Goal: Task Accomplishment & Management: Manage account settings

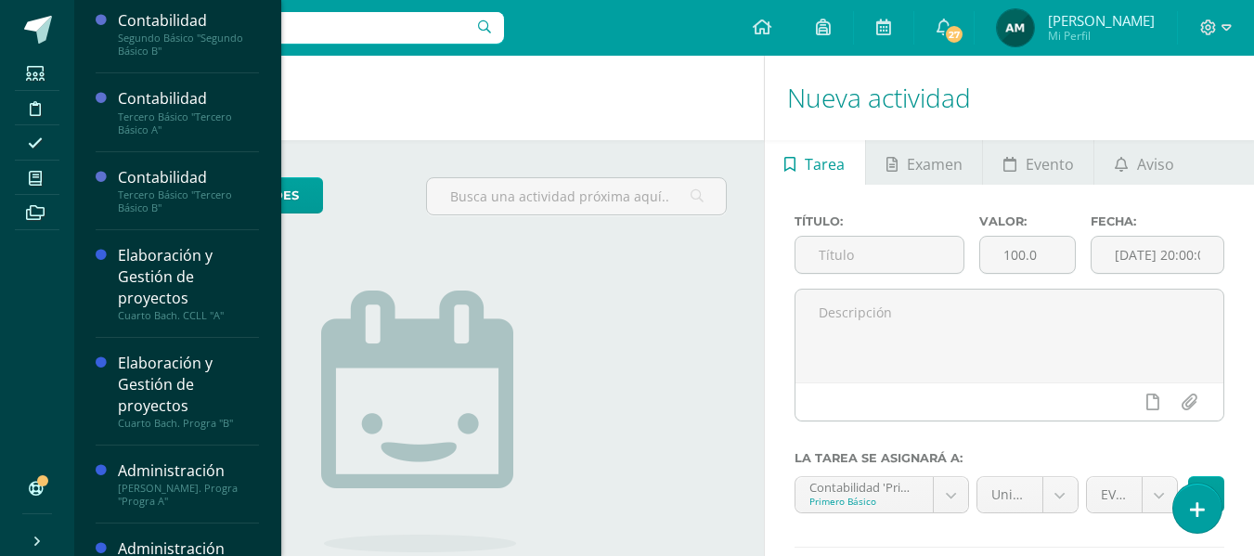
scroll to position [285, 0]
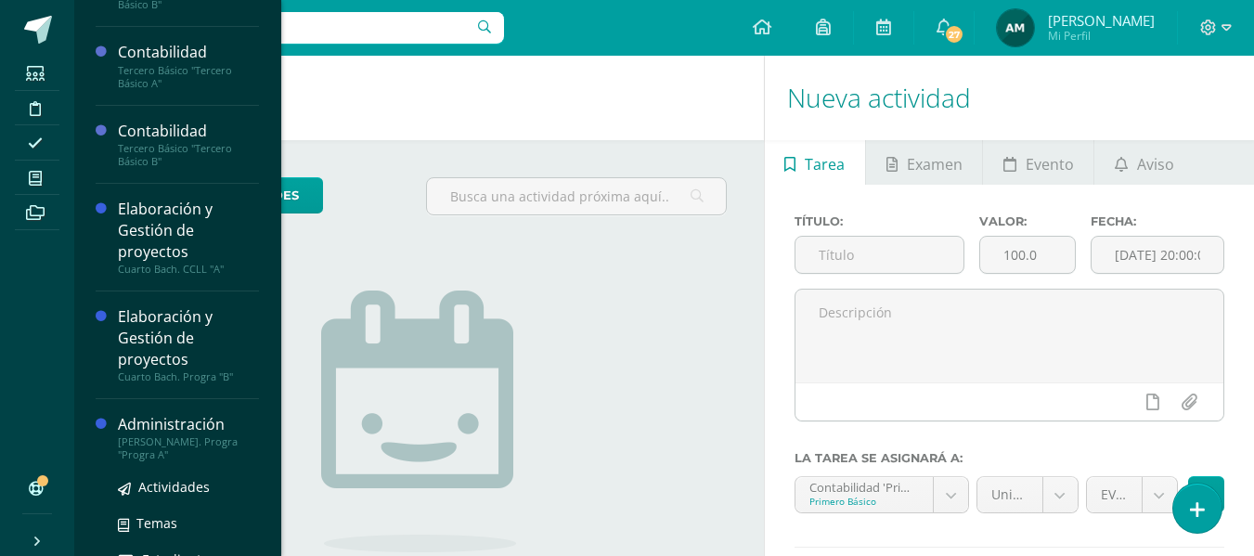
click at [157, 426] on div "Administración" at bounding box center [188, 424] width 141 height 21
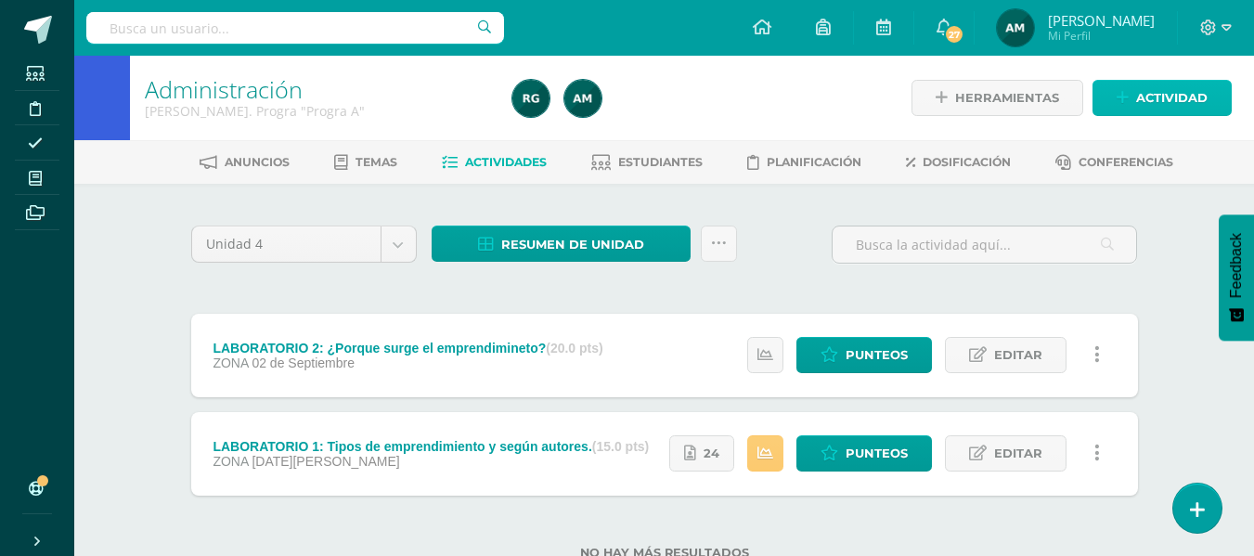
click at [1151, 107] on span "Actividad" at bounding box center [1171, 98] width 71 height 34
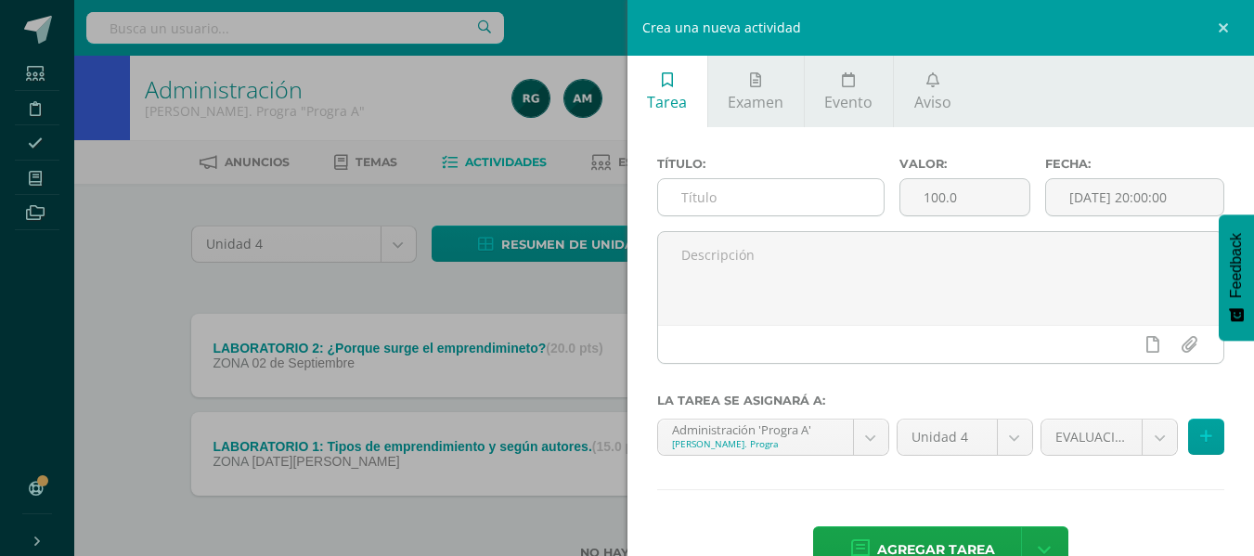
click at [695, 190] on input "text" at bounding box center [770, 197] width 225 height 36
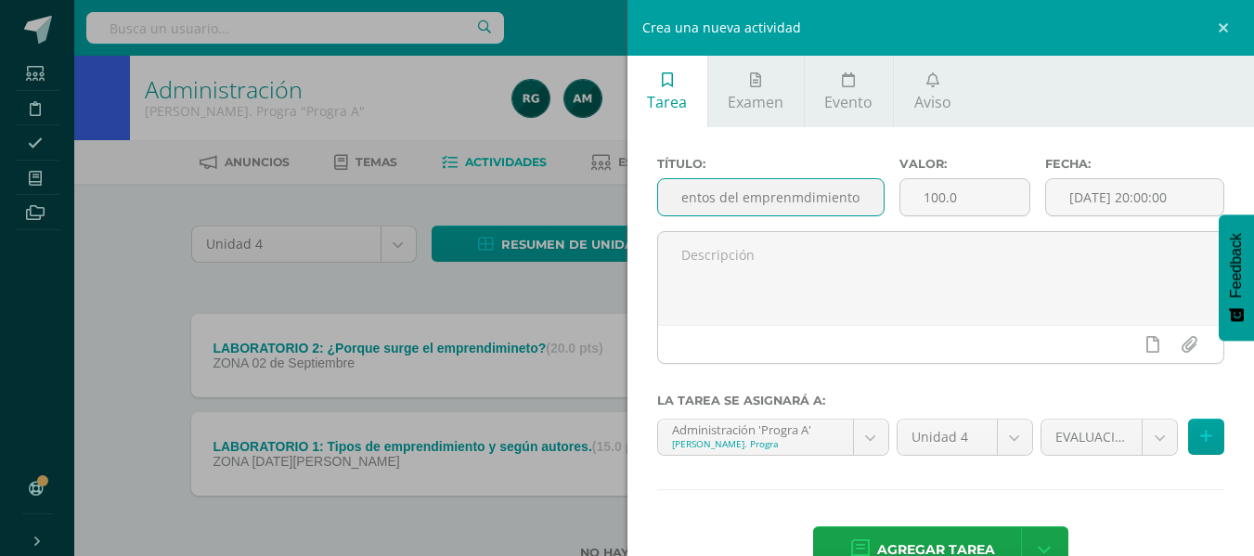
scroll to position [0, 142]
type input "LABORATORIO 3: Elementos del emprenmdimiento."
click at [918, 197] on input "100.0" at bounding box center [964, 197] width 129 height 36
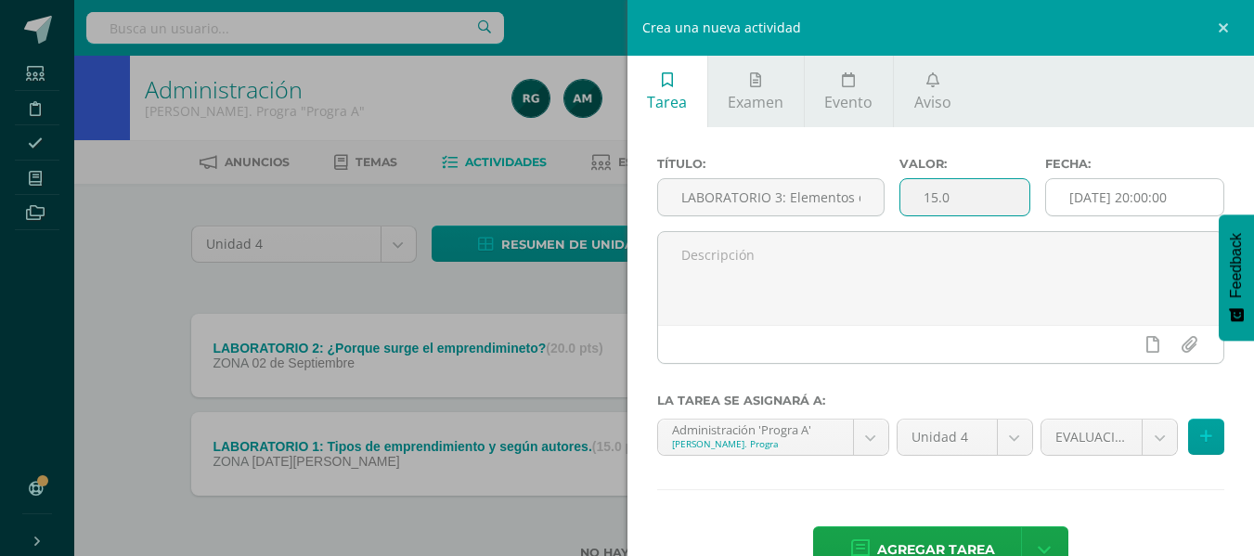
type input "15.0"
click at [1154, 191] on input "2025-09-10 20:00:00" at bounding box center [1134, 197] width 177 height 36
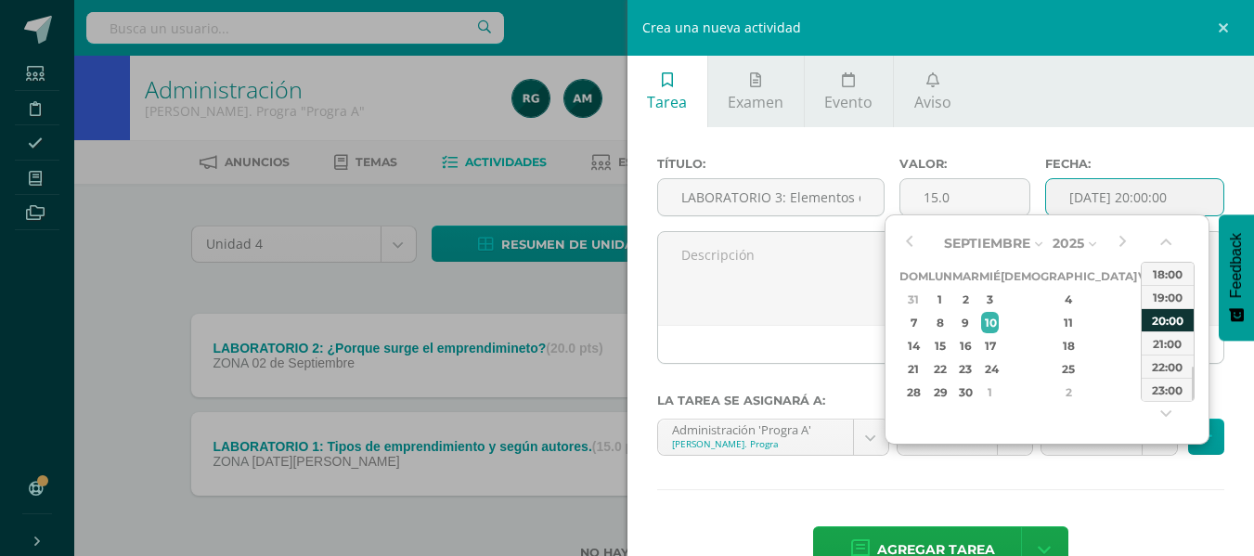
click at [1170, 318] on div "20:00" at bounding box center [1167, 319] width 52 height 23
type input "2025-09-10 20:00"
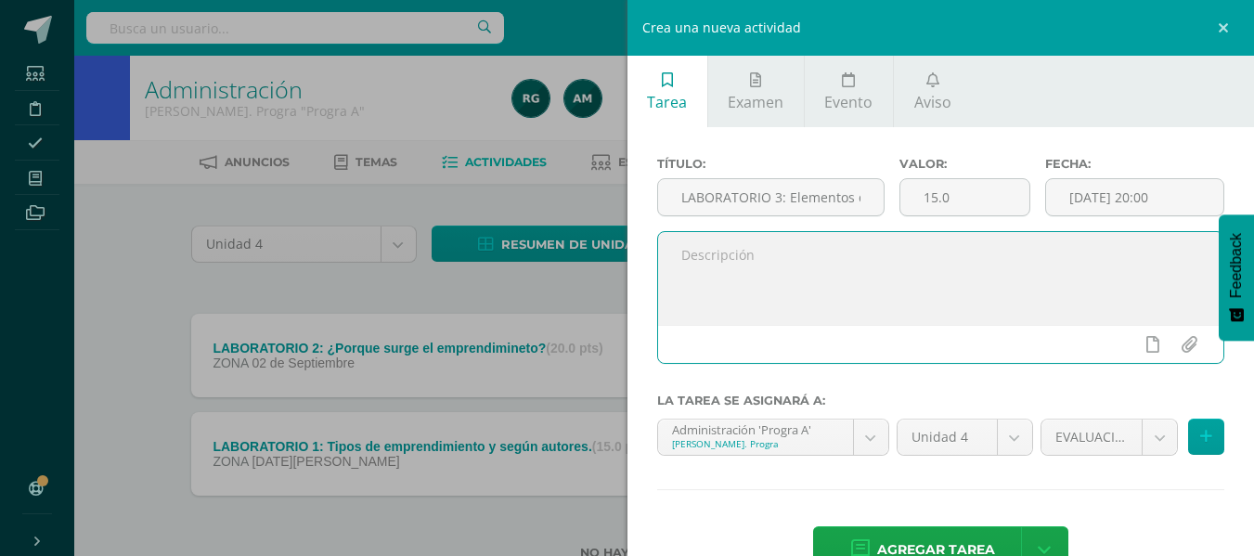
click at [807, 275] on textarea at bounding box center [941, 278] width 566 height 93
type textarea "Resolver laboratorio adjunto."
click at [1170, 350] on input "file" at bounding box center [1188, 344] width 36 height 35
type input "C:\fakepath\LABORATORIO 3.docx"
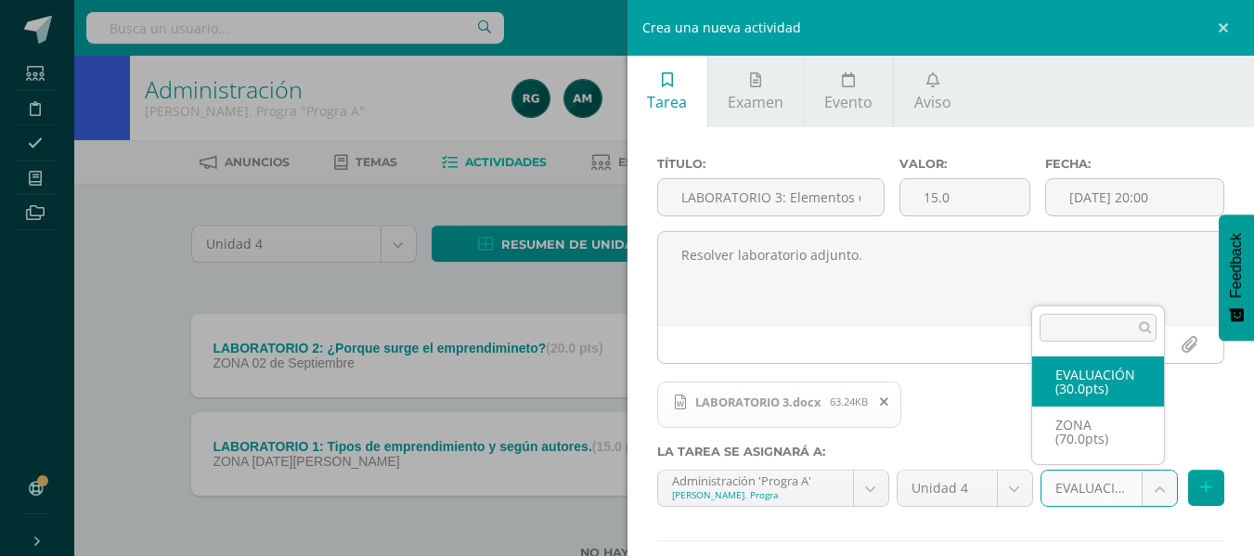
click at [1151, 493] on body "Estudiantes Disciplina Asistencia Mis cursos Archivos Soporte Centro de ayuda Ú…" at bounding box center [627, 309] width 1254 height 619
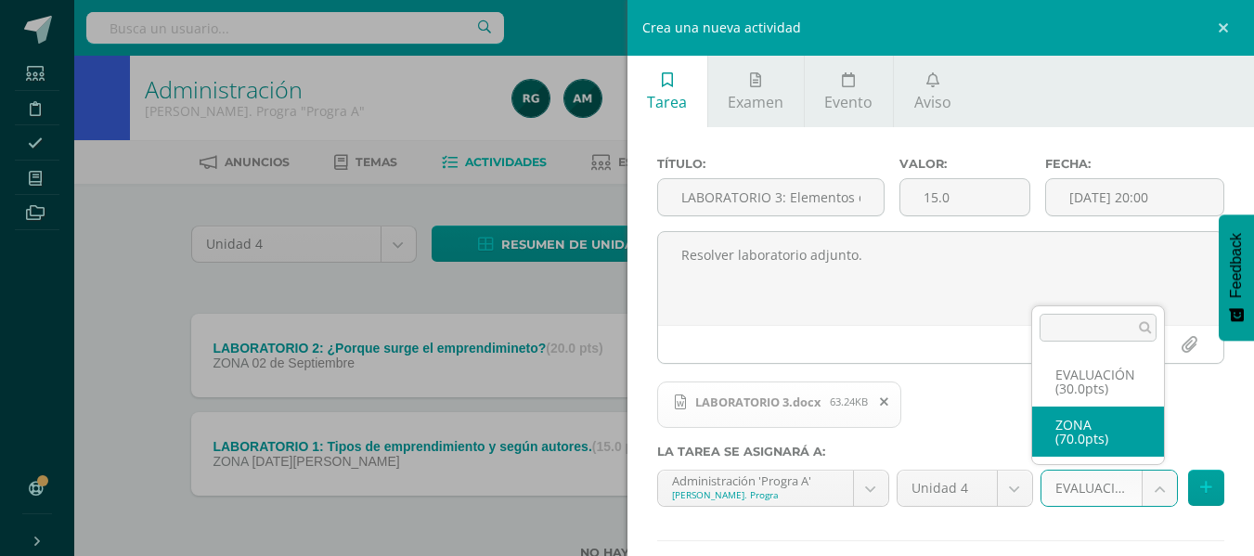
select select "106760"
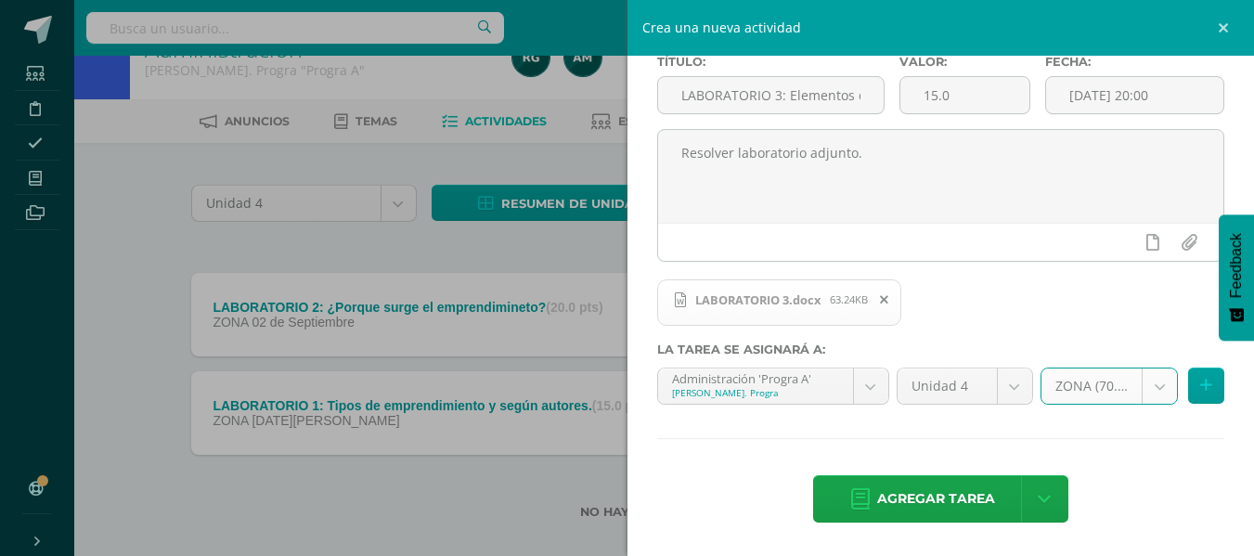
scroll to position [63, 0]
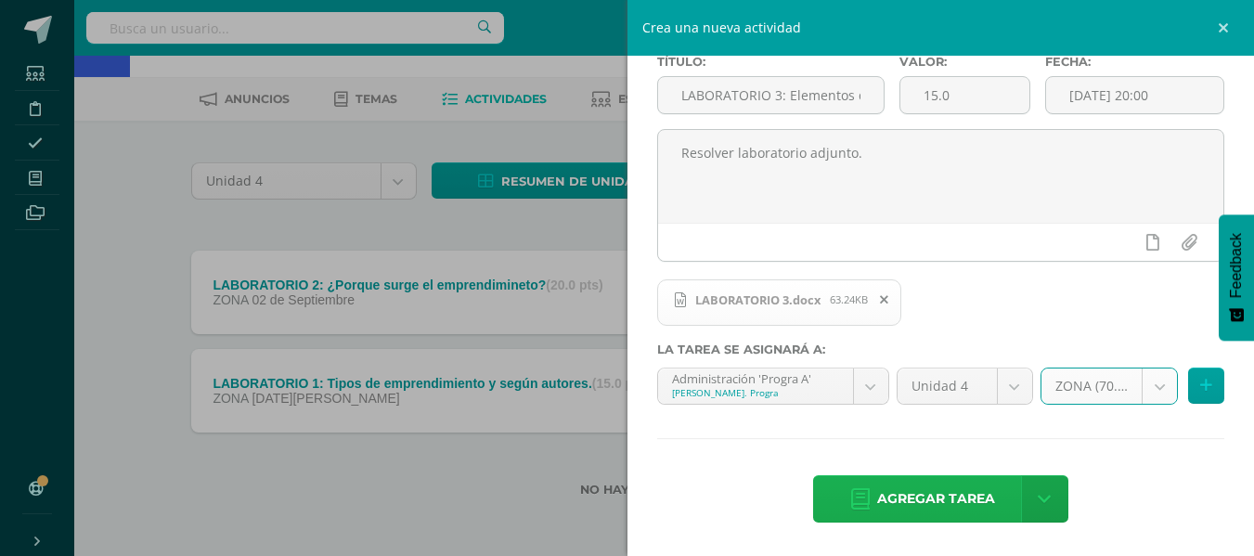
click at [941, 500] on span "Agregar tarea" at bounding box center [936, 498] width 118 height 45
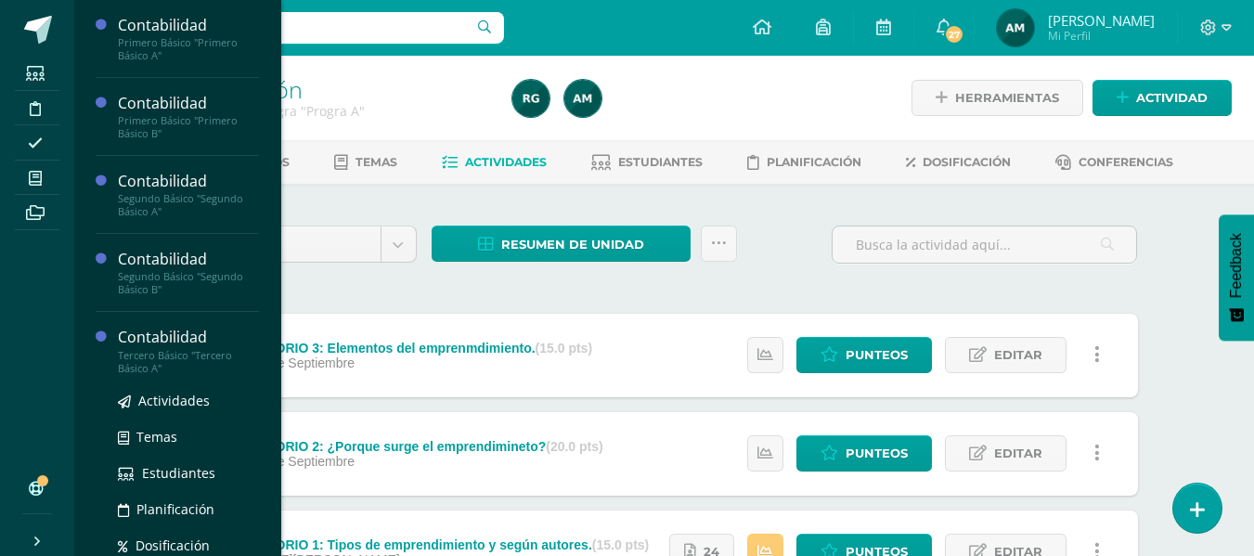
click at [190, 359] on div "Tercero Básico "Tercero Básico A"" at bounding box center [188, 362] width 141 height 26
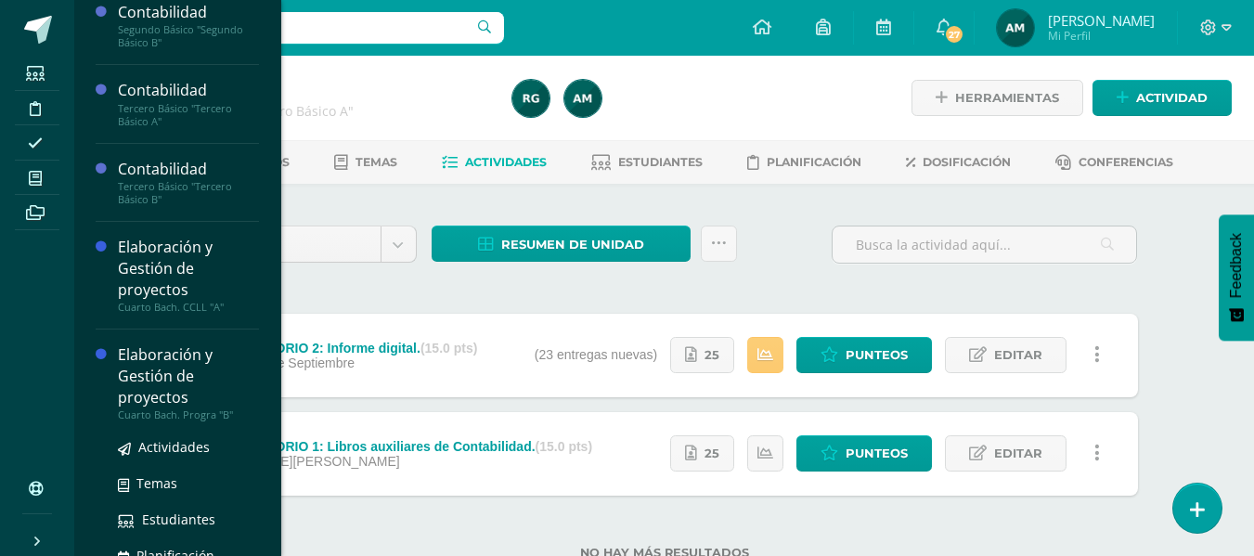
scroll to position [248, 0]
click at [190, 380] on div "Elaboración y Gestión de proyectos" at bounding box center [188, 375] width 141 height 64
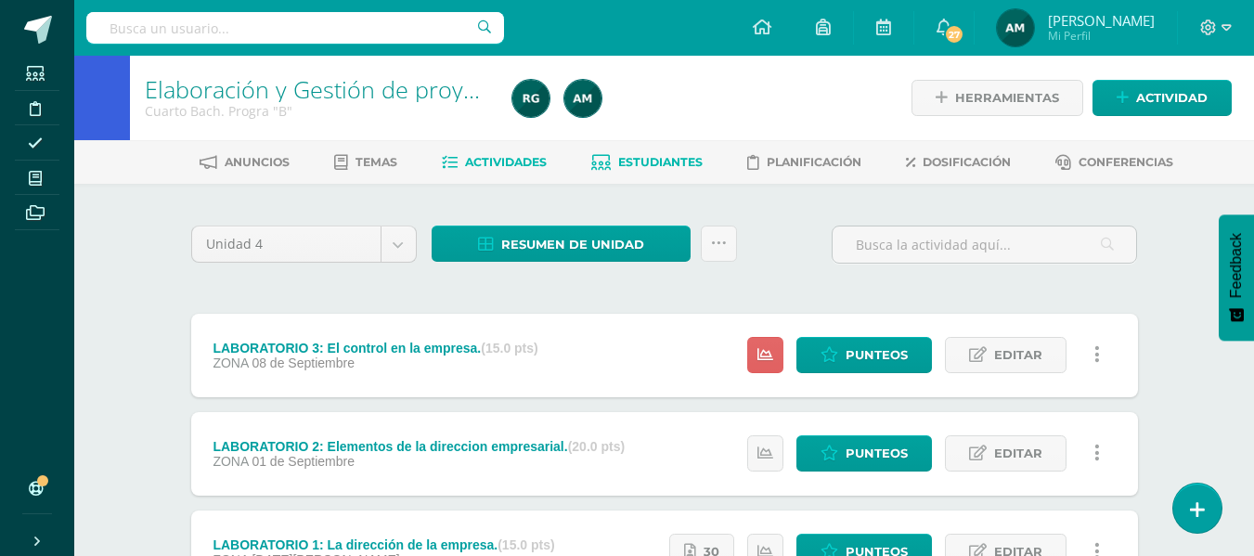
click at [651, 163] on span "Estudiantes" at bounding box center [660, 162] width 84 height 14
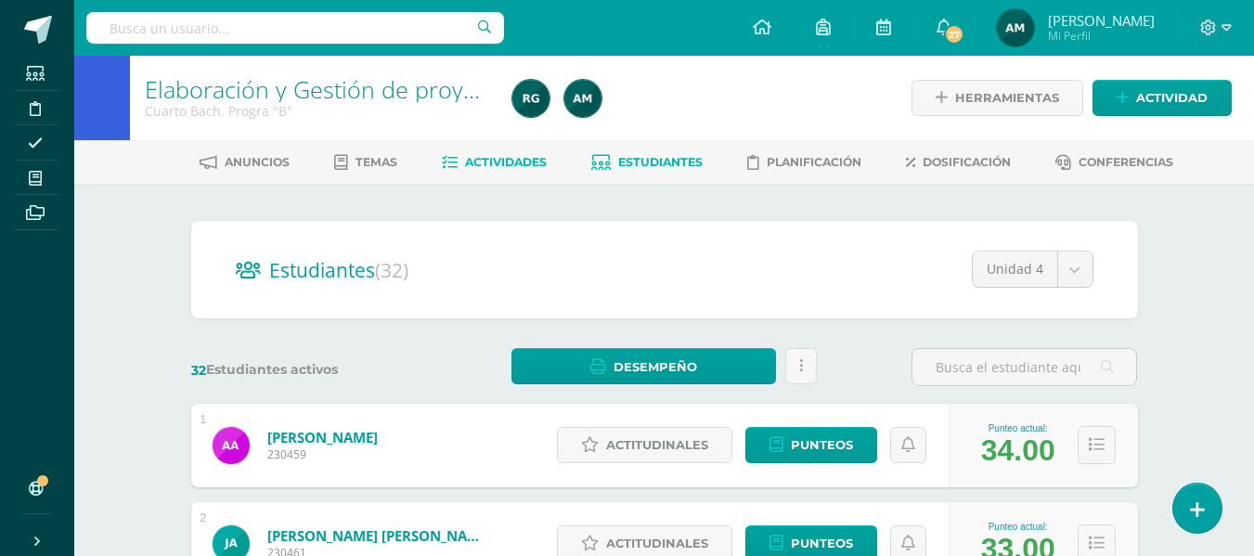
click at [504, 161] on span "Actividades" at bounding box center [506, 162] width 82 height 14
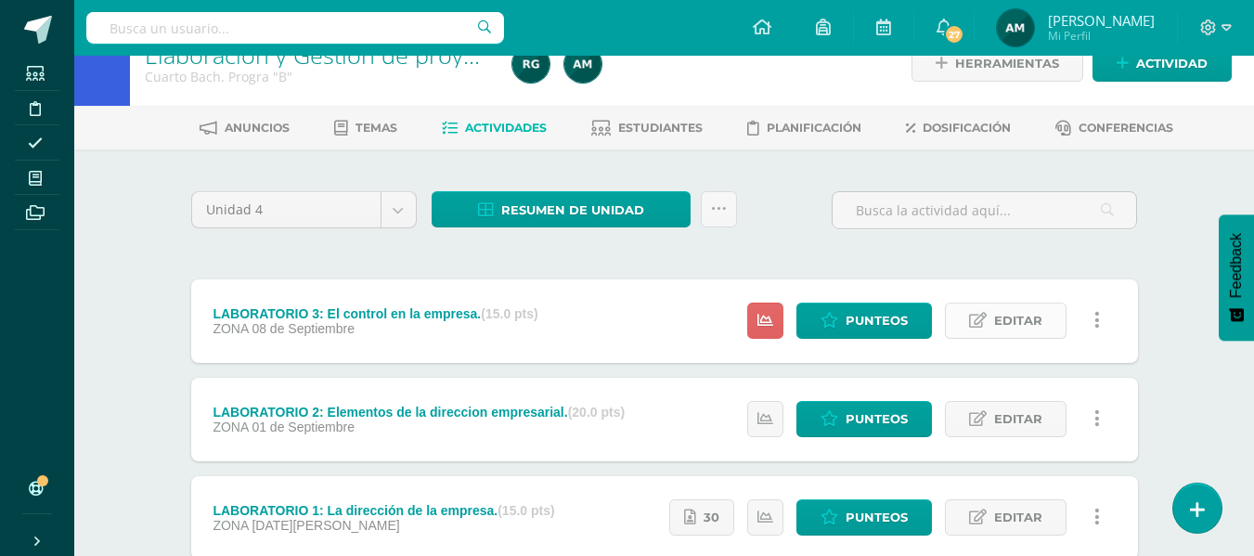
scroll to position [93, 0]
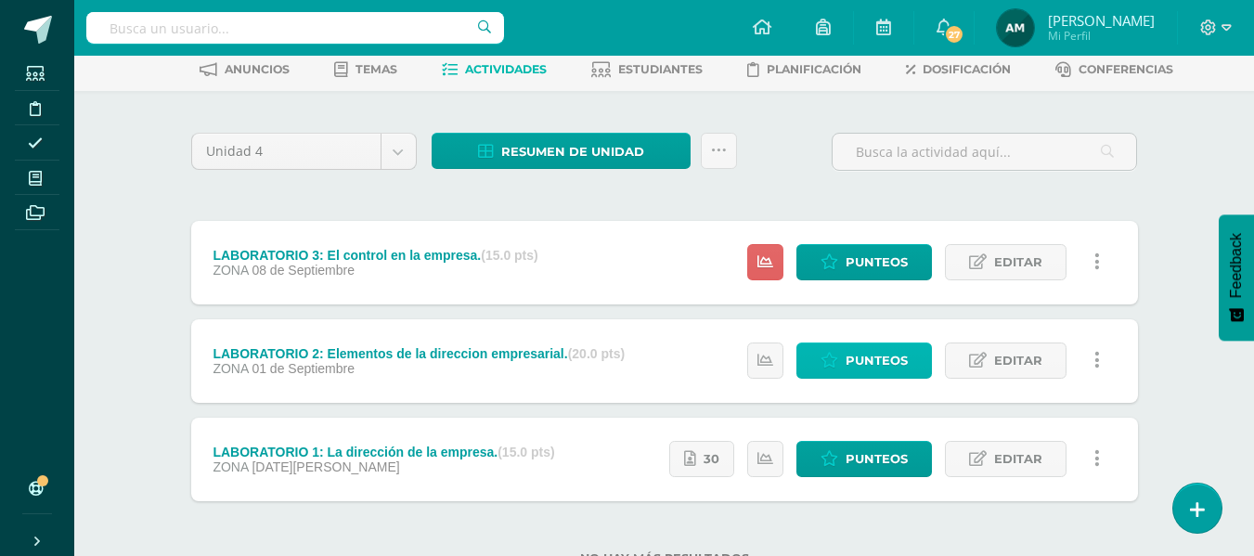
click at [879, 366] on span "Punteos" at bounding box center [876, 360] width 62 height 34
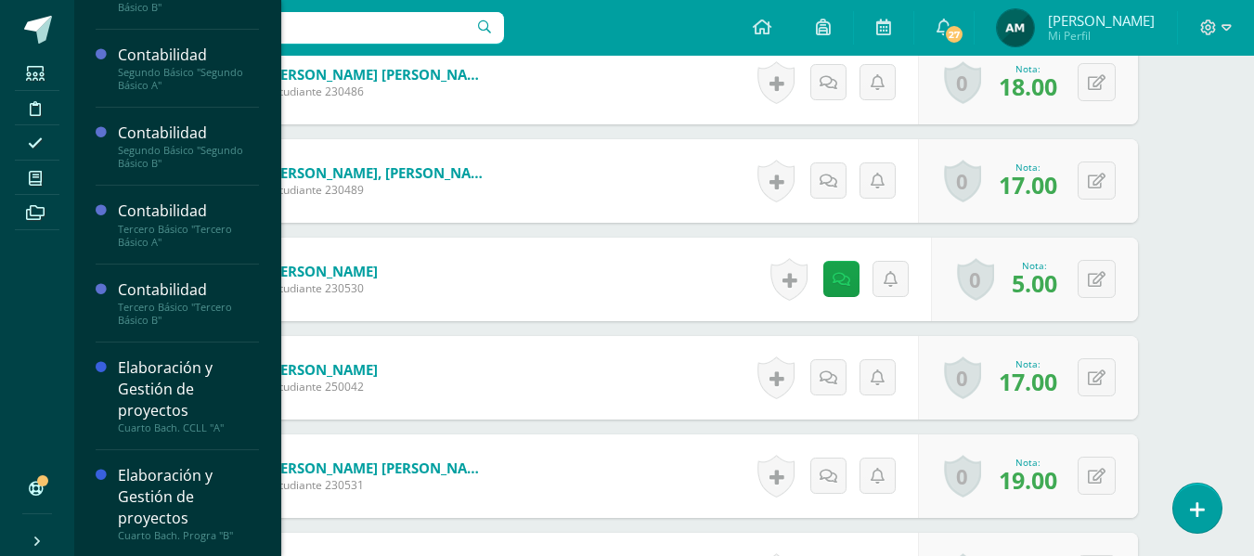
scroll to position [129, 0]
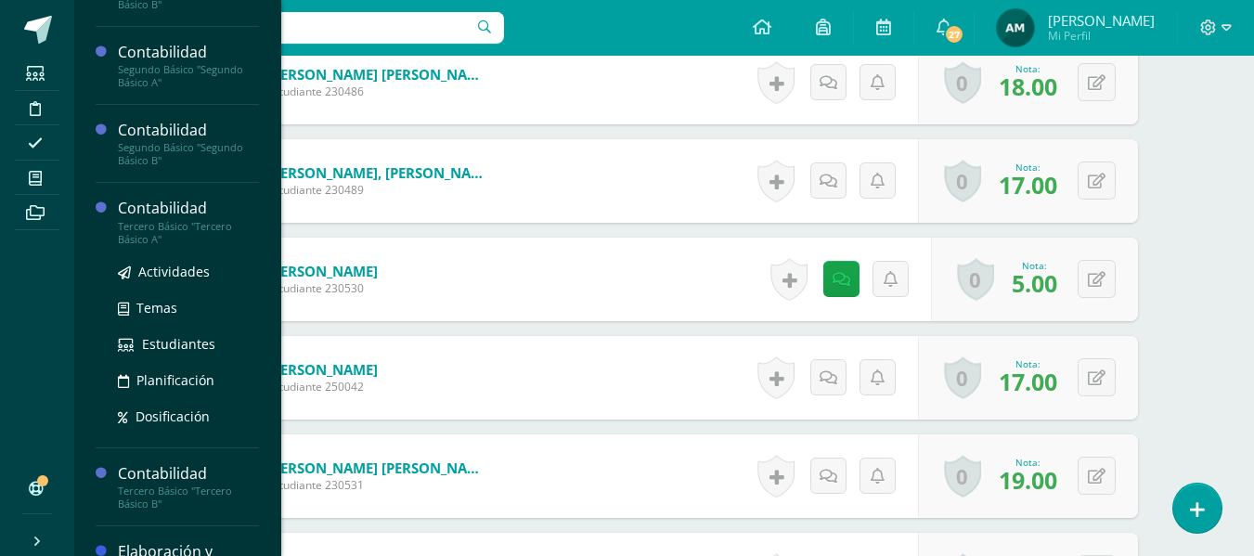
click at [170, 221] on div "Tercero Básico "Tercero Básico A"" at bounding box center [188, 233] width 141 height 26
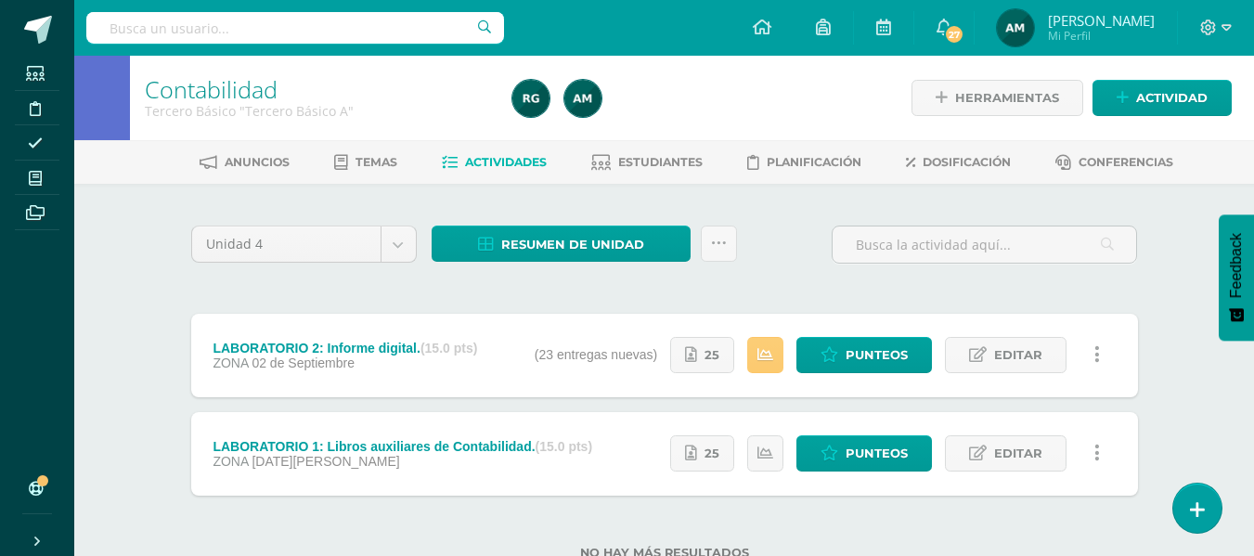
scroll to position [63, 0]
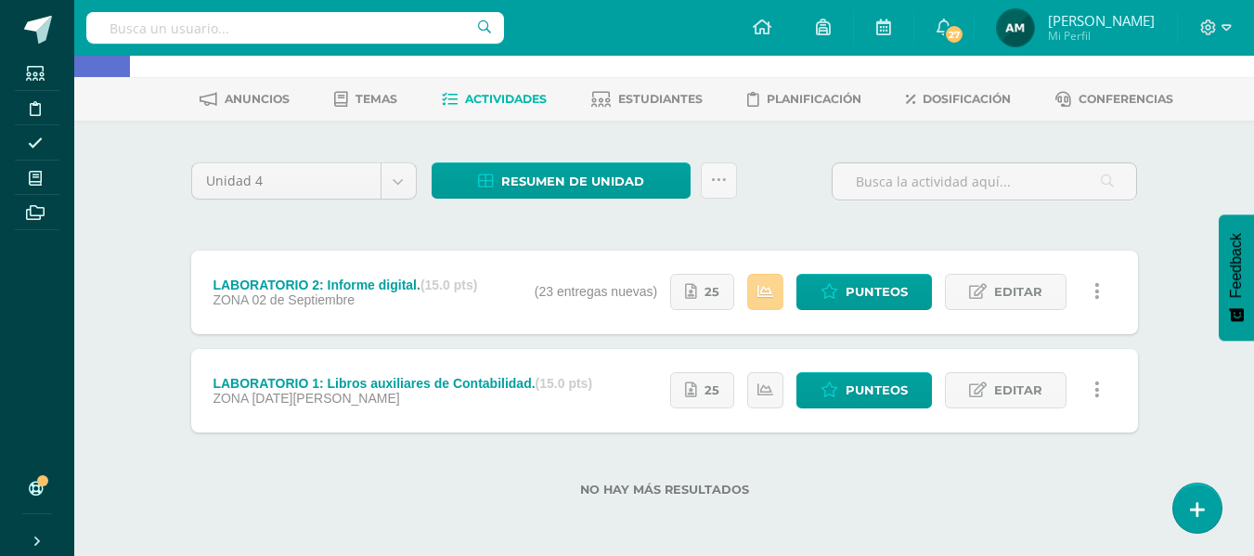
click at [777, 295] on link at bounding box center [765, 292] width 36 height 36
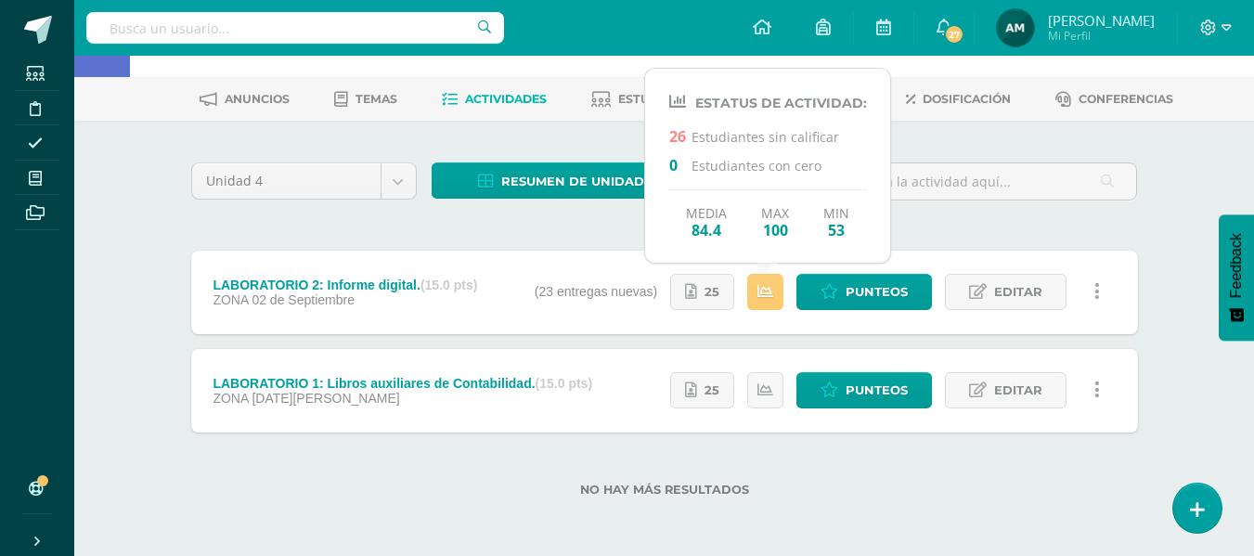
click at [995, 233] on div "Unidad 4 Unidad 1 Unidad 2 Unidad 3 Unidad 4 Resumen de unidad Descargar como H…" at bounding box center [664, 338] width 961 height 361
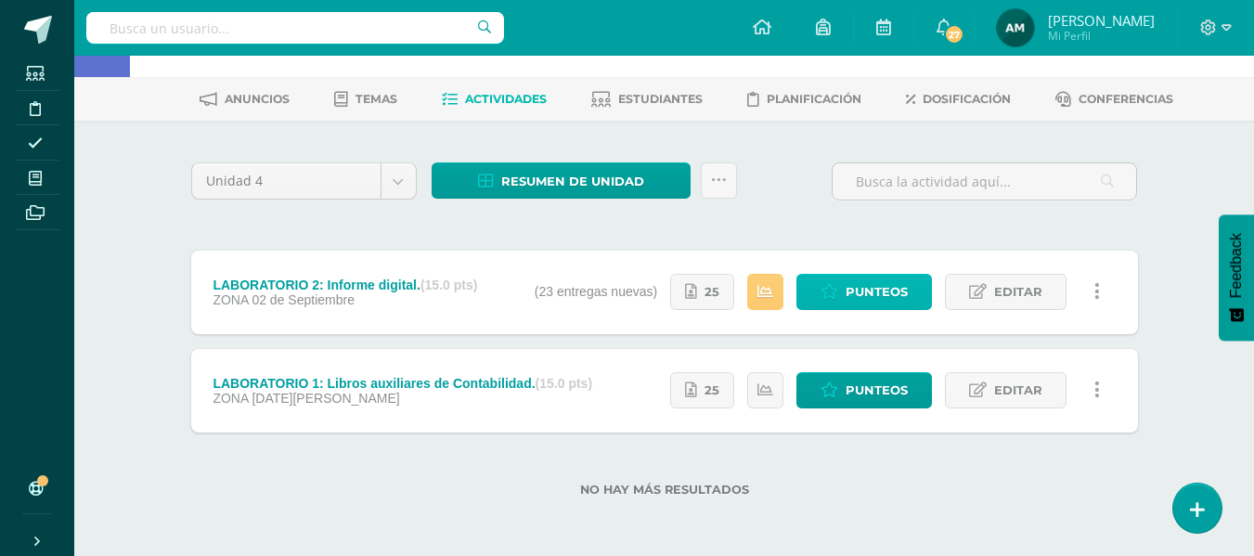
click at [881, 292] on span "Punteos" at bounding box center [876, 292] width 62 height 34
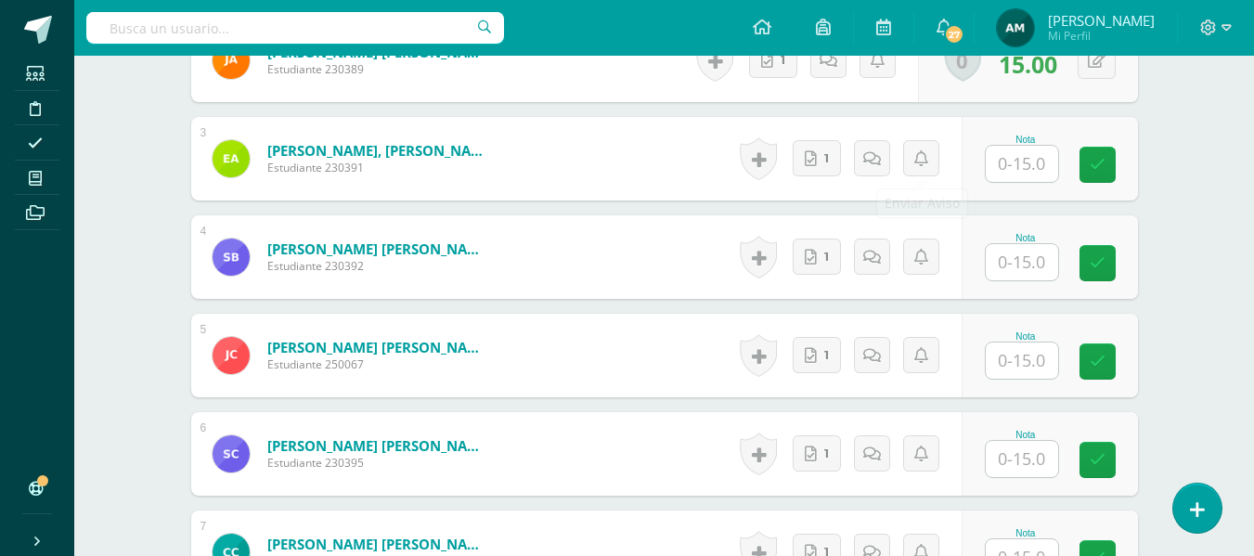
scroll to position [743, 0]
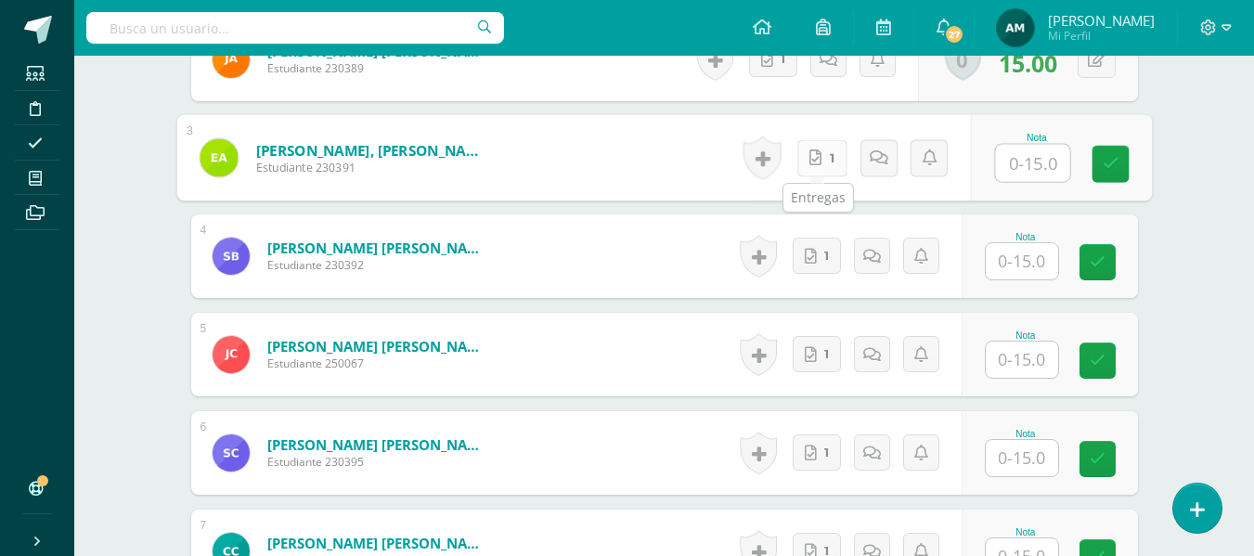
click at [819, 150] on link "1" at bounding box center [821, 157] width 50 height 37
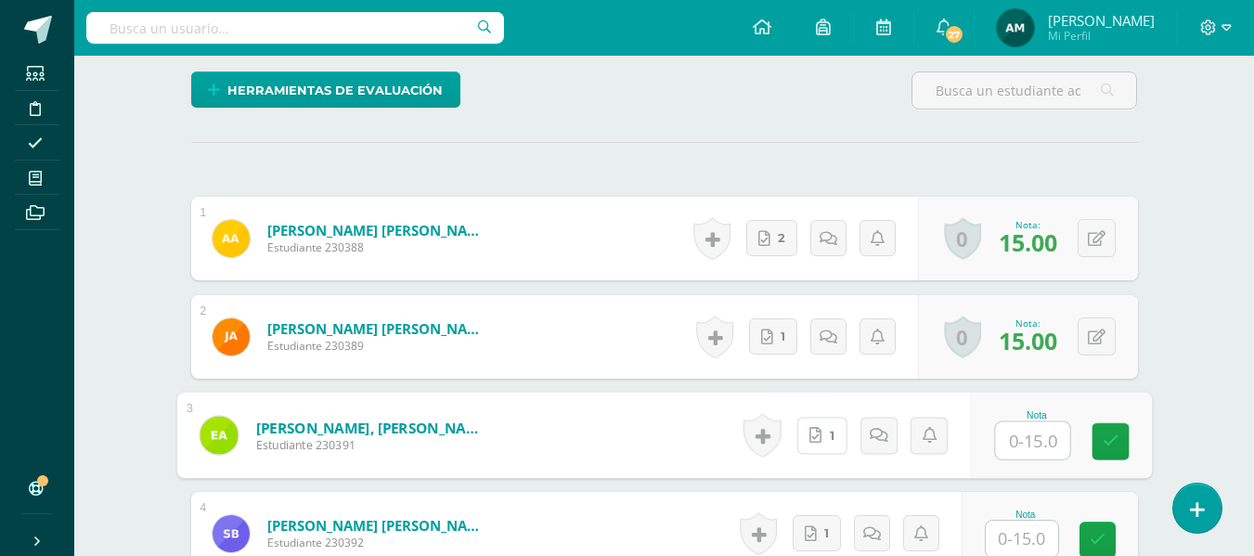
scroll to position [559, 0]
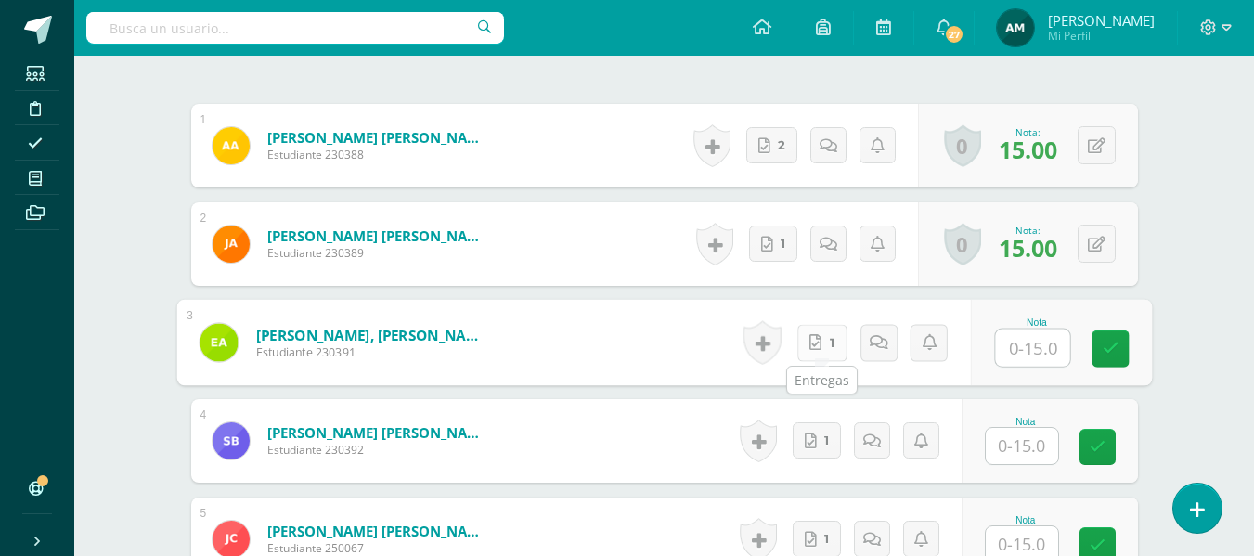
click at [820, 347] on icon at bounding box center [815, 342] width 12 height 16
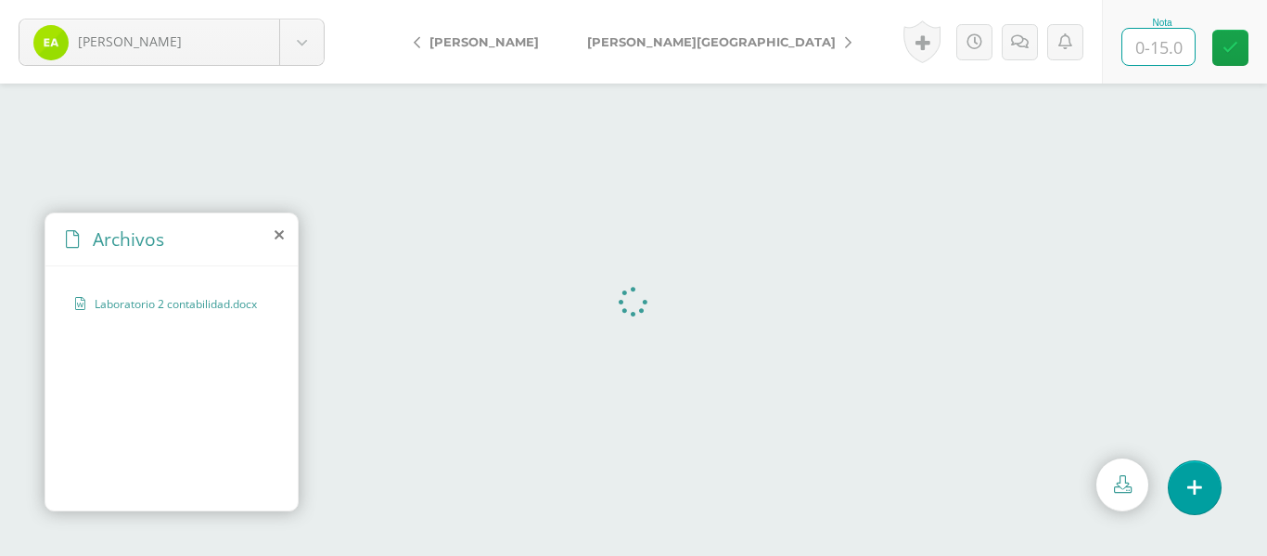
click at [1153, 42] on input "text" at bounding box center [1159, 47] width 72 height 36
type input "15"
click at [845, 42] on icon at bounding box center [848, 42] width 6 height 13
click at [671, 41] on link "[PERSON_NAME][GEOGRAPHIC_DATA]" at bounding box center [714, 41] width 303 height 45
click at [1235, 44] on icon at bounding box center [1230, 42] width 18 height 16
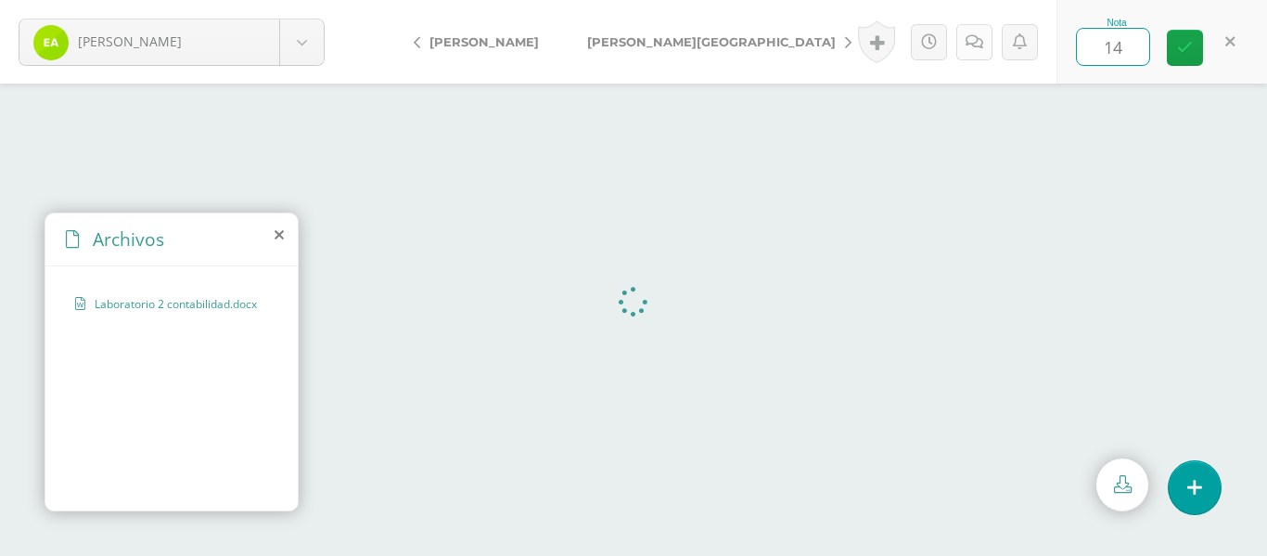
type input "14"
click at [972, 48] on icon at bounding box center [975, 42] width 18 height 16
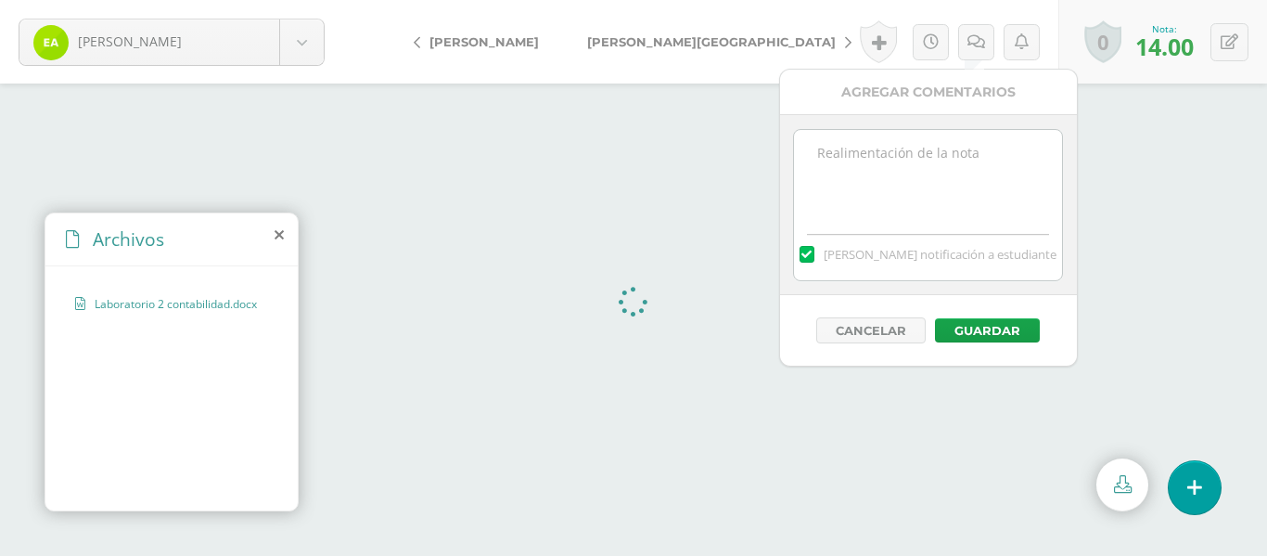
click at [931, 150] on textarea at bounding box center [928, 176] width 268 height 93
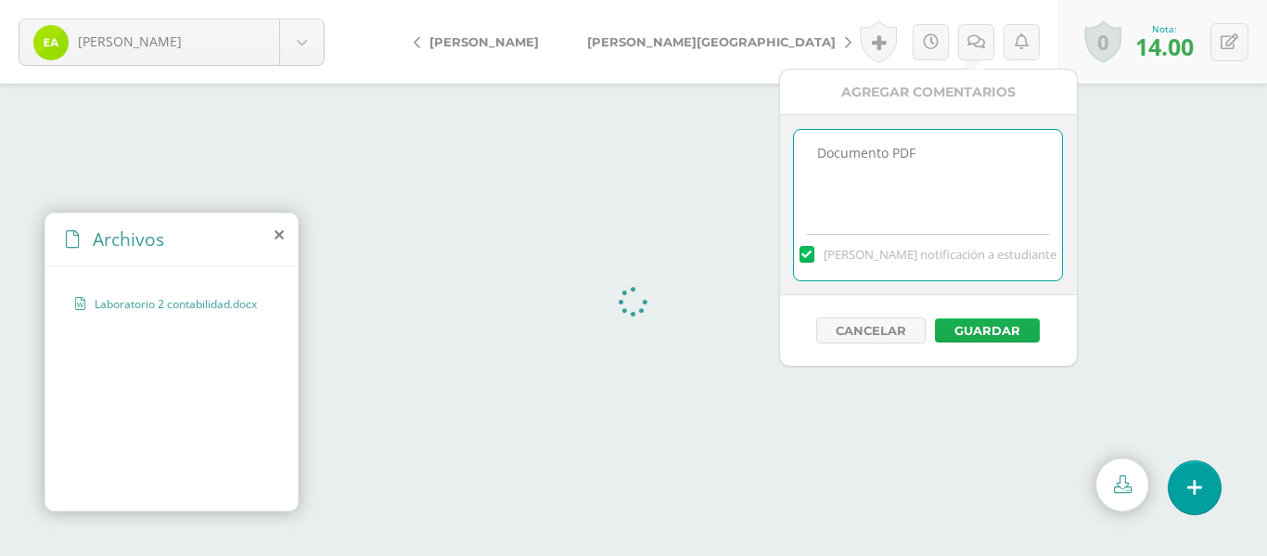
type textarea "Documento PDF"
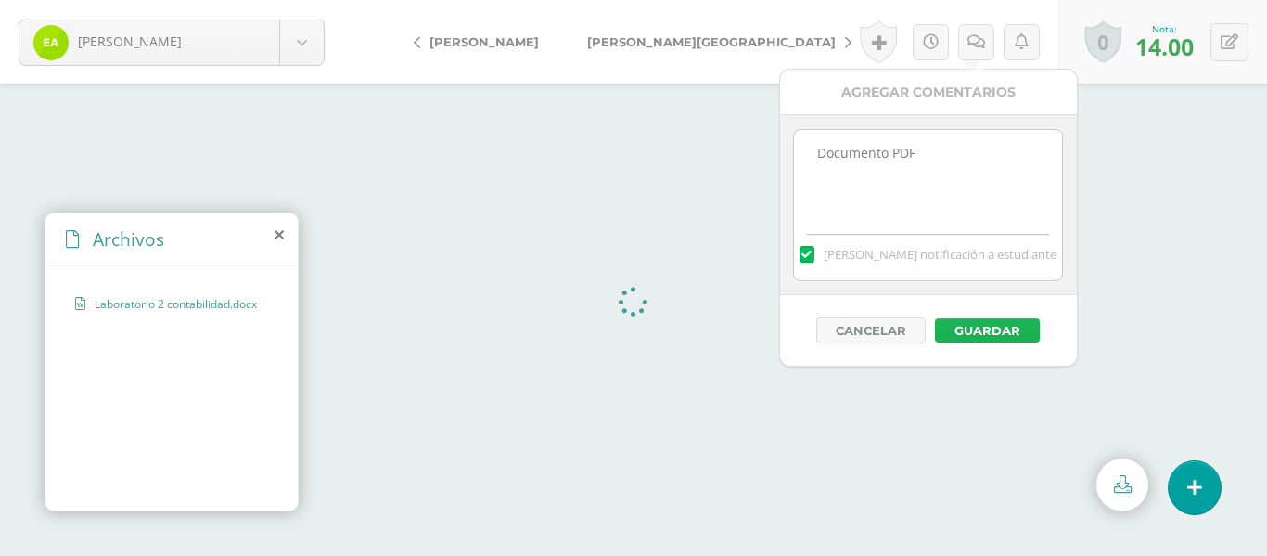
click at [996, 335] on button "Guardar" at bounding box center [987, 330] width 105 height 24
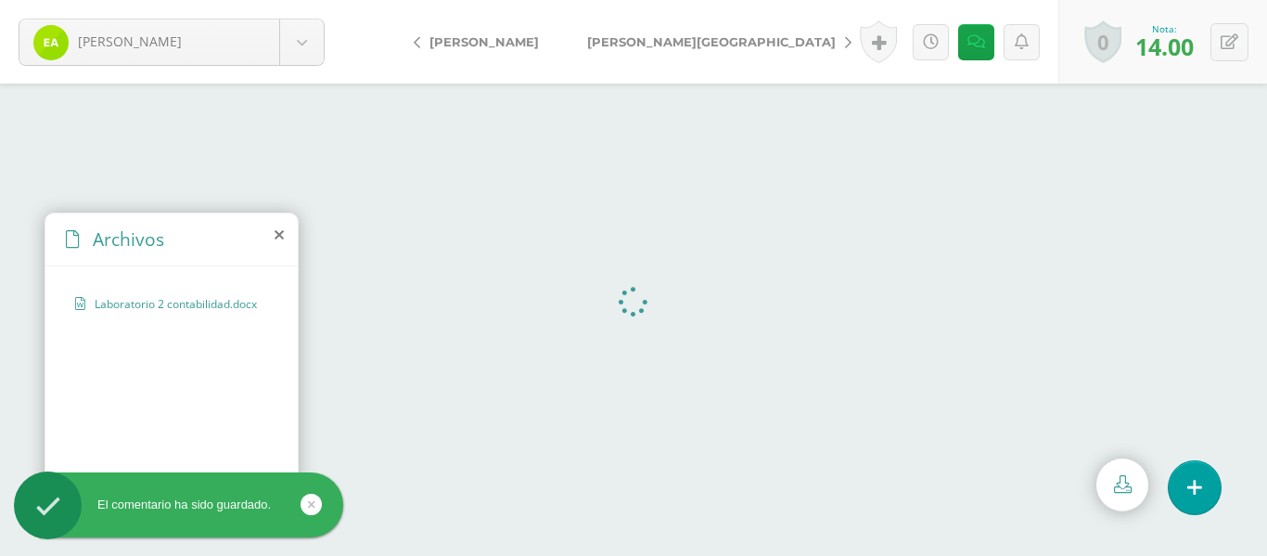
click at [420, 36] on link "[PERSON_NAME]" at bounding box center [481, 41] width 164 height 45
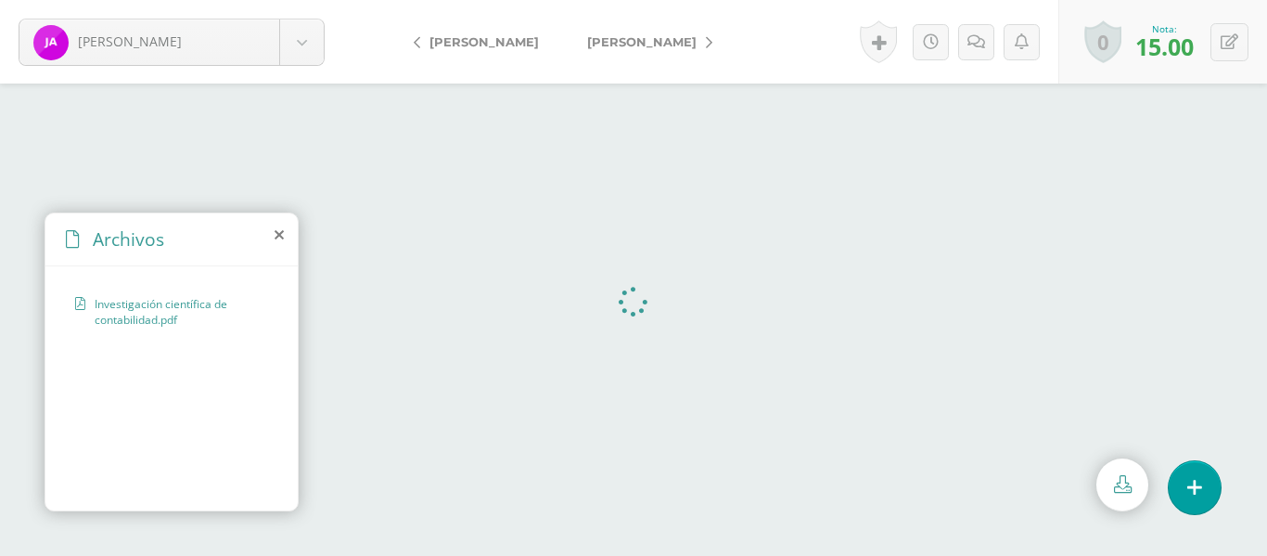
click at [677, 45] on link "[PERSON_NAME]" at bounding box center [645, 41] width 164 height 45
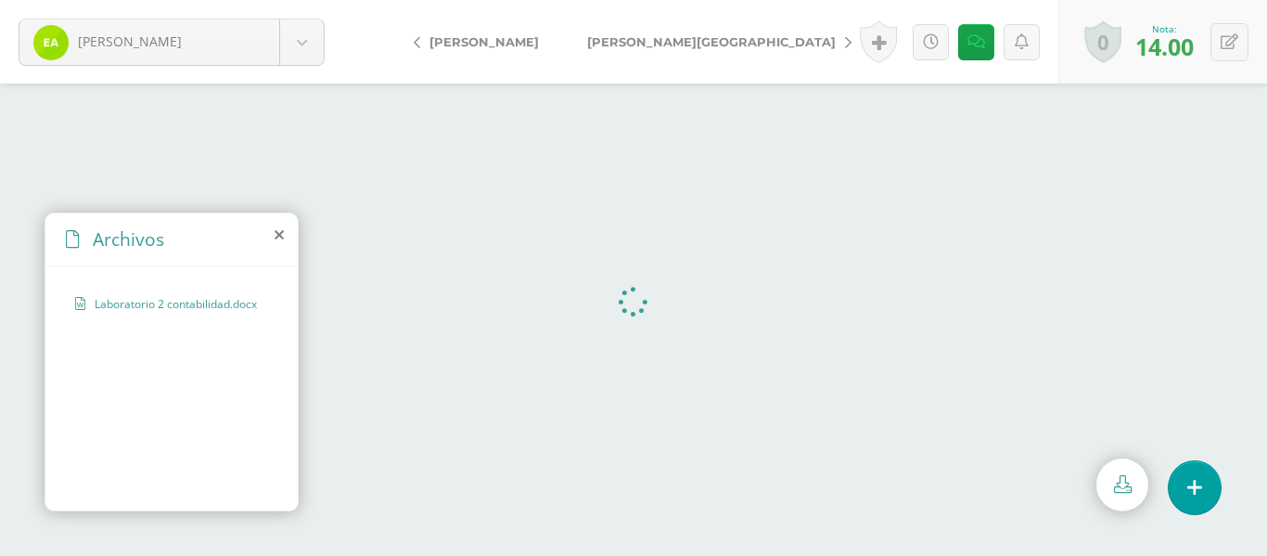
click at [685, 43] on link "[PERSON_NAME][GEOGRAPHIC_DATA]" at bounding box center [714, 41] width 303 height 45
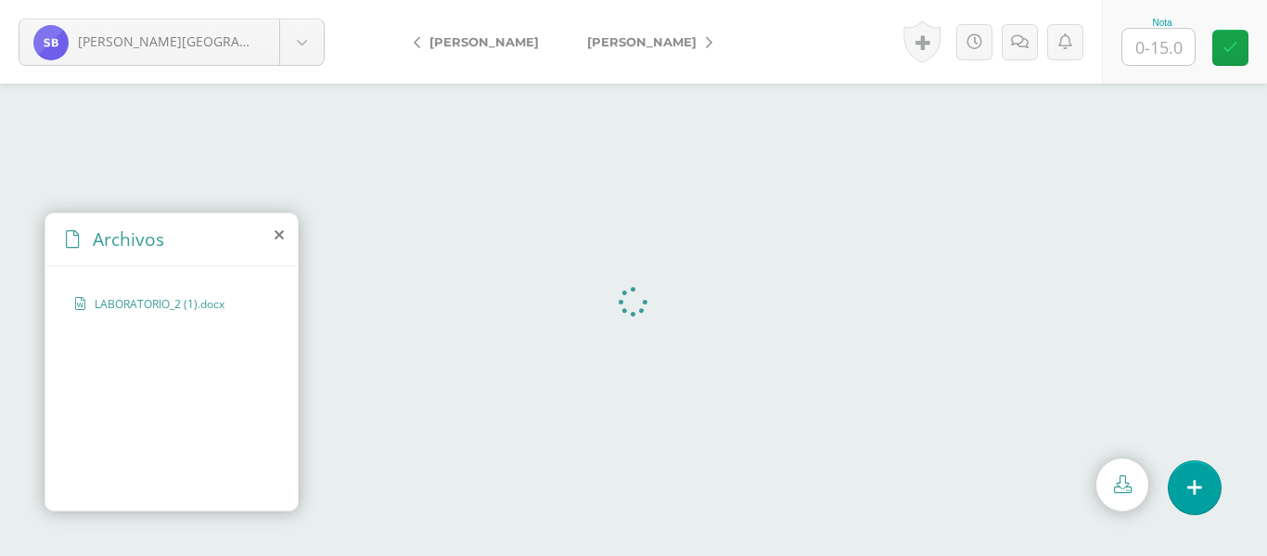
click at [191, 304] on span "LABORATORIO_2 (1).docx" at bounding box center [171, 304] width 152 height 16
click at [190, 302] on span "LABORATORIO_2 (1).docx" at bounding box center [171, 304] width 152 height 16
click at [1151, 46] on input "text" at bounding box center [1159, 47] width 72 height 36
type input "0"
click at [1020, 39] on icon at bounding box center [1020, 42] width 18 height 16
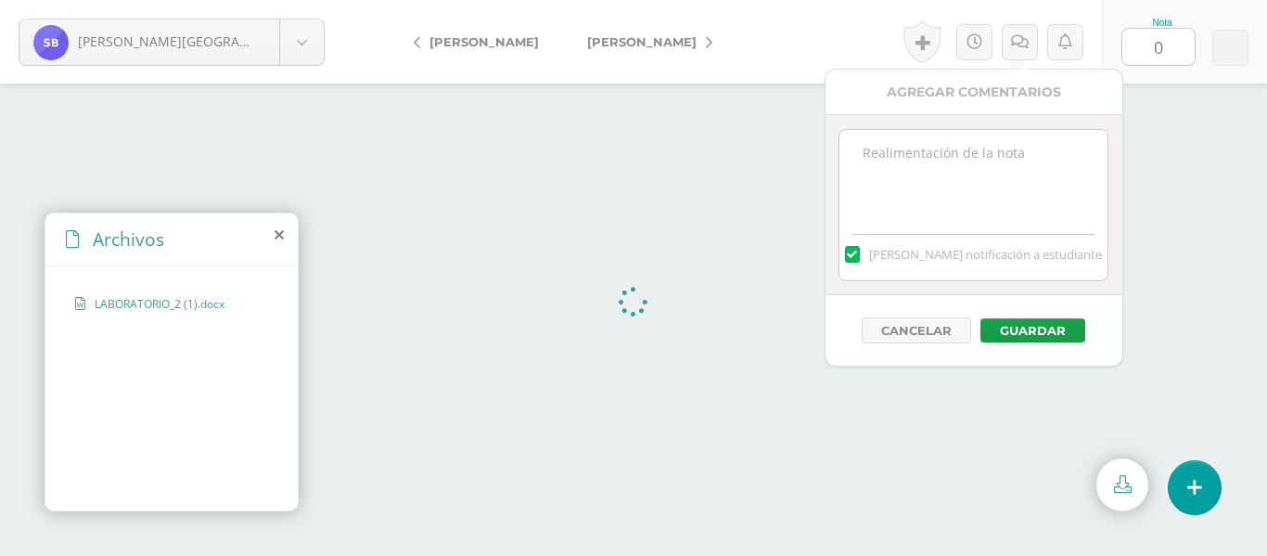
drag, startPoint x: 842, startPoint y: 230, endPoint x: 882, endPoint y: 198, distance: 51.4
click at [842, 229] on div "[PERSON_NAME] notificación a estudiante" at bounding box center [974, 252] width 268 height 58
click at [888, 161] on textarea at bounding box center [974, 176] width 268 height 93
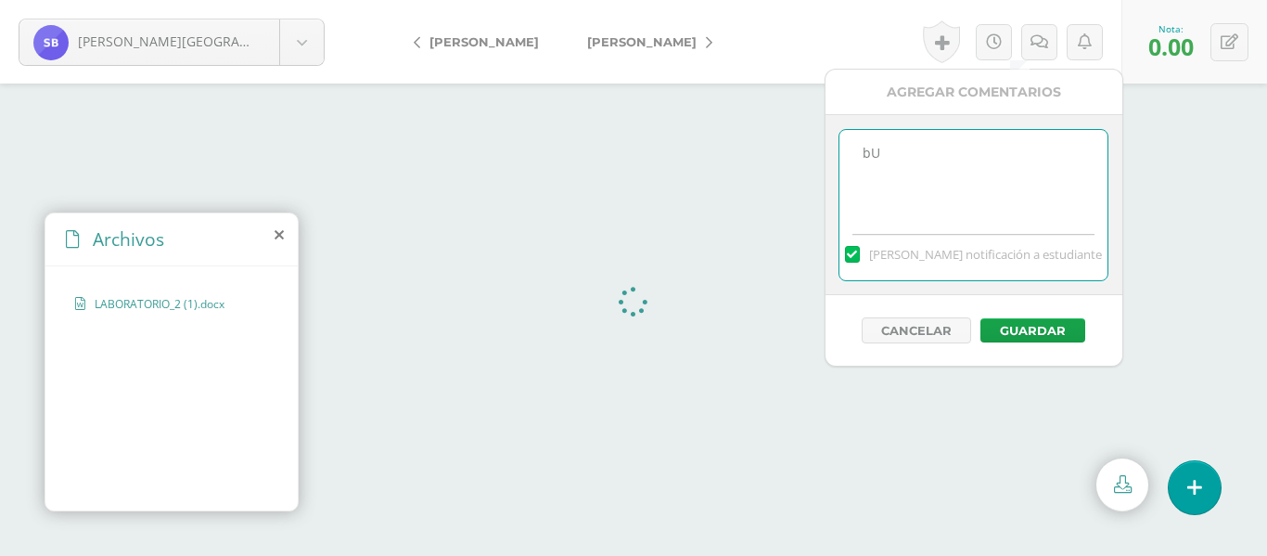
type textarea "b"
type textarea "Solo envió la hoja que Yo envié en la plataforma."
click at [1058, 329] on button "Guardar" at bounding box center [1033, 330] width 105 height 24
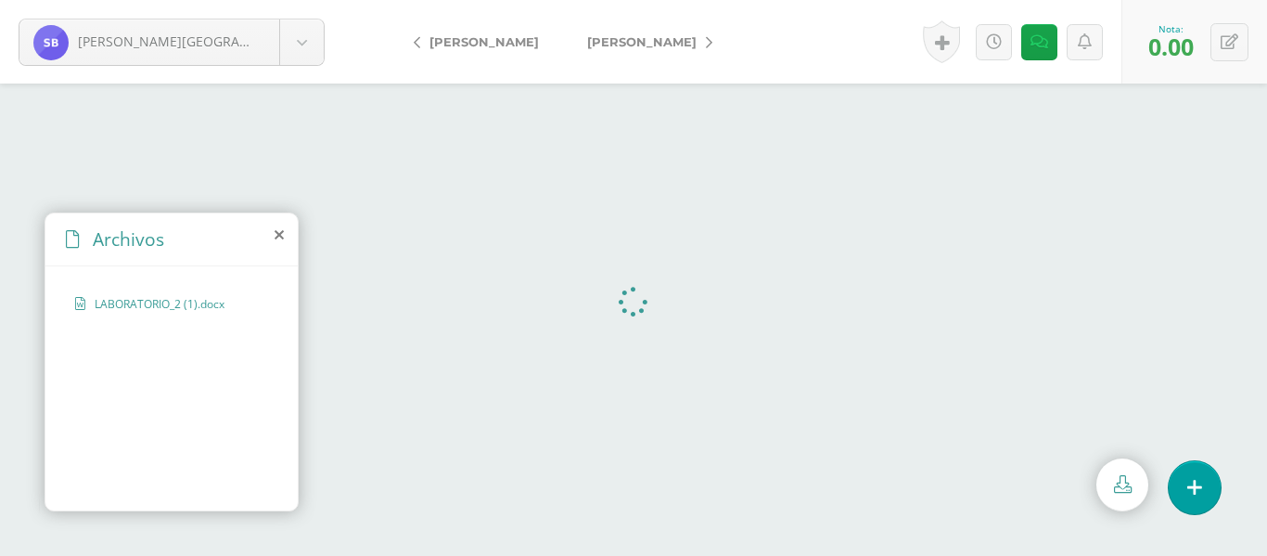
click at [706, 45] on icon at bounding box center [709, 42] width 6 height 13
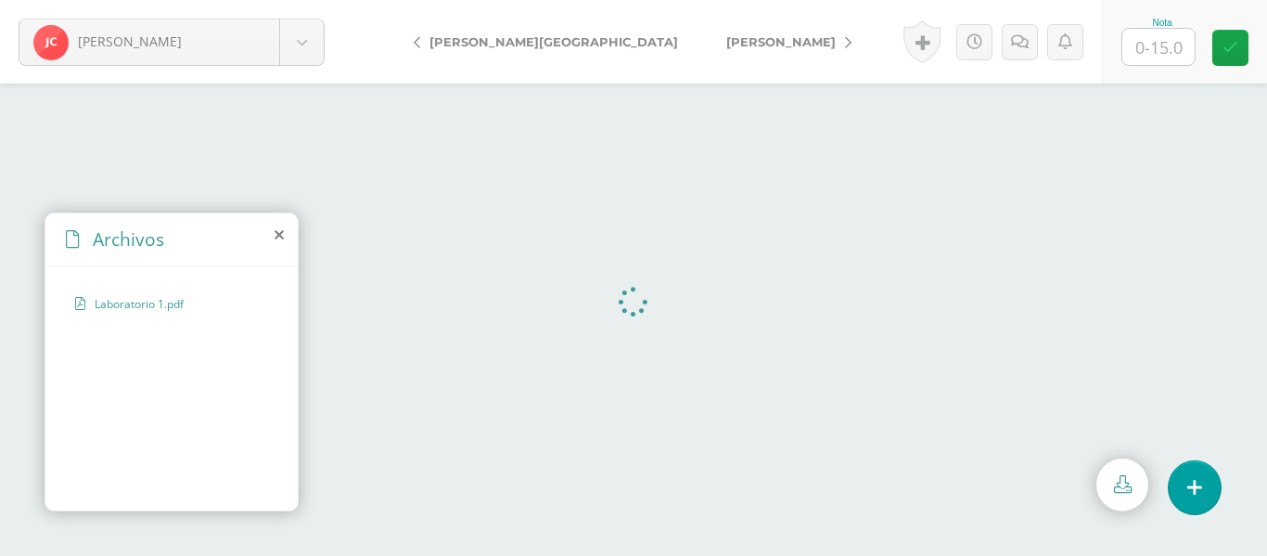
click at [1156, 45] on input "text" at bounding box center [1159, 47] width 72 height 36
type input "14"
click at [1011, 40] on icon at bounding box center [1020, 42] width 18 height 16
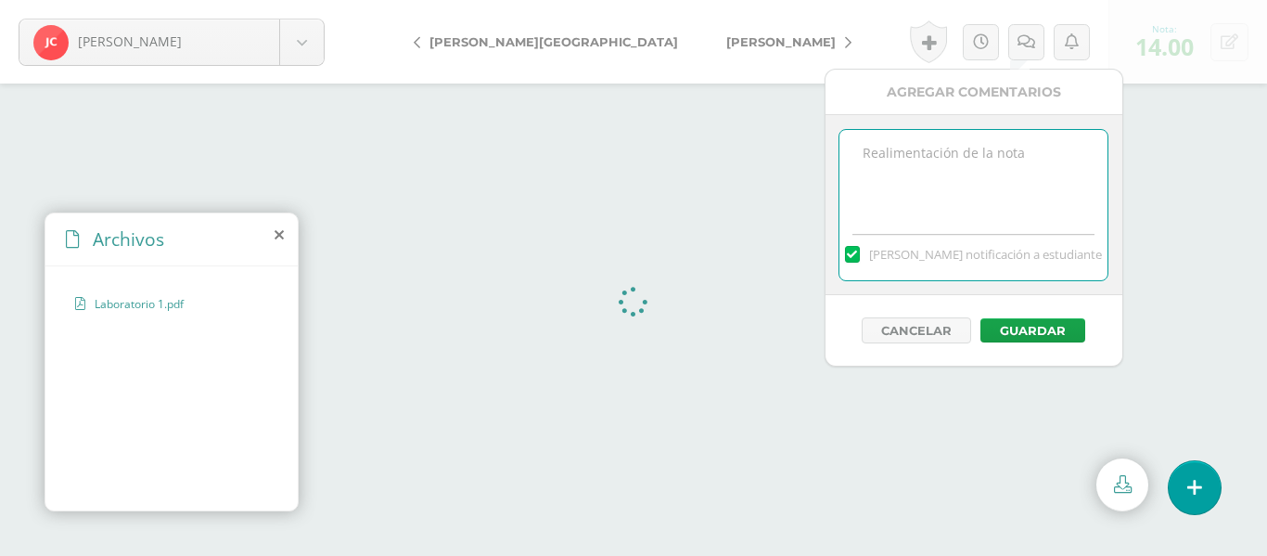
click at [957, 189] on textarea at bounding box center [974, 176] width 268 height 93
type textarea "Seguimiento de instrucciones."
click at [1023, 324] on button "Guardar" at bounding box center [1033, 330] width 105 height 24
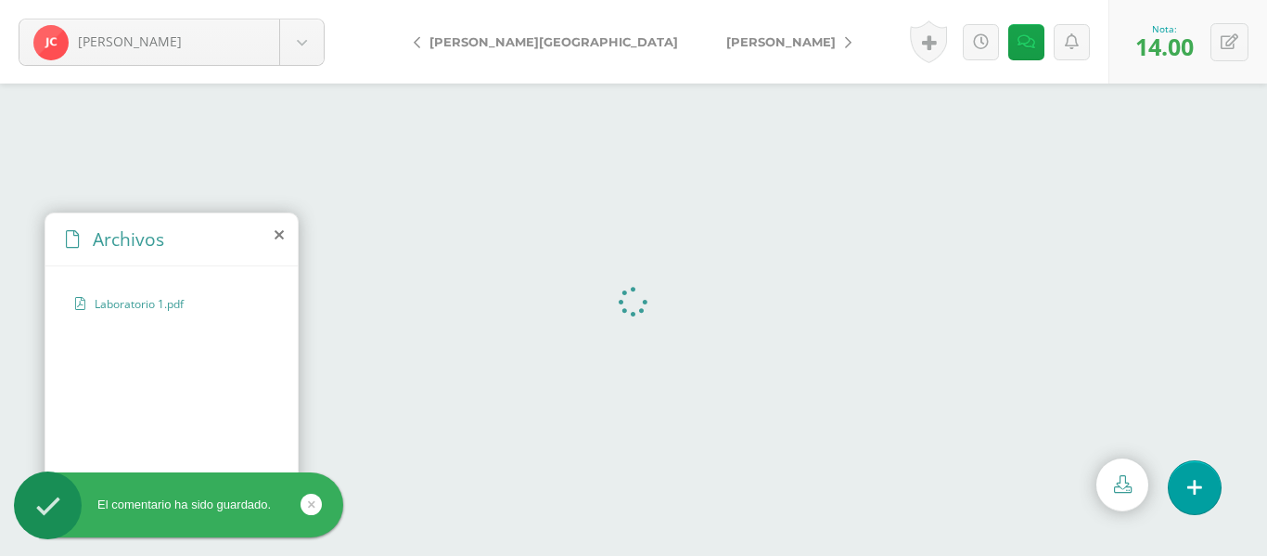
click at [845, 45] on icon at bounding box center [848, 42] width 6 height 13
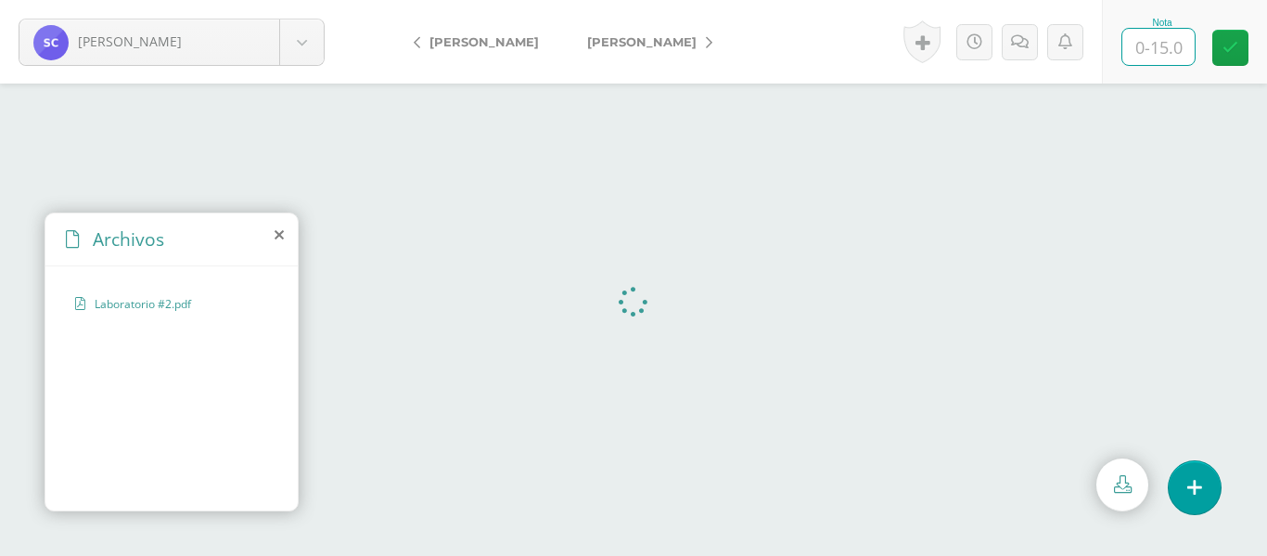
click at [1151, 52] on input "text" at bounding box center [1159, 47] width 72 height 36
type input "14"
click at [1025, 45] on icon at bounding box center [1020, 42] width 18 height 16
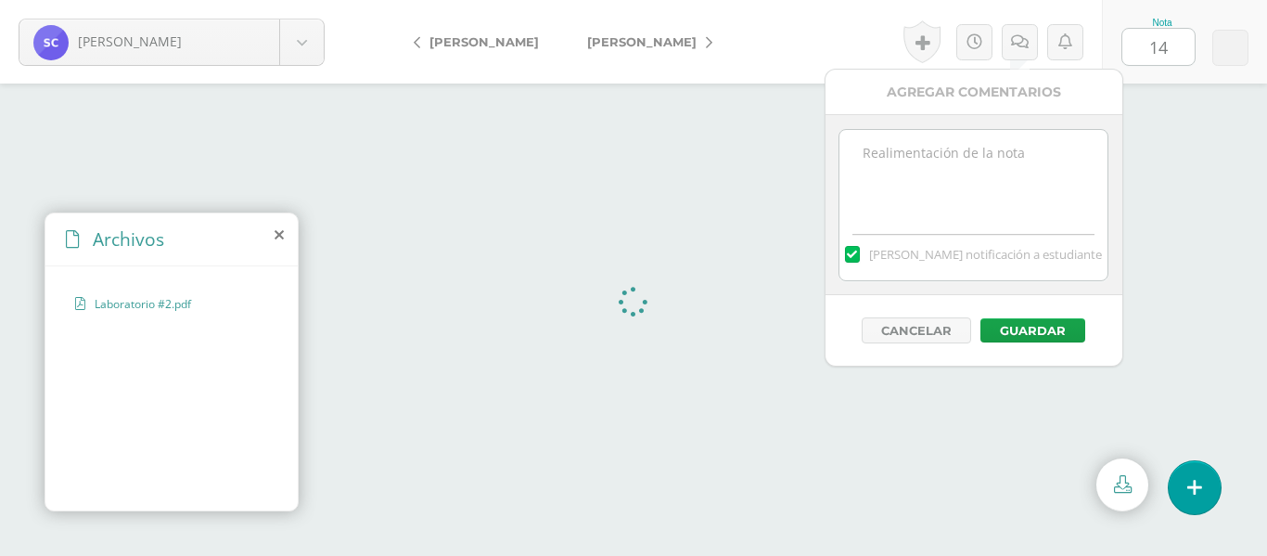
click at [922, 185] on textarea at bounding box center [974, 176] width 268 height 93
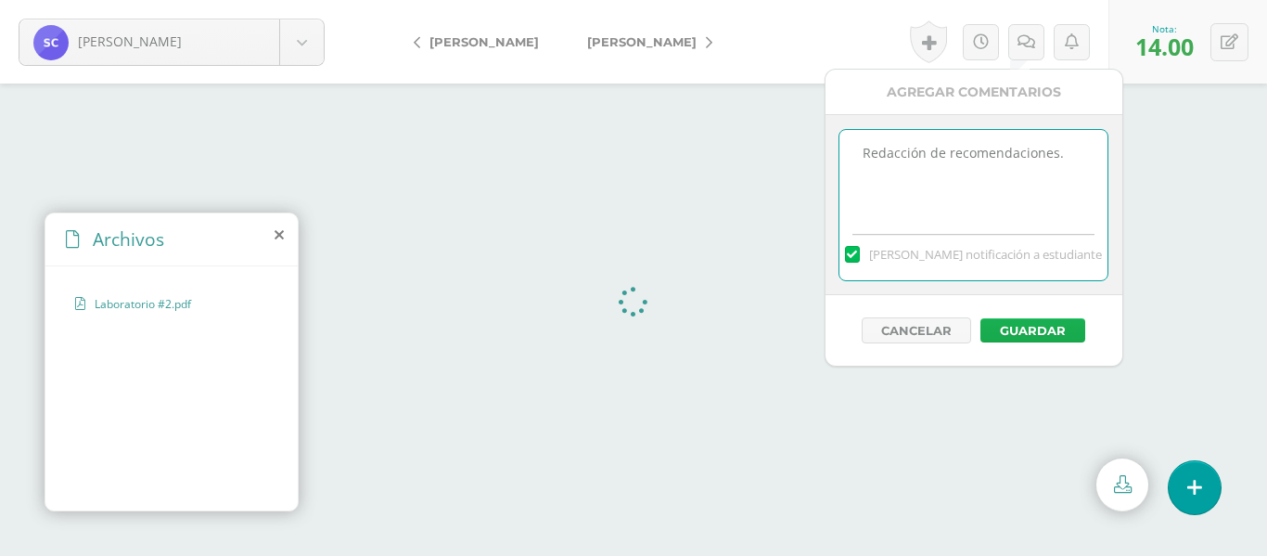
type textarea "Redacción de recomendaciones."
click at [1020, 328] on button "Guardar" at bounding box center [1033, 330] width 105 height 24
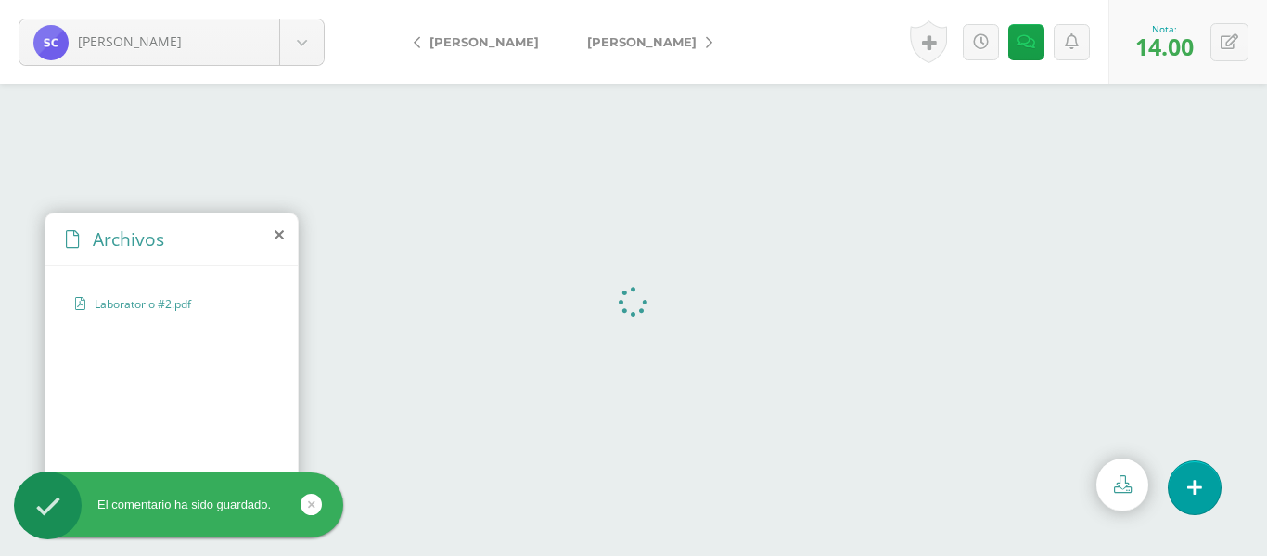
click at [706, 47] on icon at bounding box center [709, 42] width 6 height 13
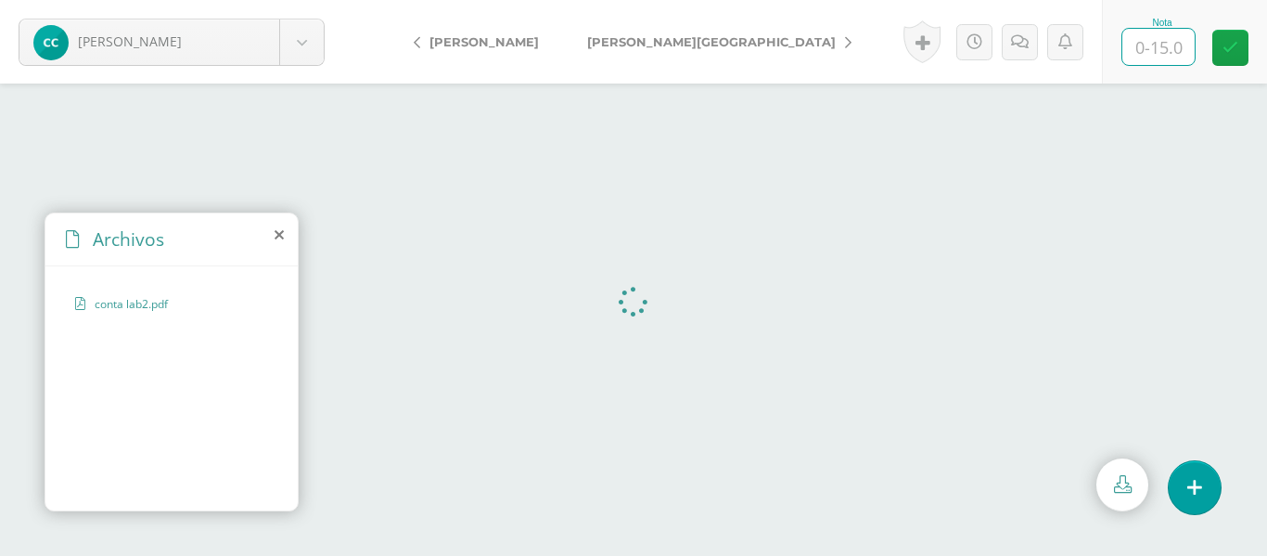
click at [1151, 51] on input "text" at bounding box center [1159, 47] width 72 height 36
type input "14"
click at [1023, 45] on icon at bounding box center [1020, 42] width 18 height 16
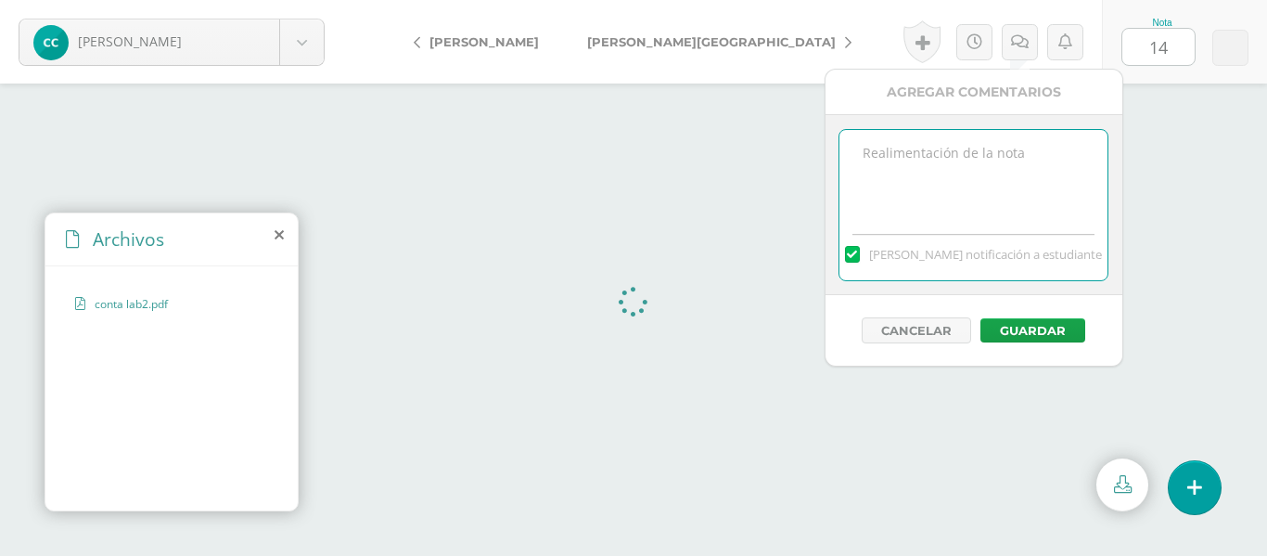
click at [964, 180] on textarea at bounding box center [974, 176] width 268 height 93
type textarea "Redacción de las conclusiones."
click at [1061, 335] on button "Guardar" at bounding box center [1033, 330] width 105 height 24
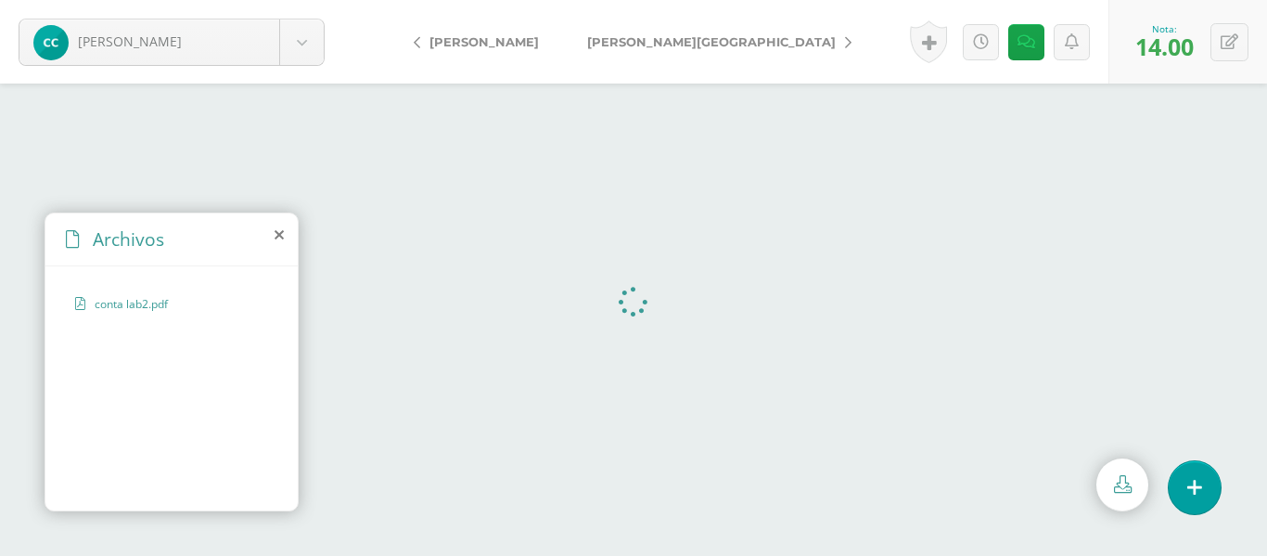
click at [845, 39] on icon at bounding box center [848, 42] width 6 height 13
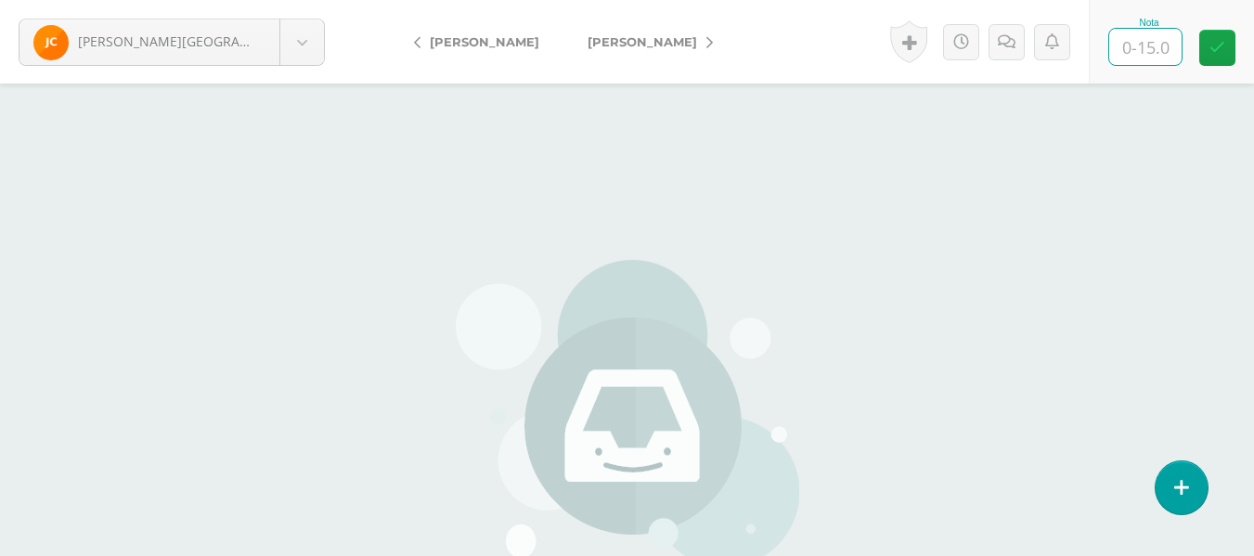
click at [1138, 42] on input "text" at bounding box center [1145, 47] width 72 height 36
type input "0"
click at [1004, 48] on icon at bounding box center [1006, 42] width 18 height 16
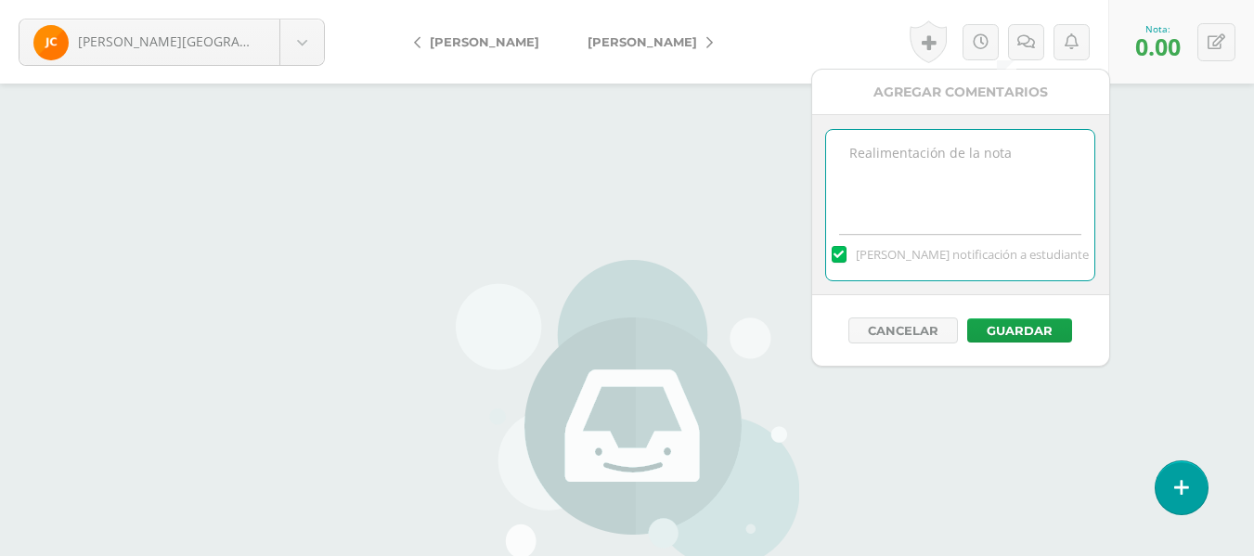
click at [914, 173] on textarea at bounding box center [960, 176] width 268 height 93
type textarea "No envió laboratorio # 2."
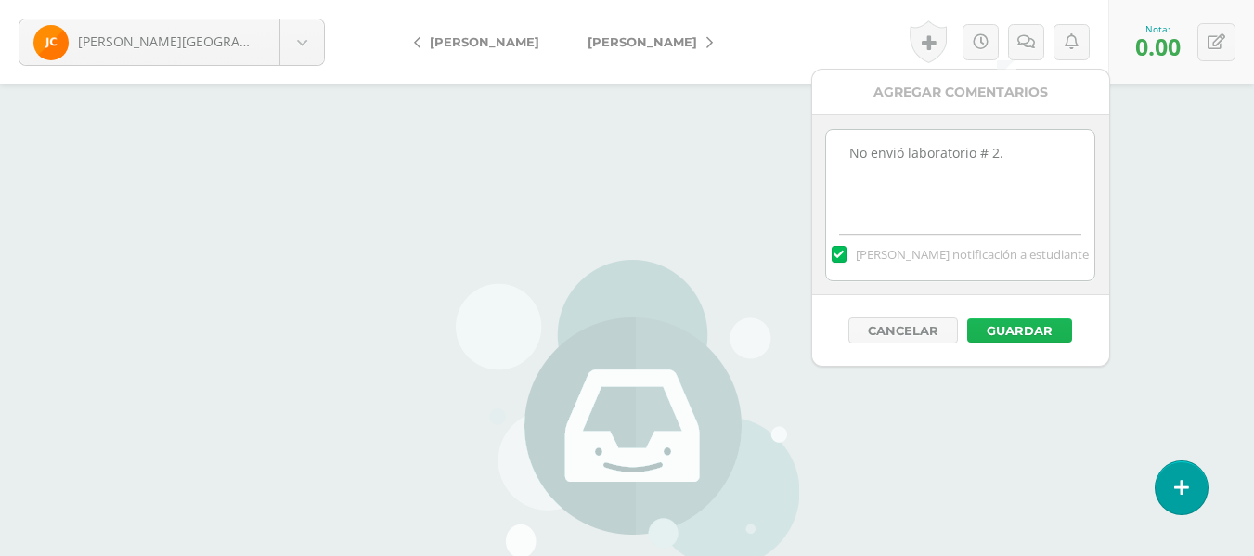
click at [1022, 328] on button "Guardar" at bounding box center [1019, 330] width 105 height 24
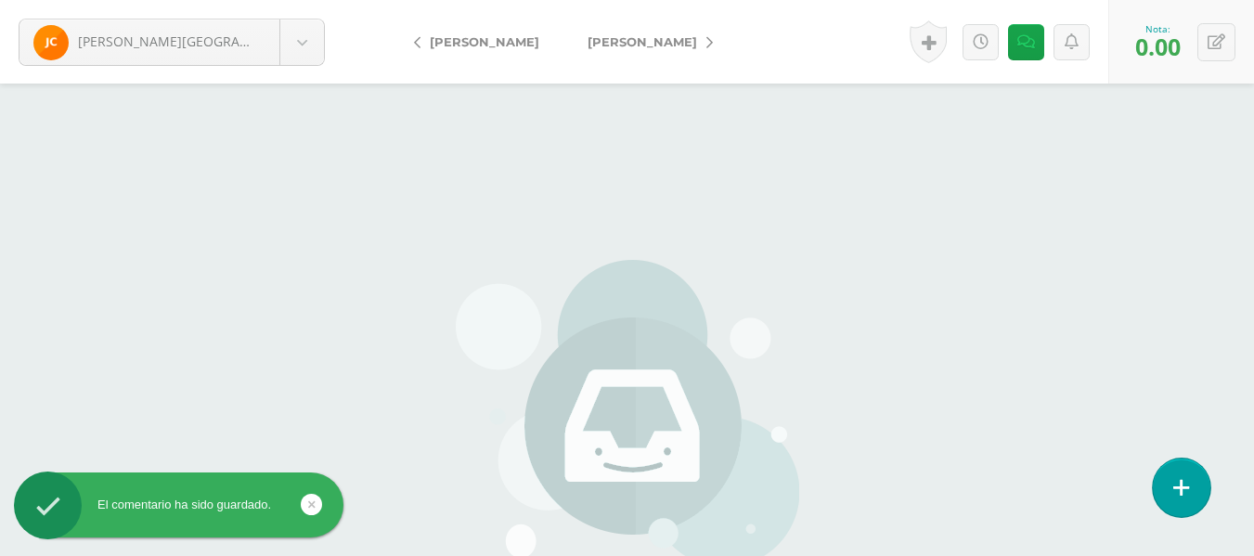
click at [1187, 487] on icon at bounding box center [1181, 487] width 17 height 21
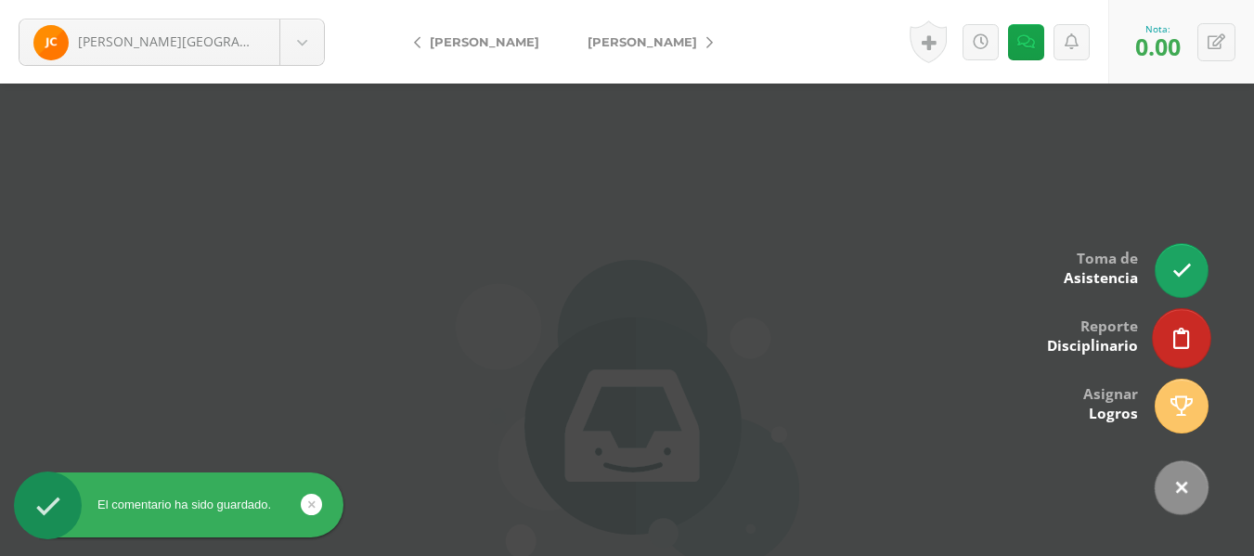
click at [1185, 336] on icon at bounding box center [1181, 338] width 17 height 21
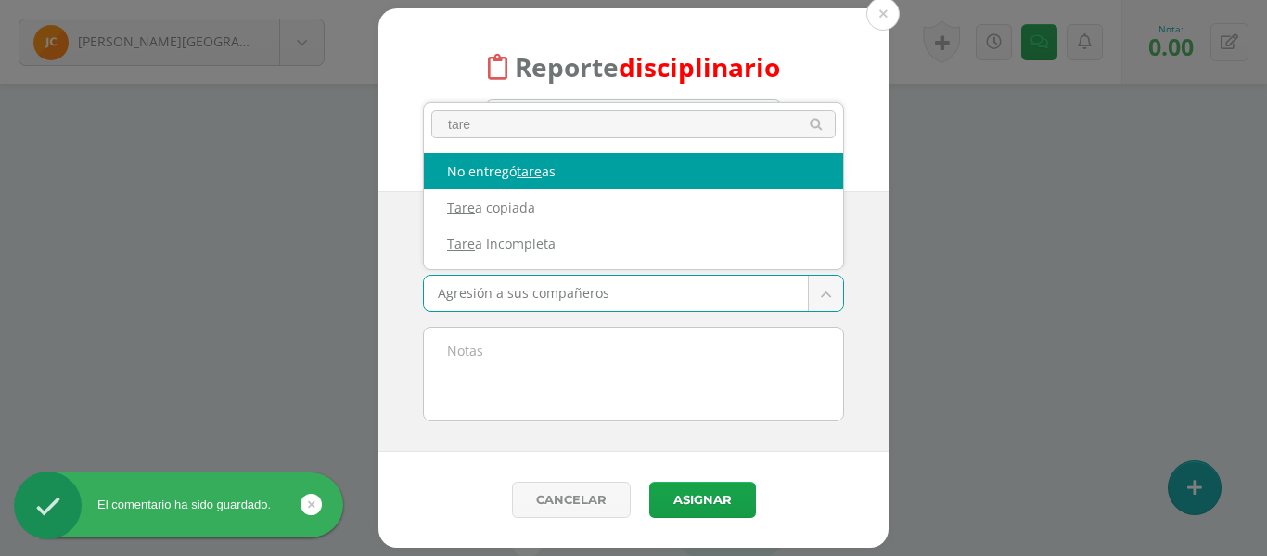
type input "tare"
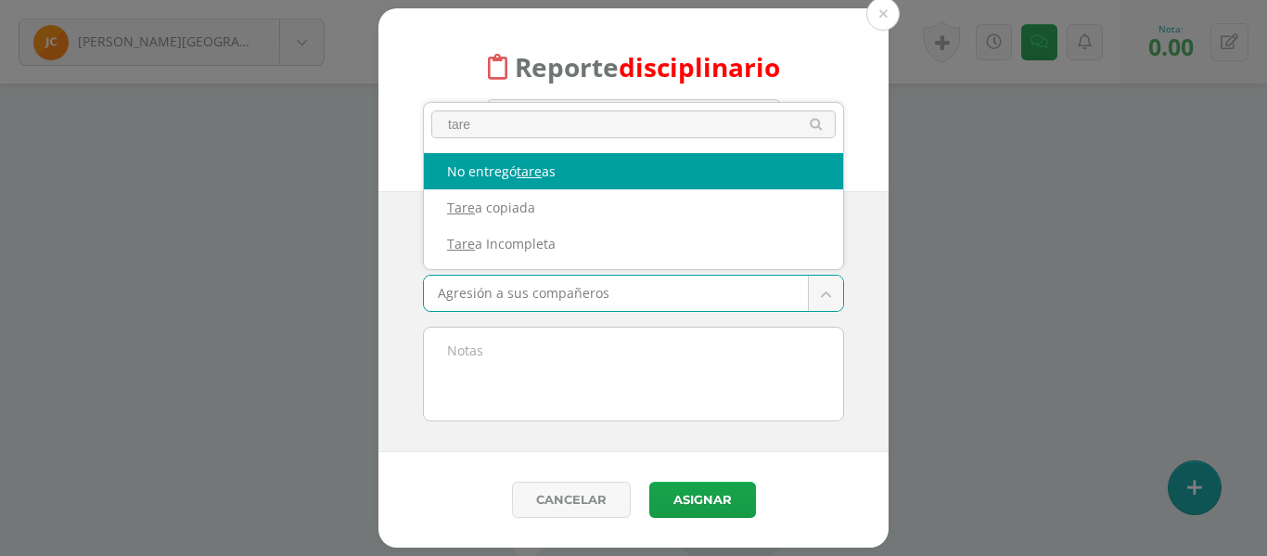
select select "5"
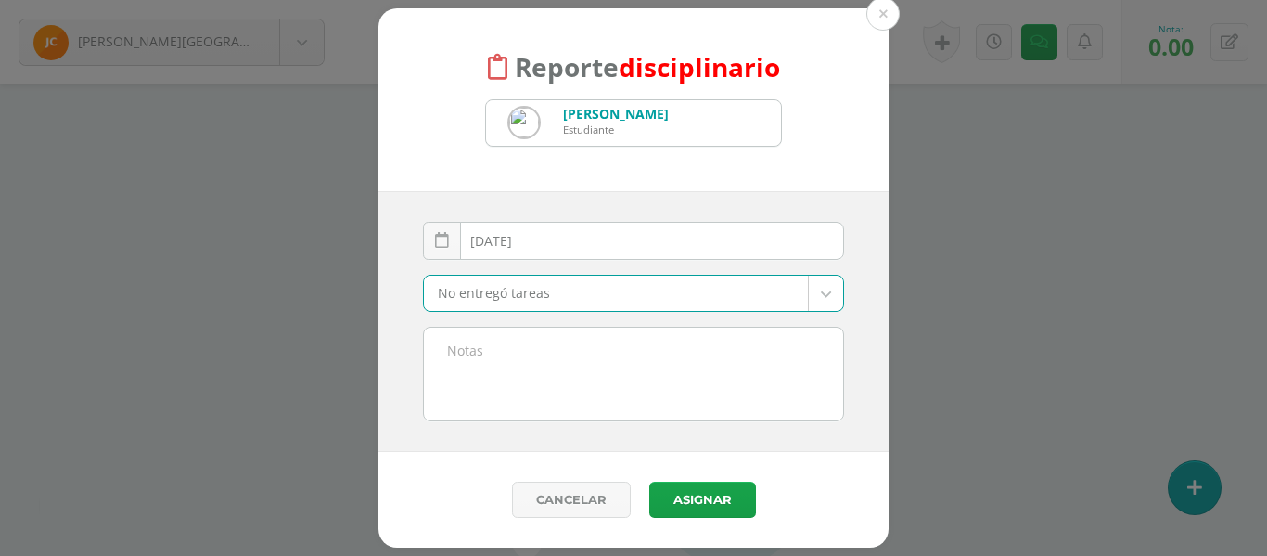
click at [479, 344] on textarea at bounding box center [633, 374] width 419 height 93
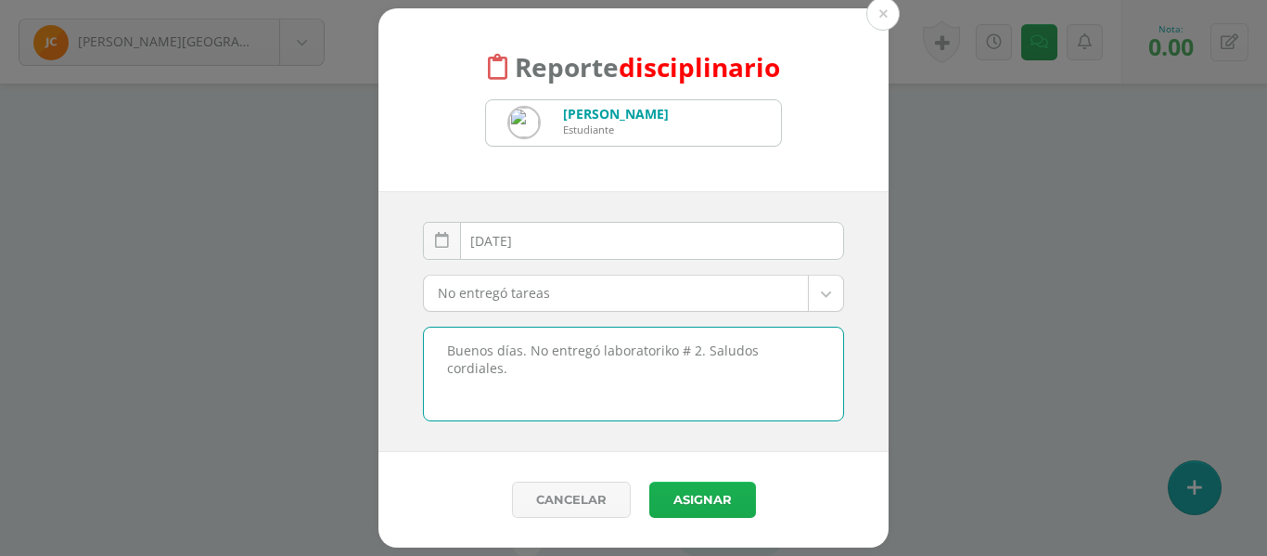
type textarea "Buenos días. No entregó laboratoriko # 2. Saludos cordiales."
click at [686, 502] on button "Asignar" at bounding box center [702, 500] width 107 height 36
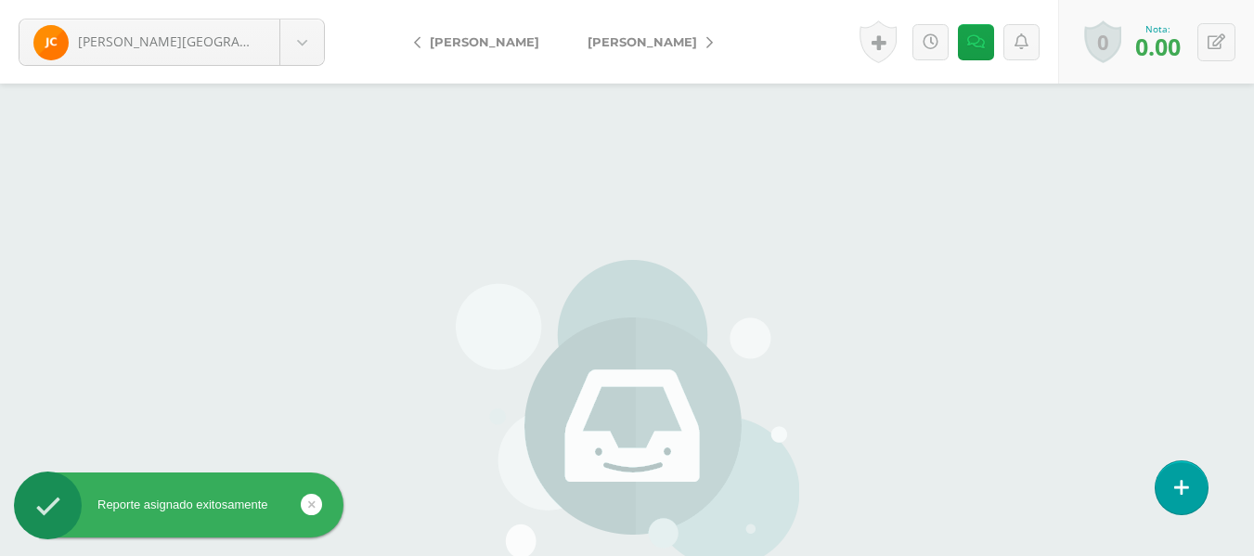
click at [698, 42] on link "[PERSON_NAME]" at bounding box center [645, 41] width 164 height 45
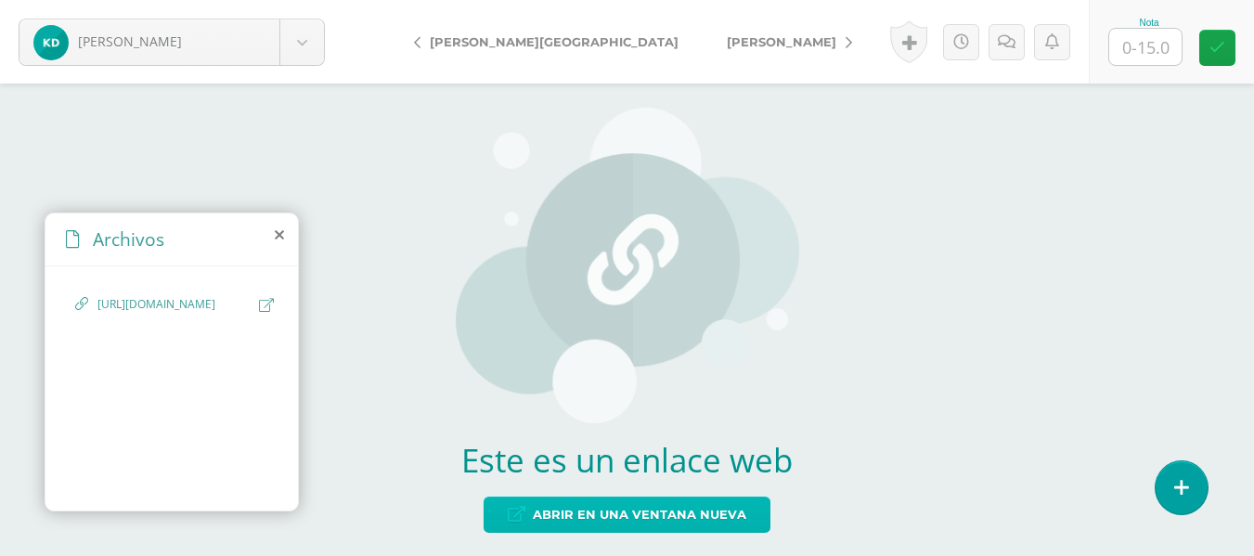
click at [678, 509] on span "Abrir en una ventana nueva" at bounding box center [639, 514] width 213 height 34
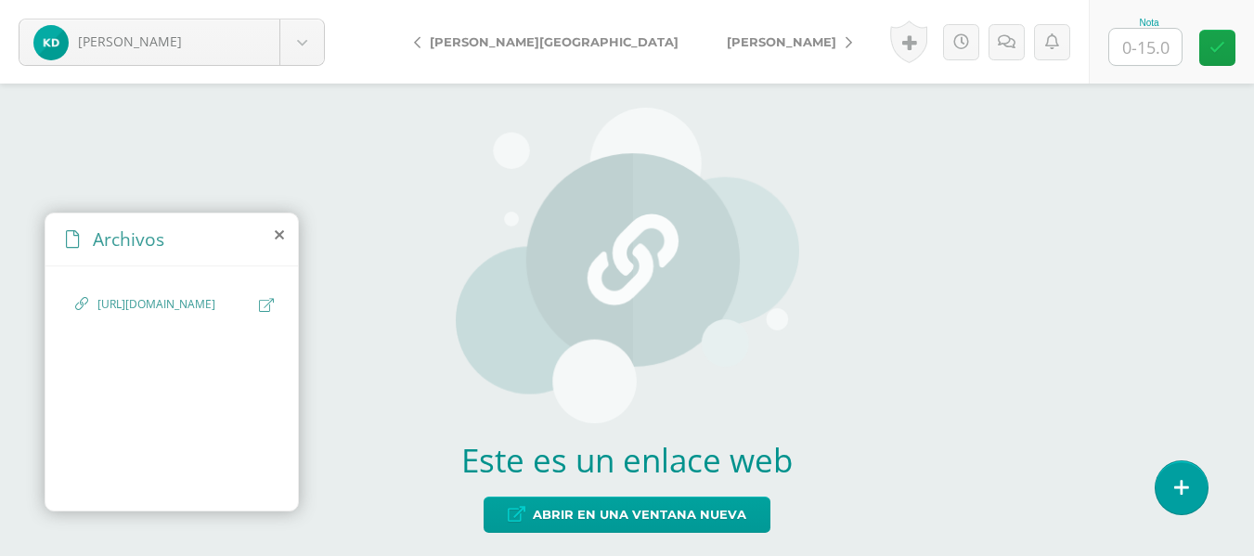
click at [1148, 43] on input "text" at bounding box center [1145, 47] width 72 height 36
type input "0"
click at [1010, 44] on icon at bounding box center [1006, 42] width 18 height 16
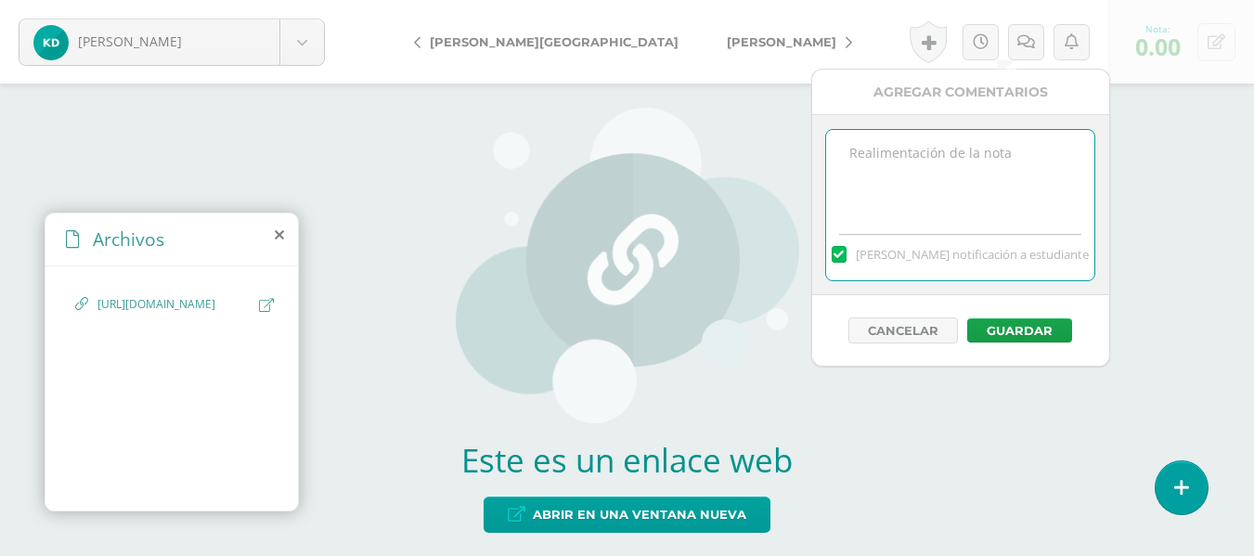
click at [942, 182] on textarea at bounding box center [960, 176] width 268 height 93
type textarea "No debe enviar link, el trabajo lo pedí en PDF. No puedo ver el trabajo."
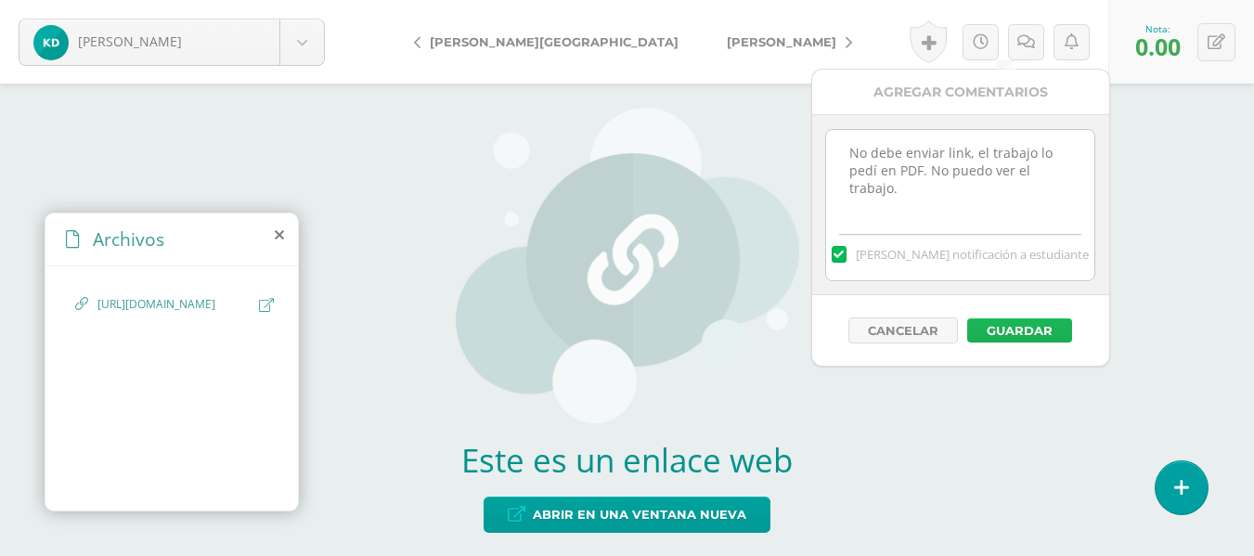
click at [1029, 329] on button "Guardar" at bounding box center [1019, 330] width 105 height 24
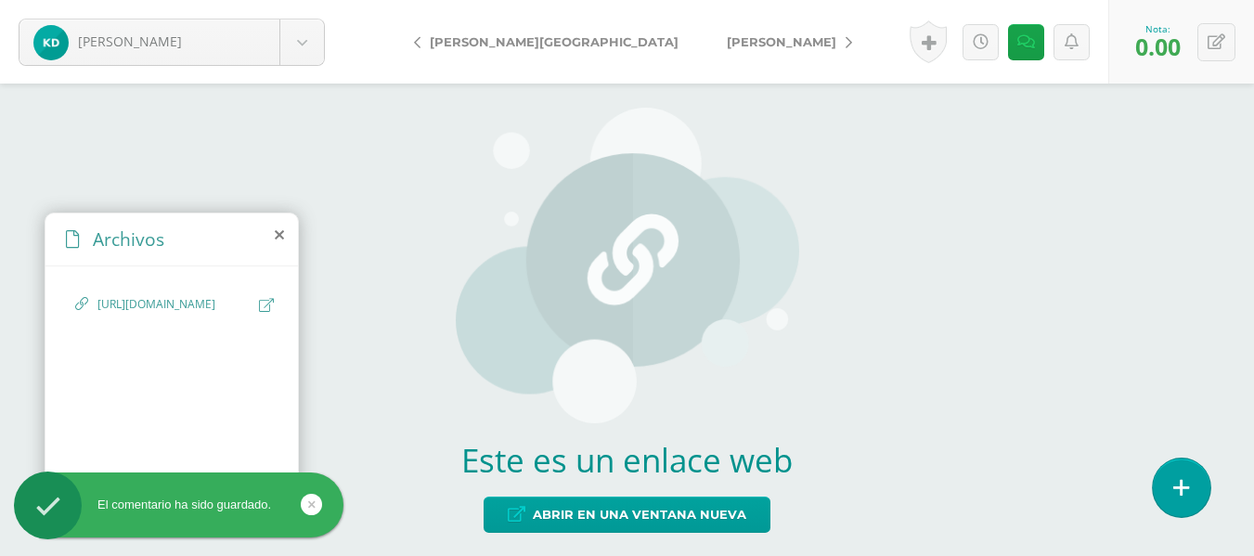
click at [1182, 485] on icon at bounding box center [1181, 487] width 17 height 21
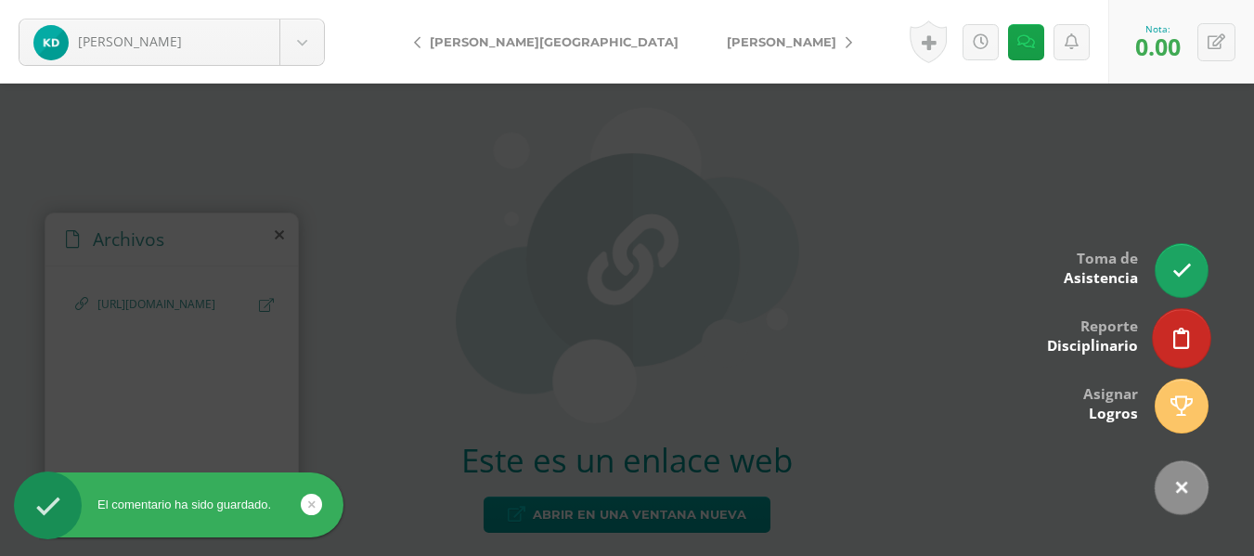
click at [1191, 341] on link at bounding box center [1181, 338] width 58 height 58
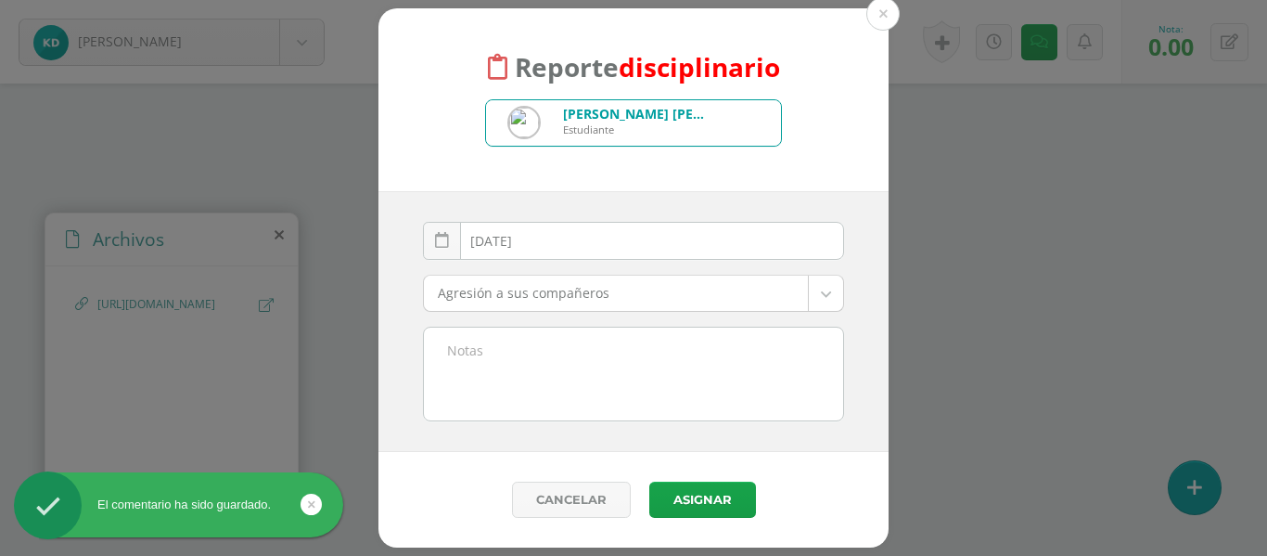
click at [475, 289] on body "Reporte disciplinario [PERSON_NAME] [PERSON_NAME] Estudiante [DATE] September, …" at bounding box center [633, 278] width 1267 height 556
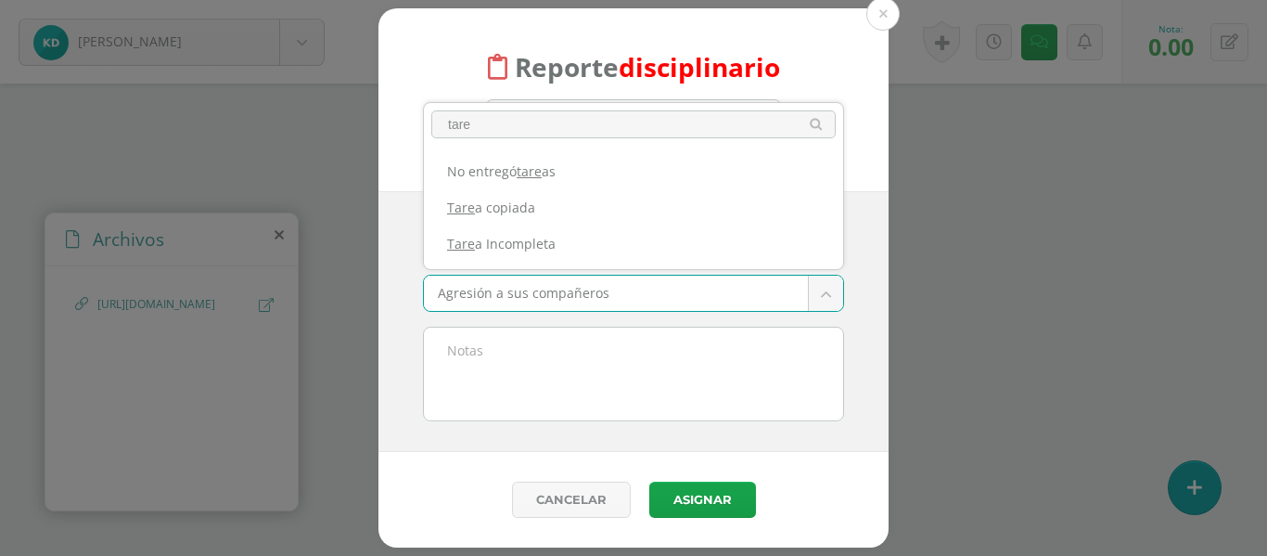
click at [508, 122] on input "tare" at bounding box center [633, 124] width 405 height 28
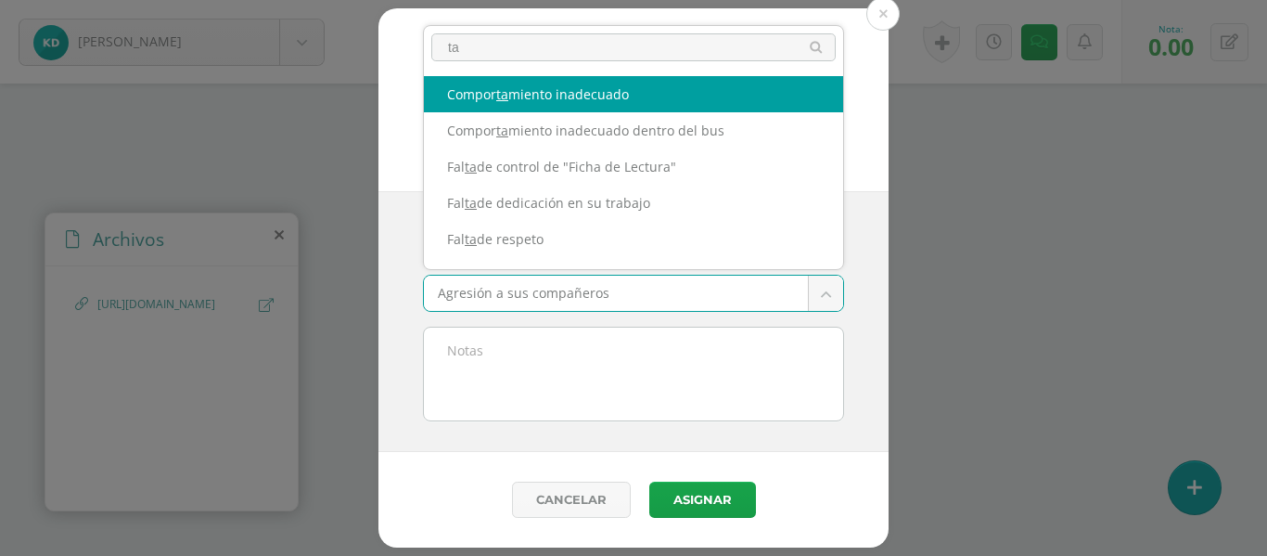
type input "t"
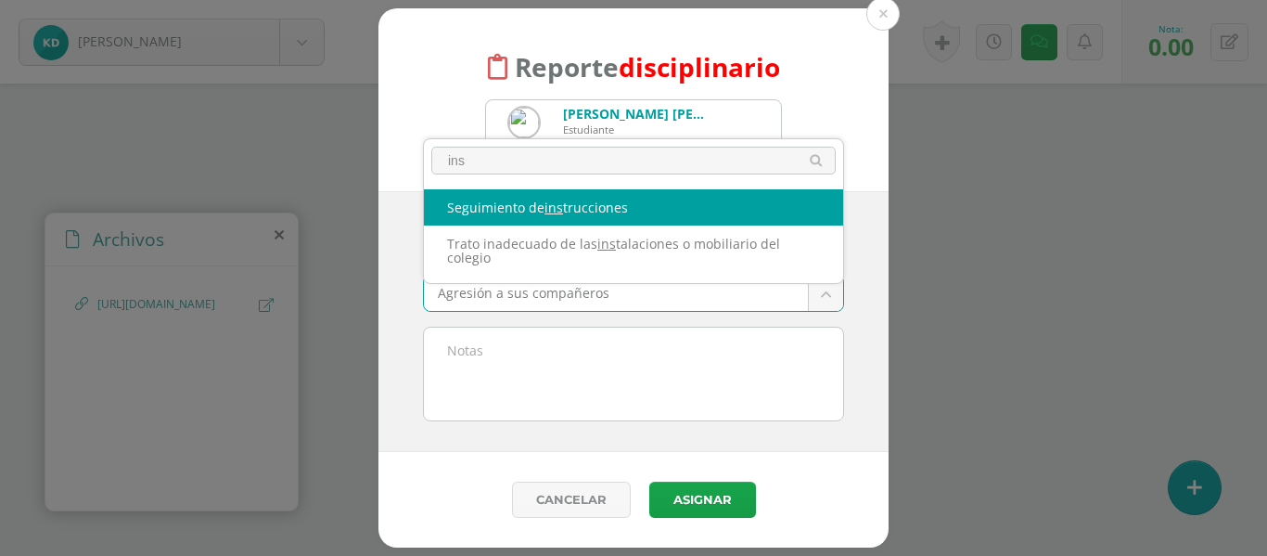
type input "ins"
select select "9"
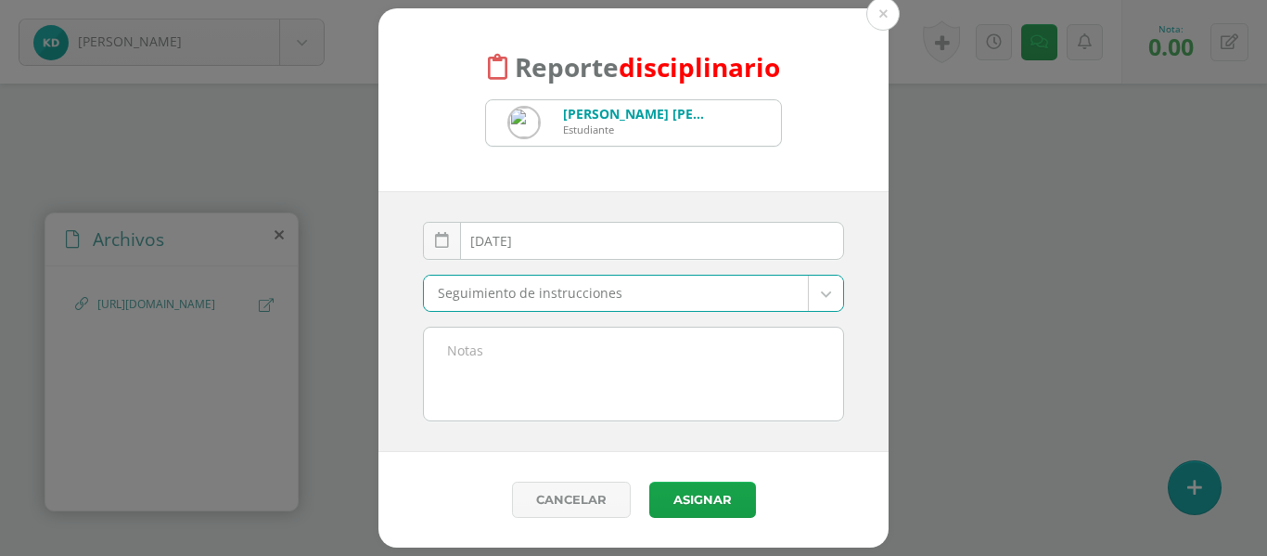
click at [480, 348] on textarea at bounding box center [633, 374] width 419 height 93
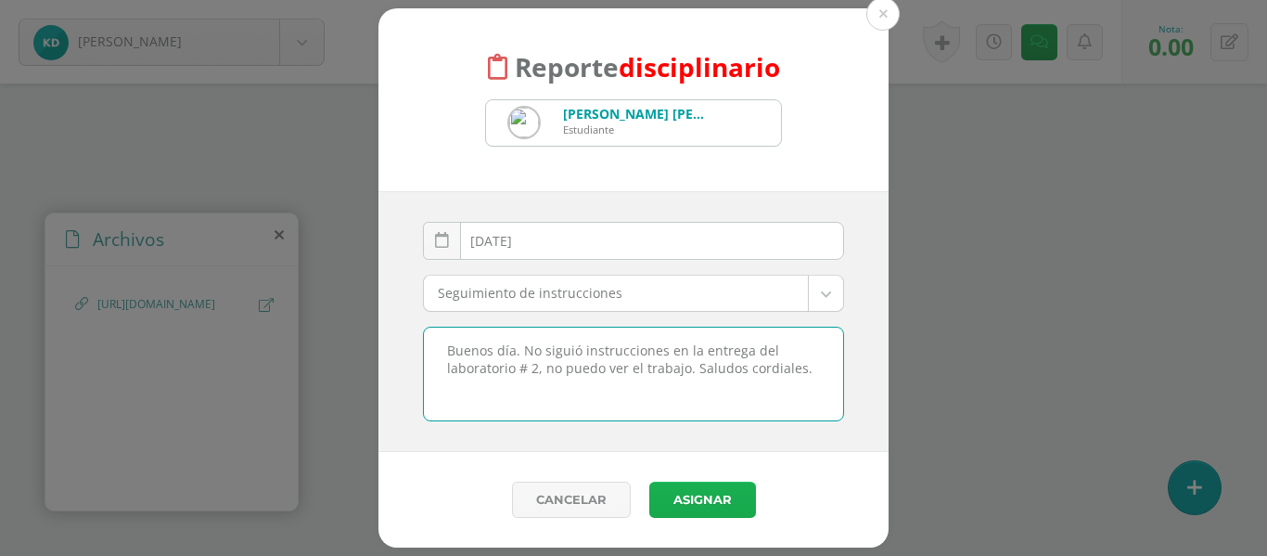
type textarea "Buenos día. No siguió instrucciones en la entrega del laboratorio # 2, no puedo…"
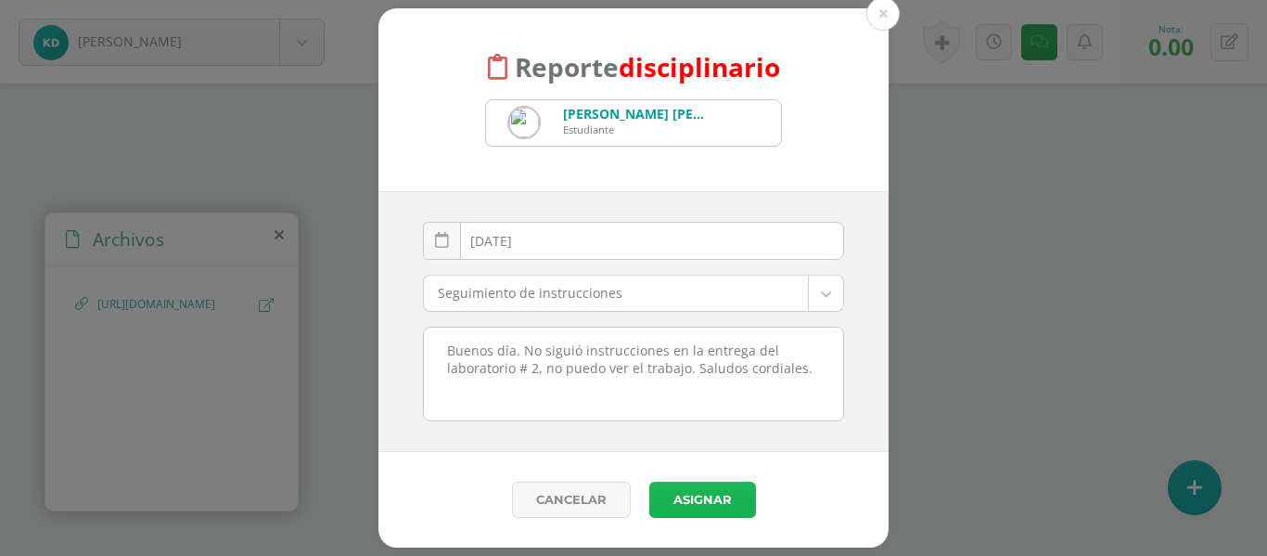
click at [699, 500] on button "Asignar" at bounding box center [702, 500] width 107 height 36
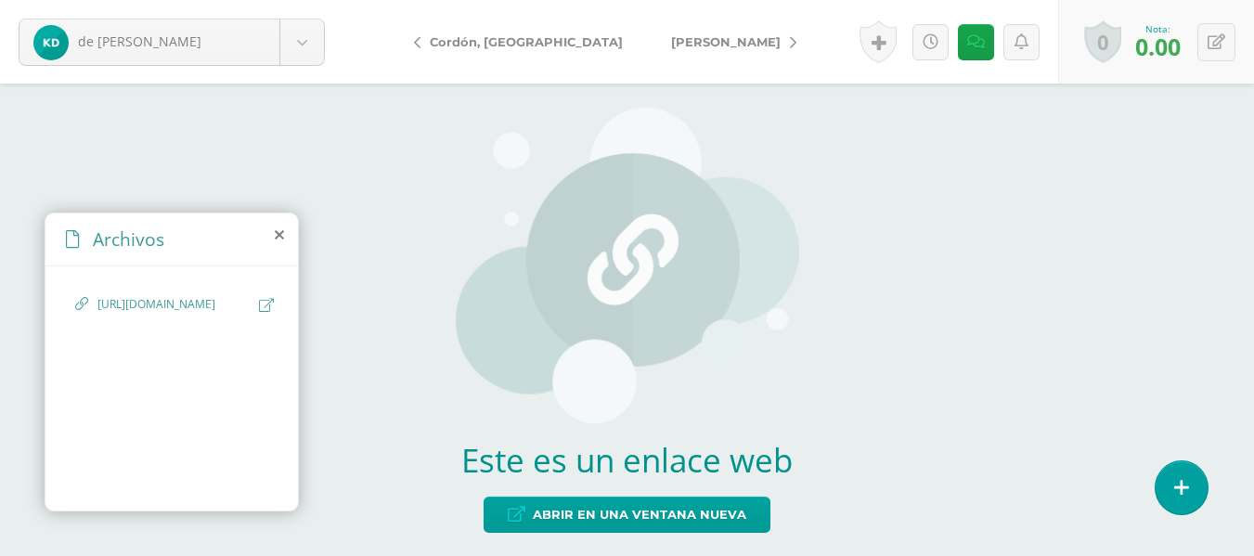
click at [673, 42] on link "[PERSON_NAME]" at bounding box center [729, 41] width 164 height 45
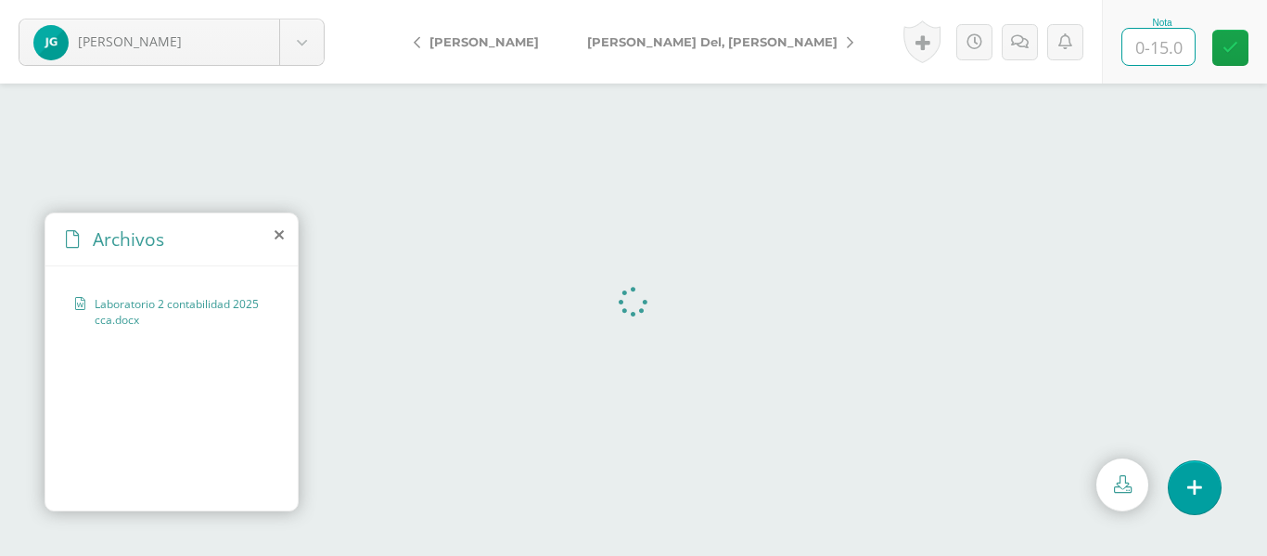
click at [1161, 60] on input "text" at bounding box center [1159, 47] width 72 height 36
type input "15"
click at [847, 47] on icon at bounding box center [850, 42] width 6 height 13
click at [1168, 50] on input "text" at bounding box center [1159, 47] width 72 height 36
type input "14"
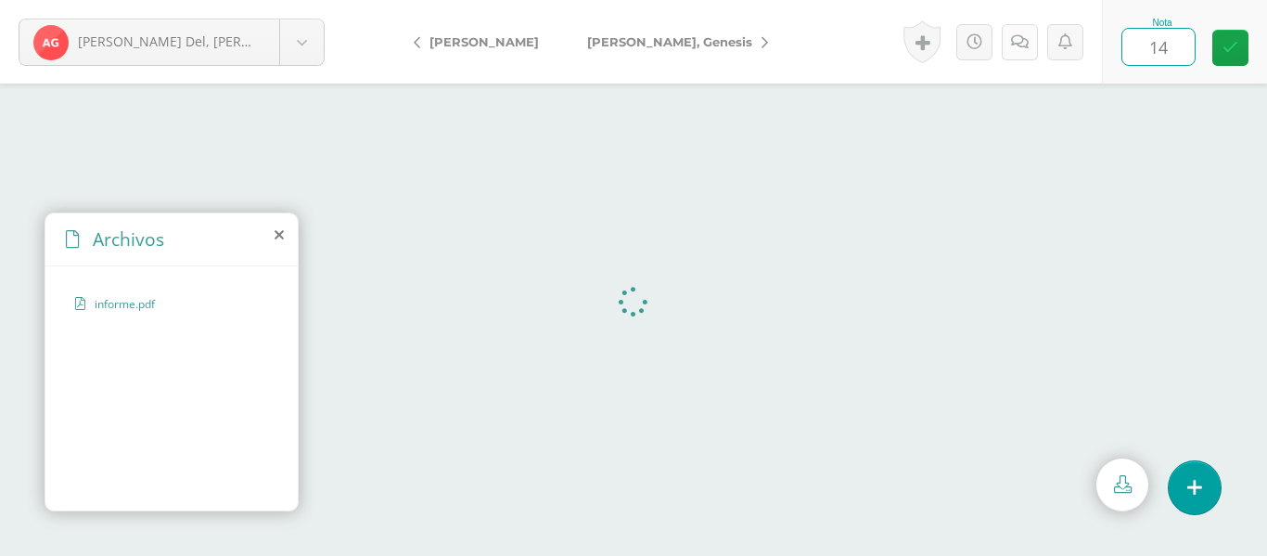
click at [1022, 41] on icon at bounding box center [1020, 42] width 18 height 16
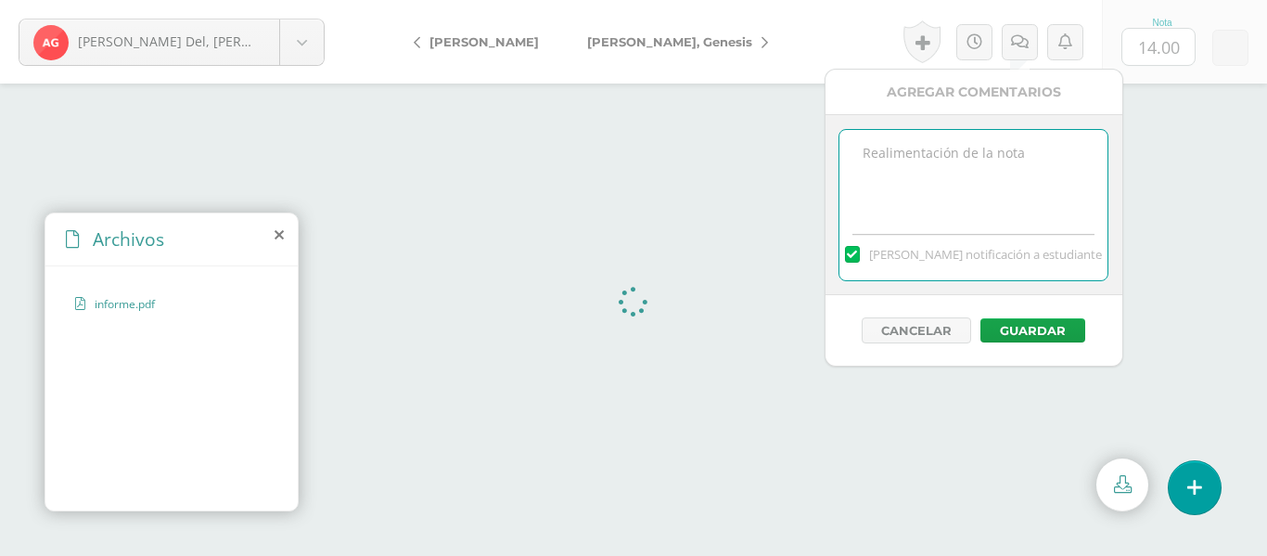
click at [977, 195] on textarea at bounding box center [974, 176] width 268 height 93
type textarea "Contenido de la investigación."
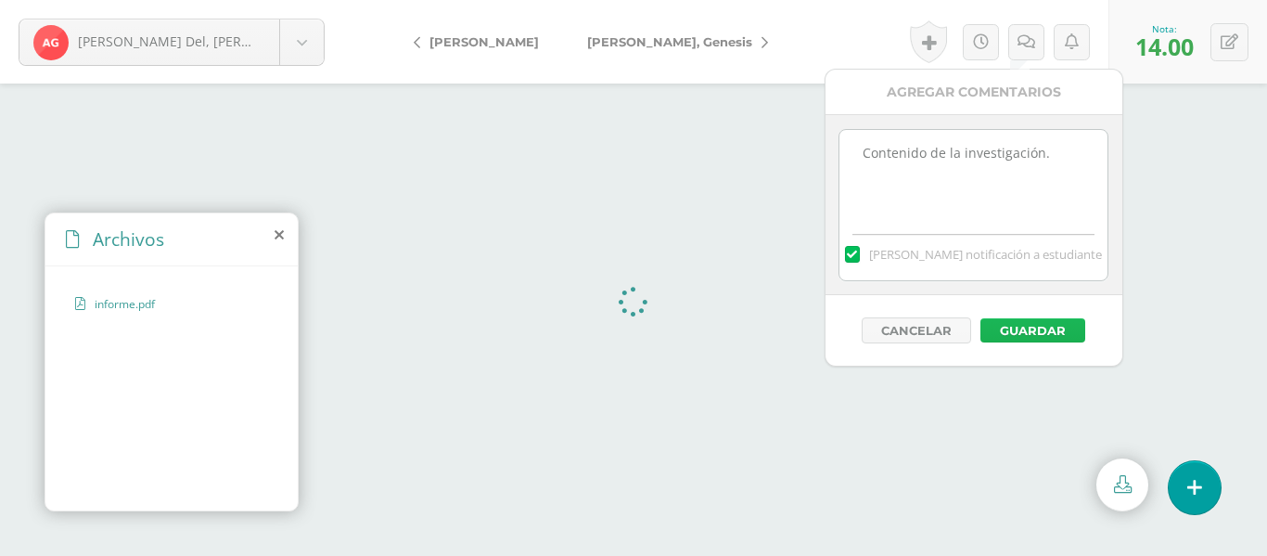
click at [1035, 336] on button "Guardar" at bounding box center [1033, 330] width 105 height 24
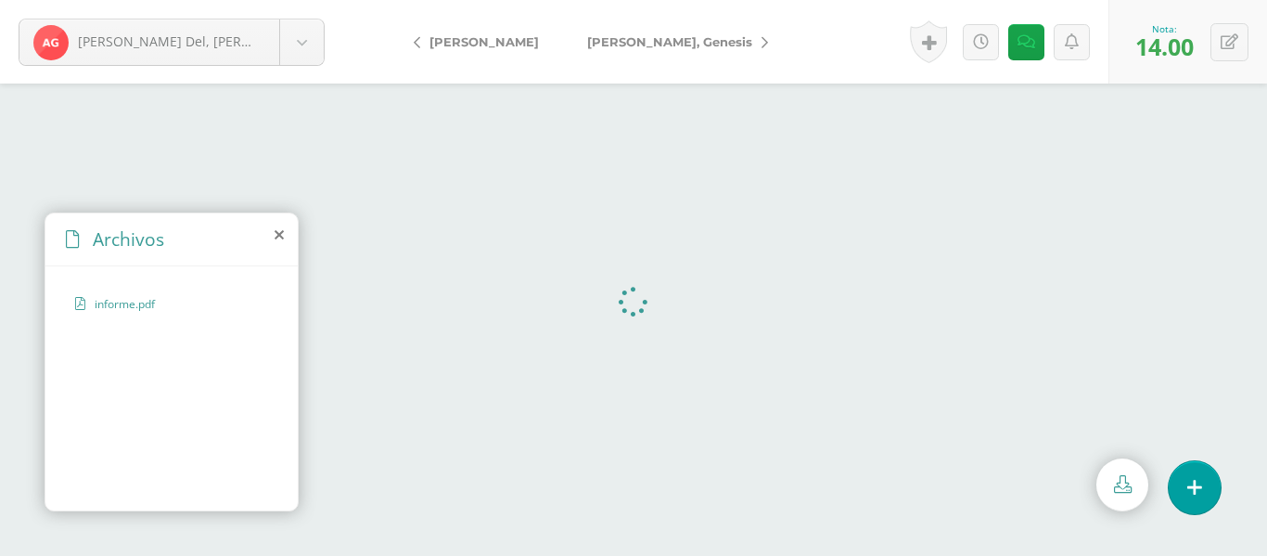
click at [762, 45] on icon at bounding box center [765, 42] width 6 height 13
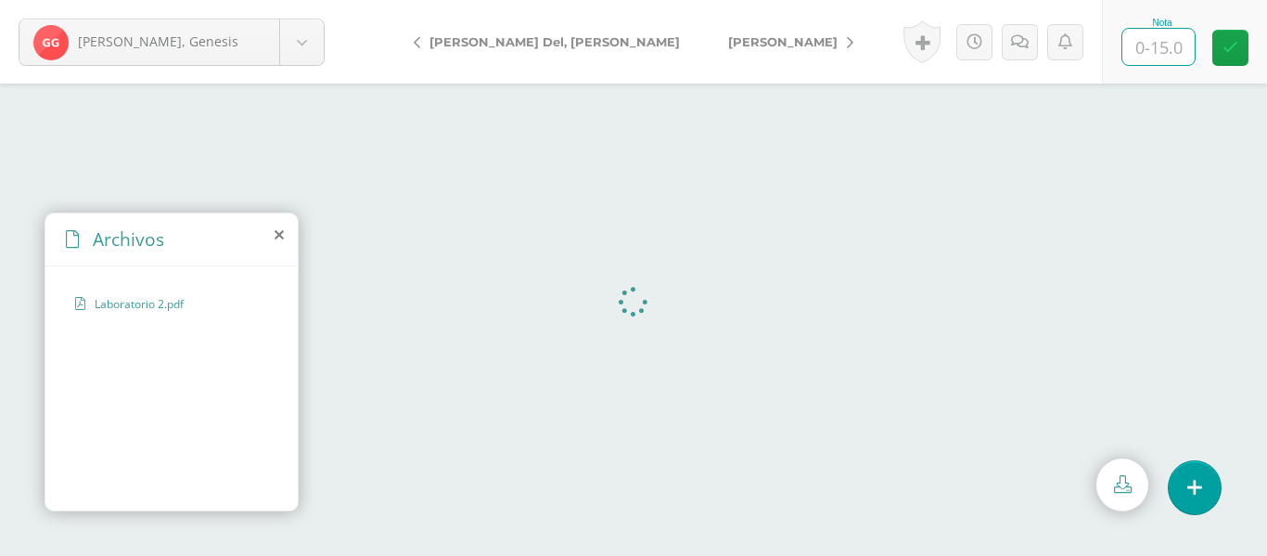
click at [1154, 45] on input "text" at bounding box center [1159, 47] width 72 height 36
type input "15"
click at [847, 48] on icon at bounding box center [850, 42] width 6 height 13
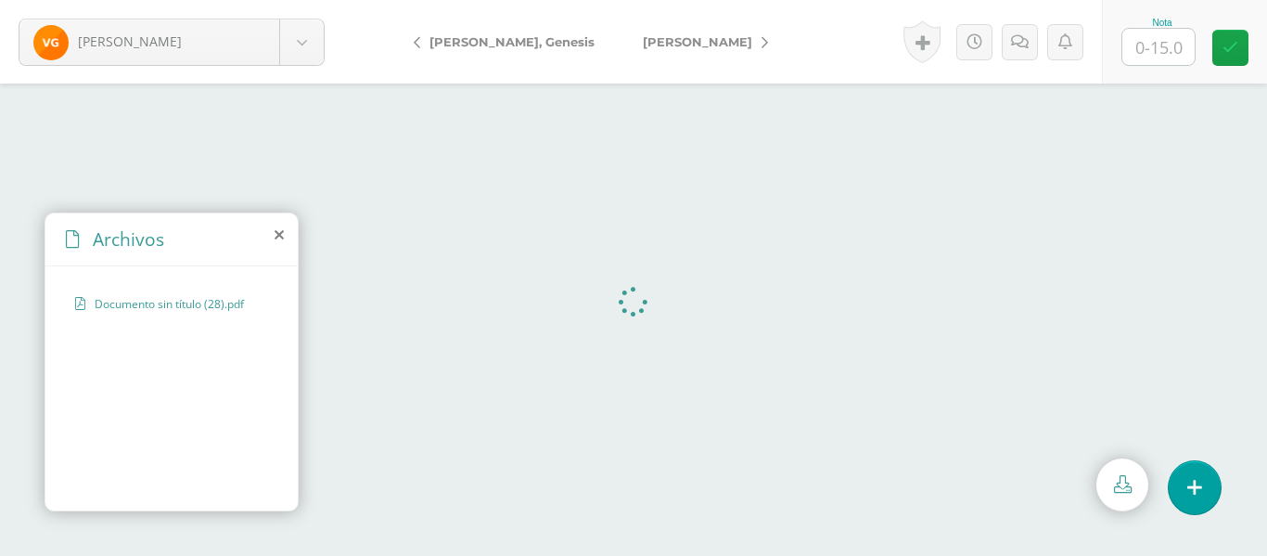
click at [1155, 47] on input "text" at bounding box center [1159, 47] width 72 height 36
type input "13"
click at [1029, 41] on link at bounding box center [1020, 42] width 36 height 36
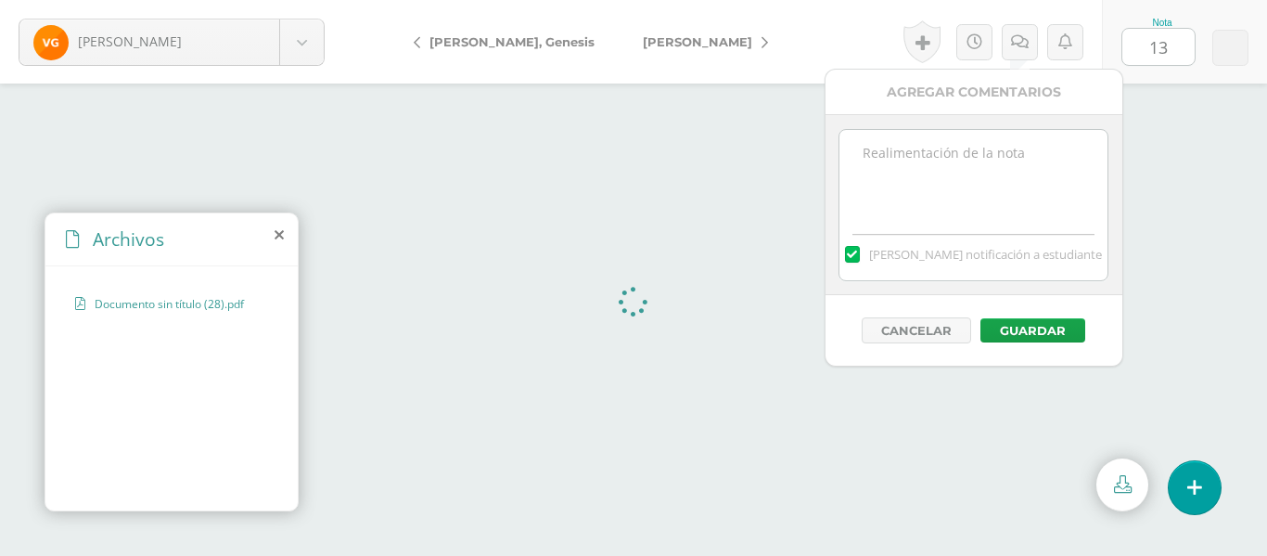
click at [1015, 170] on textarea at bounding box center [974, 176] width 268 height 93
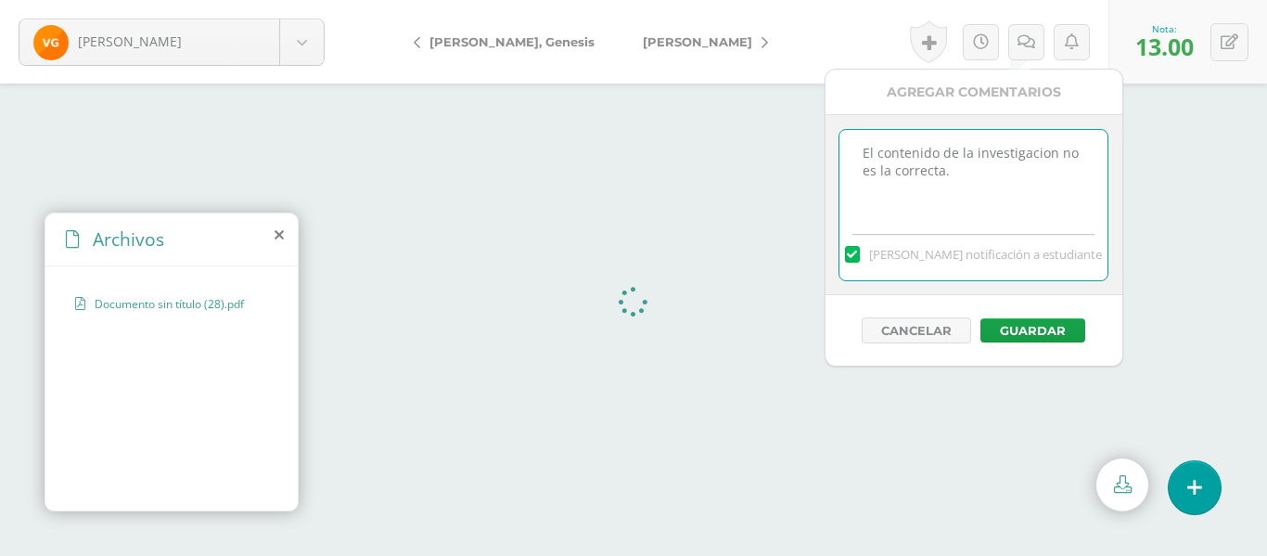
click at [1043, 150] on textarea "El contenido de la investigacion no es la correcta." at bounding box center [974, 176] width 268 height 93
type textarea "El contenido de la investigación no es la correcta."
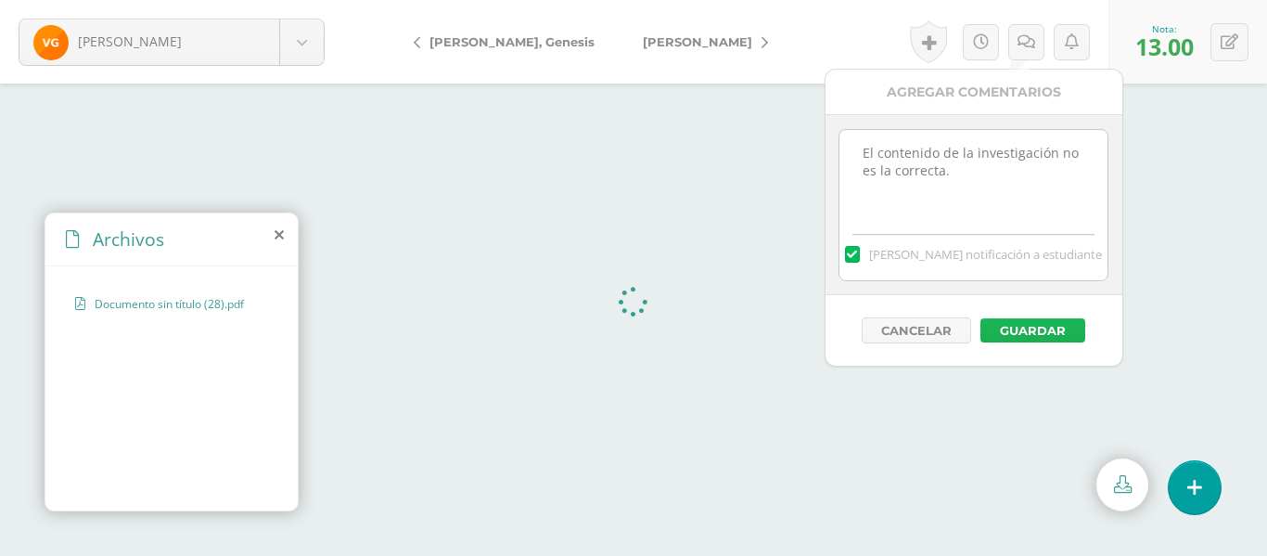
click at [1048, 333] on button "Guardar" at bounding box center [1033, 330] width 105 height 24
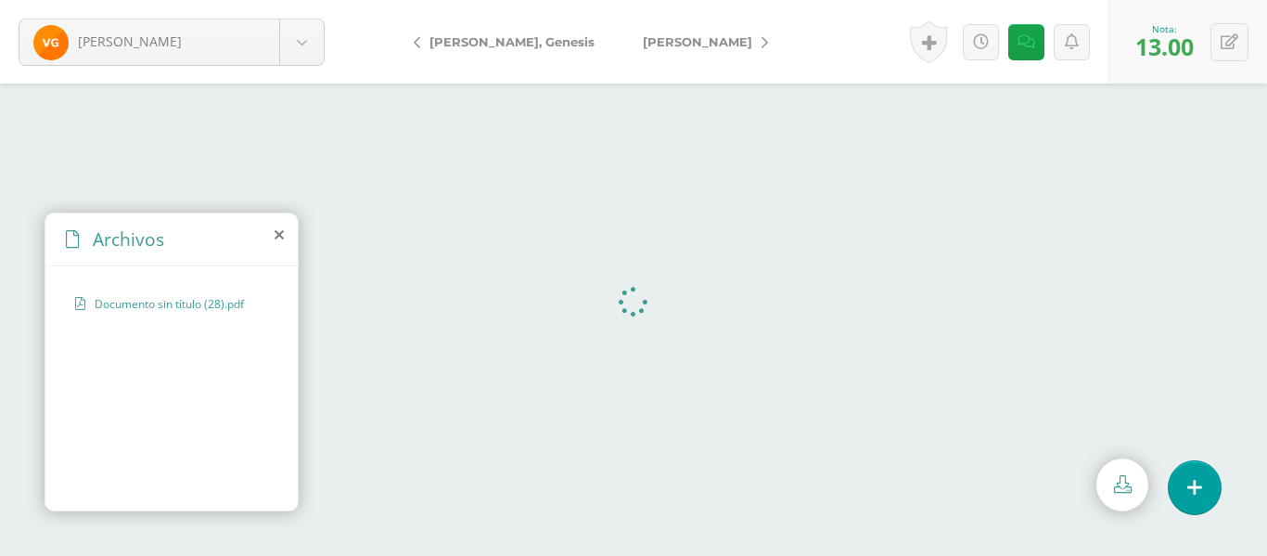
click at [762, 41] on icon at bounding box center [765, 42] width 6 height 13
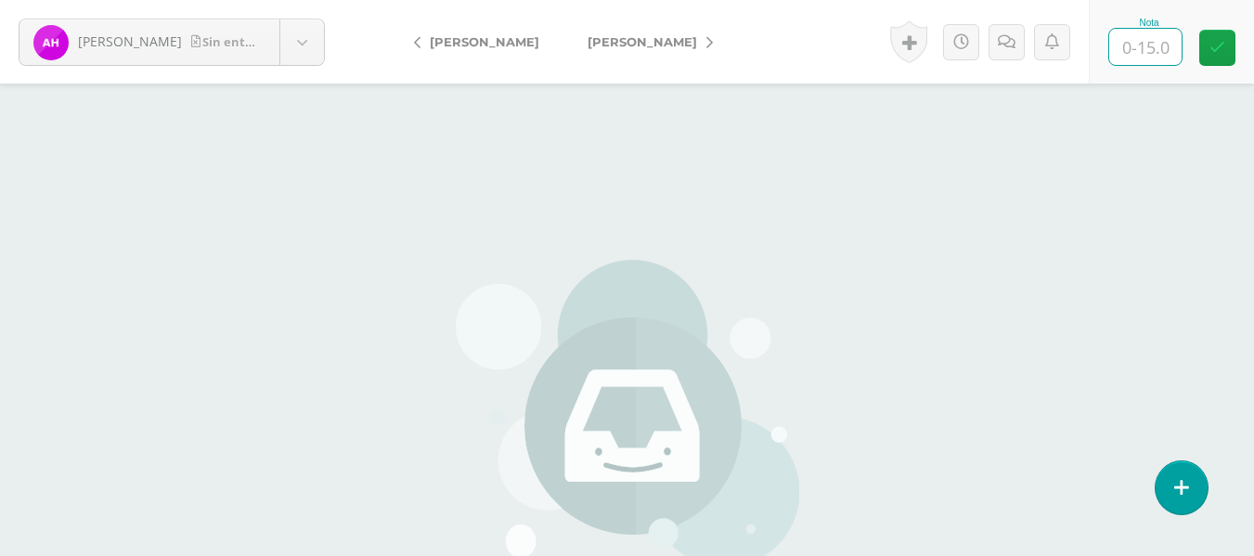
click at [1144, 50] on input "text" at bounding box center [1145, 47] width 72 height 36
type input "0"
click at [1013, 47] on icon at bounding box center [1006, 42] width 18 height 16
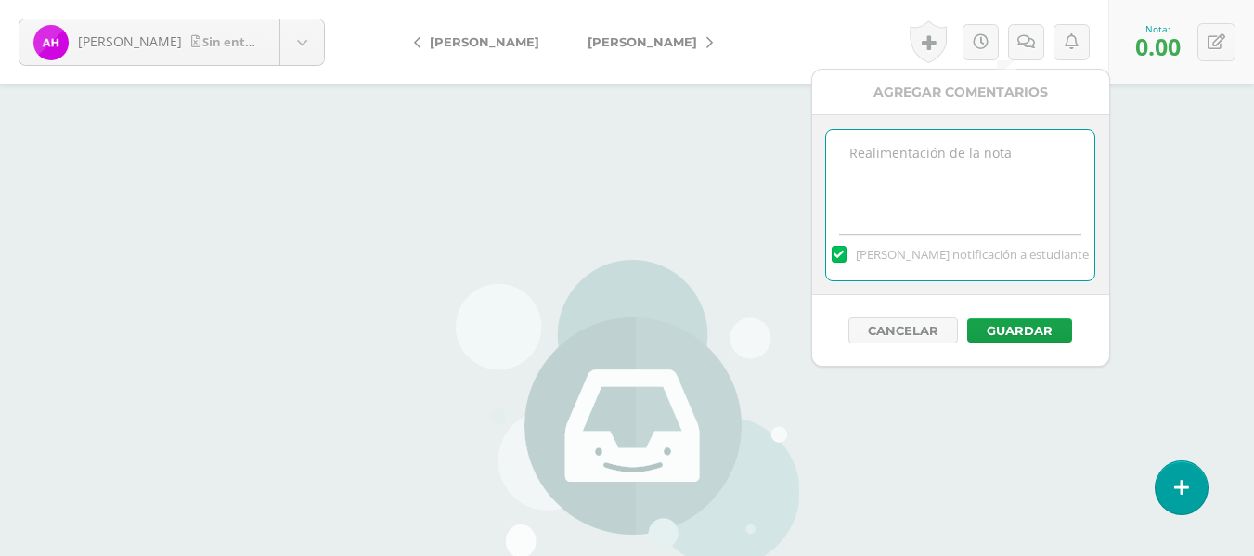
click at [933, 148] on textarea at bounding box center [960, 176] width 268 height 93
type textarea "No envió laboratorio # 2."
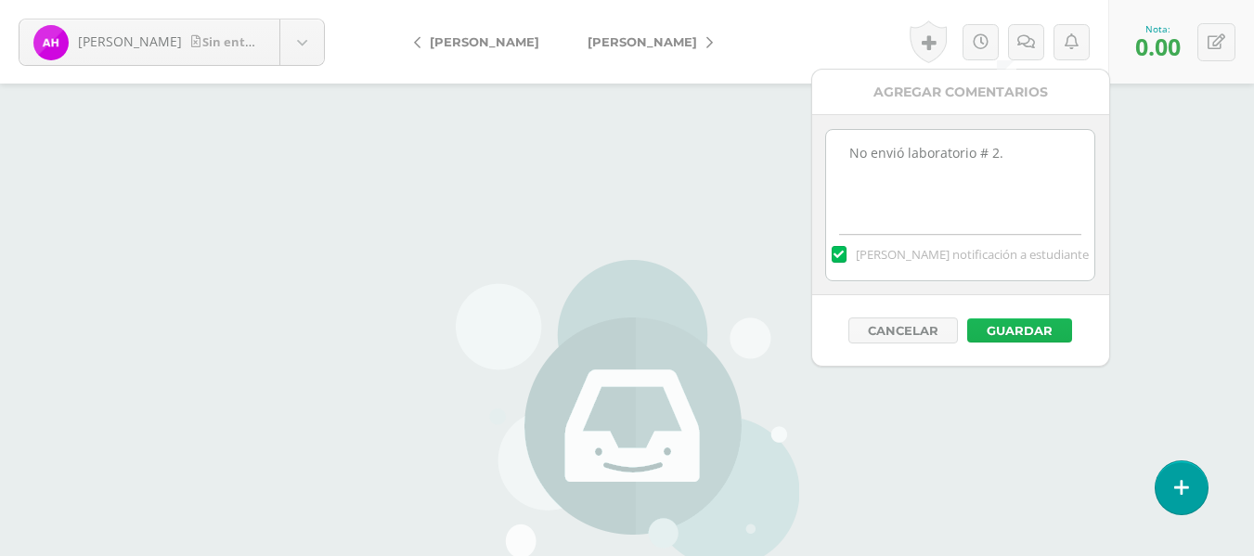
click at [1030, 329] on button "Guardar" at bounding box center [1019, 330] width 105 height 24
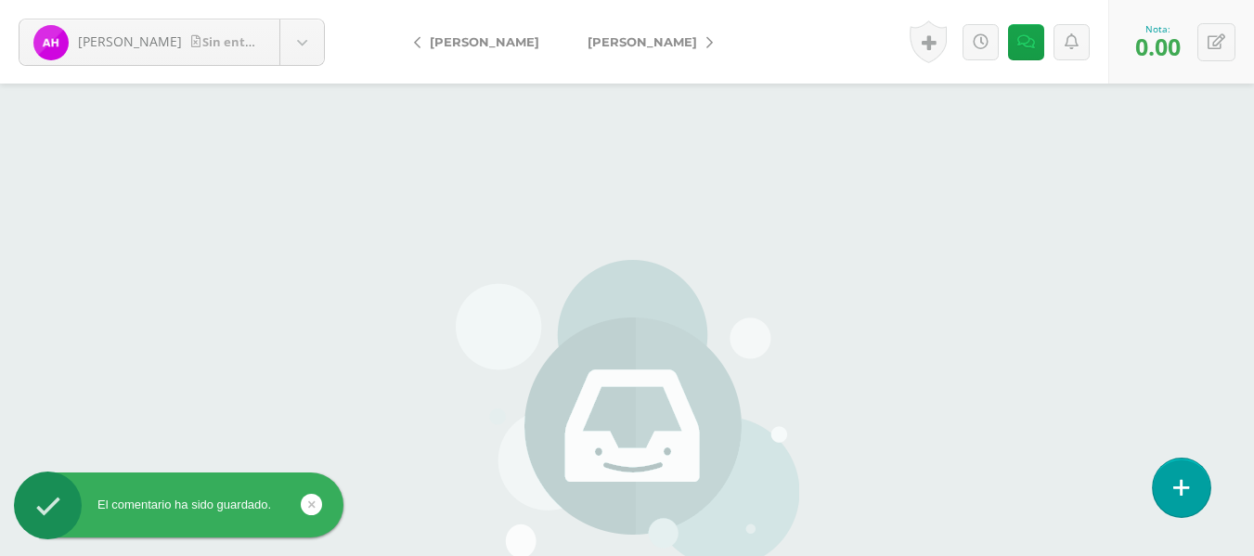
click at [1191, 491] on link at bounding box center [1181, 487] width 58 height 58
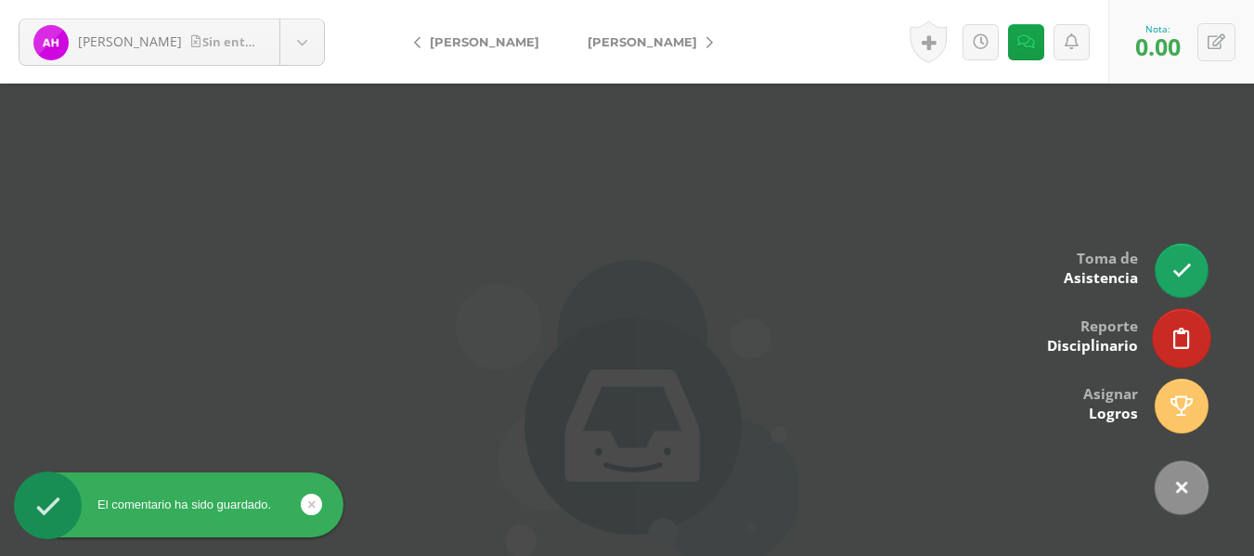
click at [1189, 325] on link at bounding box center [1181, 338] width 58 height 58
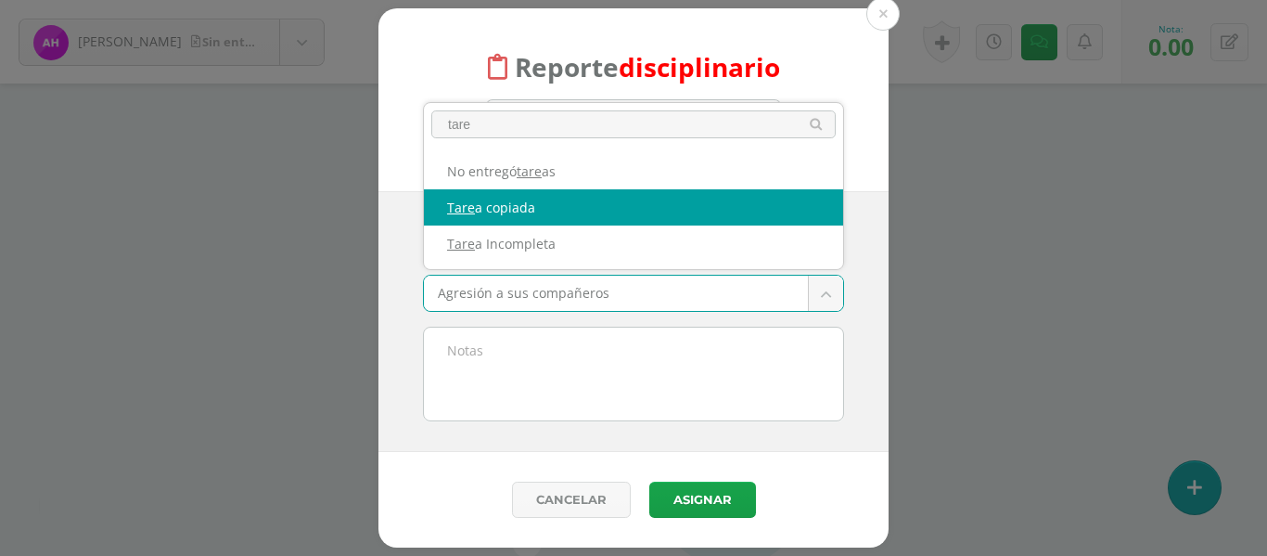
type input "tare"
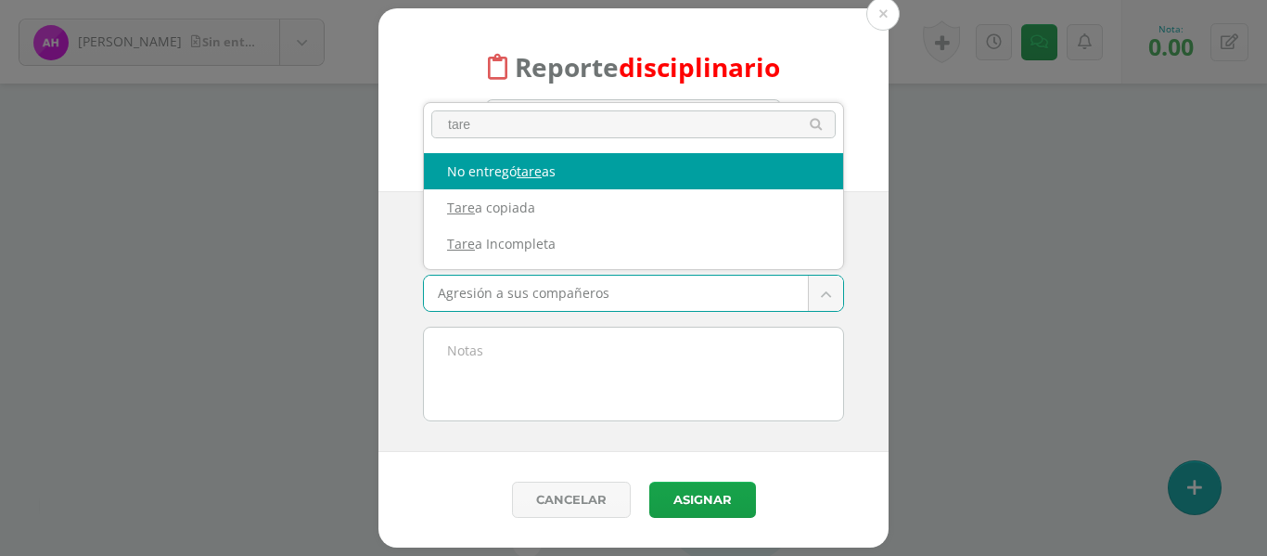
select select "5"
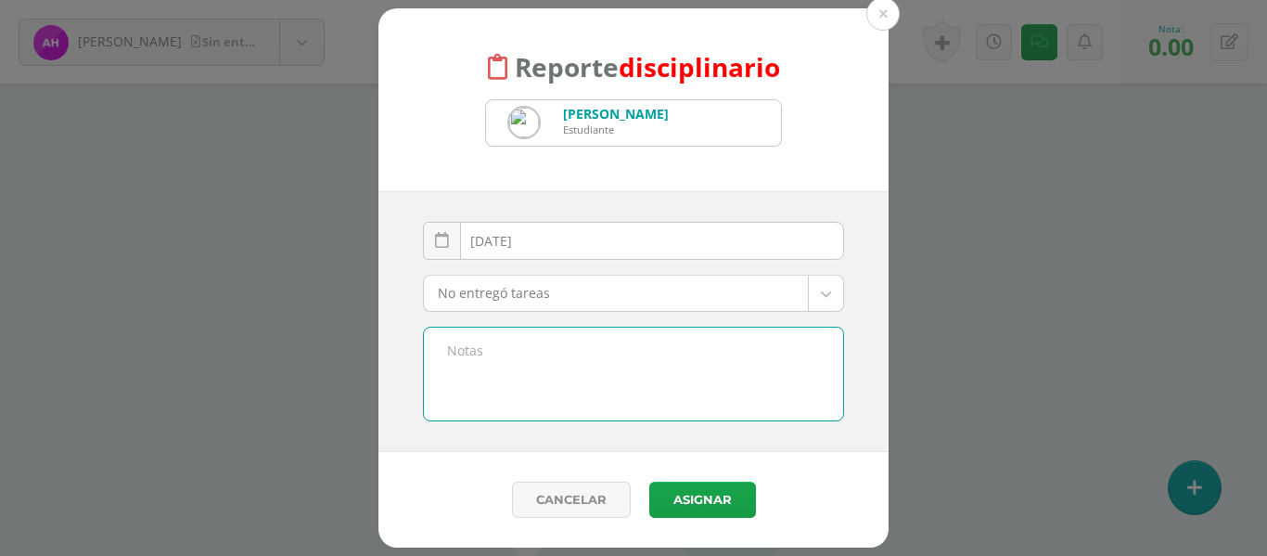
click at [451, 350] on textarea at bounding box center [633, 374] width 419 height 93
type textarea "Buenos días. No entregó laboratorio # 2. Saludos cordiales."
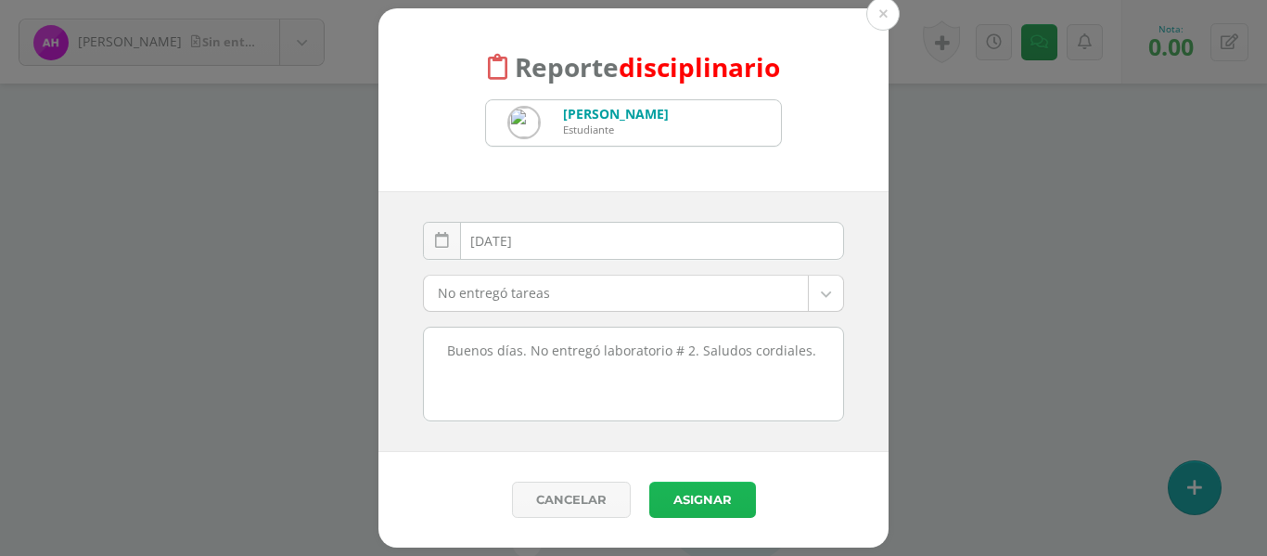
click at [700, 498] on button "Asignar" at bounding box center [702, 500] width 107 height 36
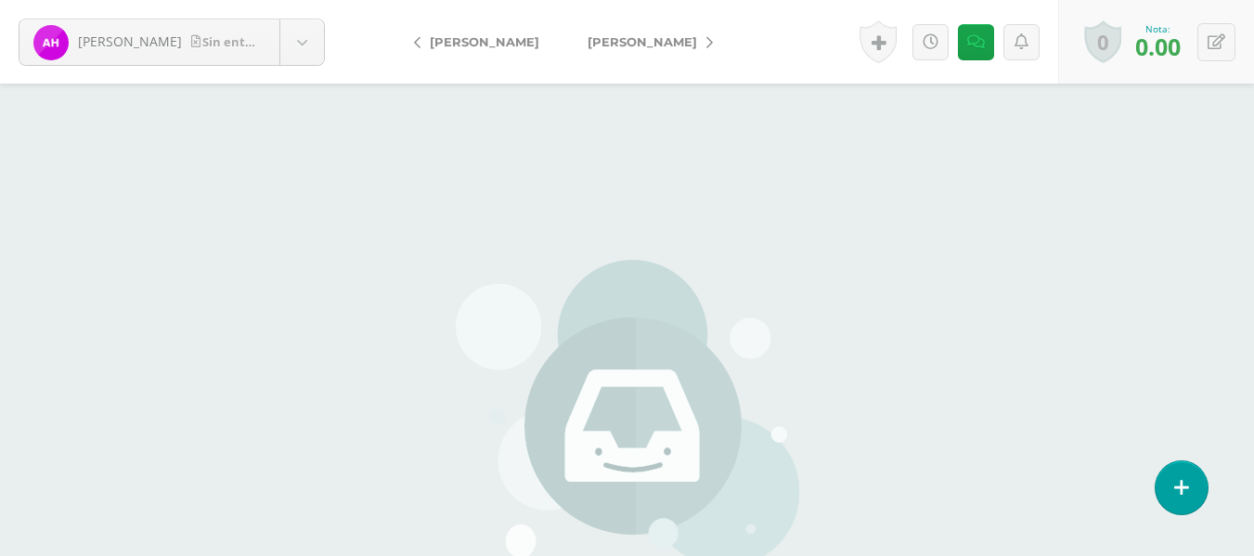
click at [706, 40] on icon at bounding box center [709, 42] width 6 height 13
click at [713, 42] on icon at bounding box center [709, 42] width 6 height 13
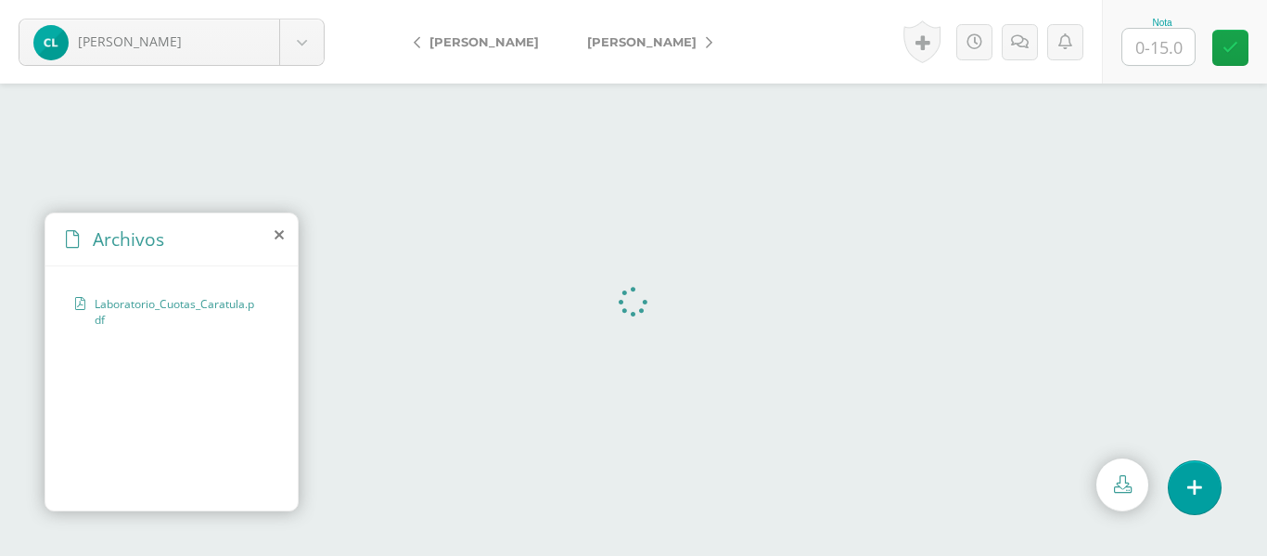
click at [1151, 46] on input "text" at bounding box center [1159, 47] width 72 height 36
type input "14"
click at [1019, 45] on icon at bounding box center [1020, 42] width 18 height 16
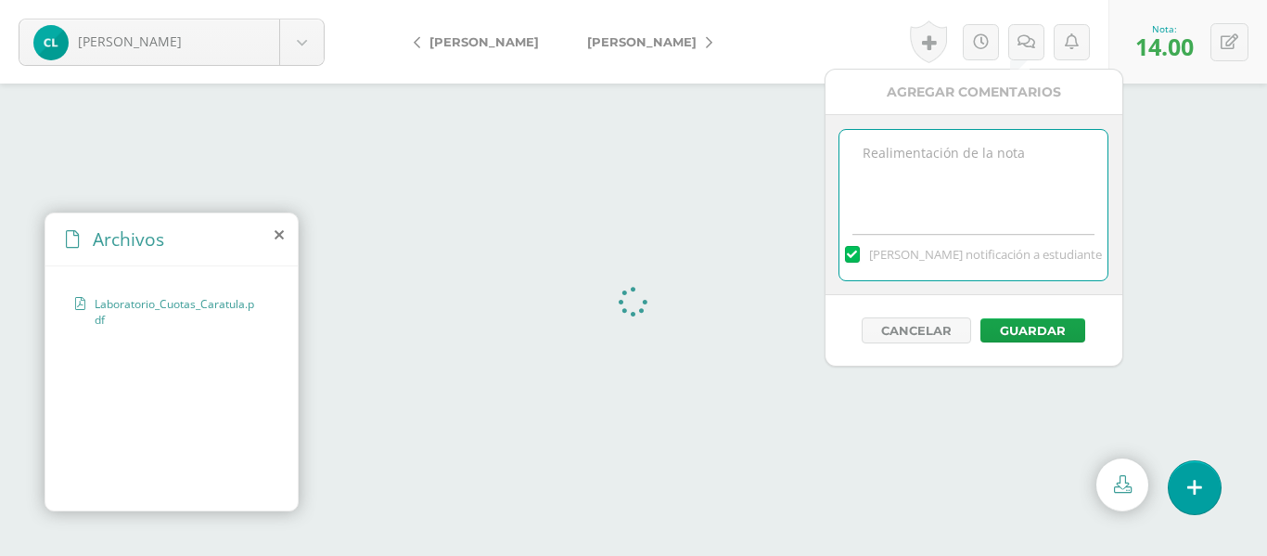
click at [912, 177] on textarea at bounding box center [974, 176] width 268 height 93
type textarea "Falta una conclusiones y una recomendación."
click at [1048, 327] on button "Guardar" at bounding box center [1033, 330] width 105 height 24
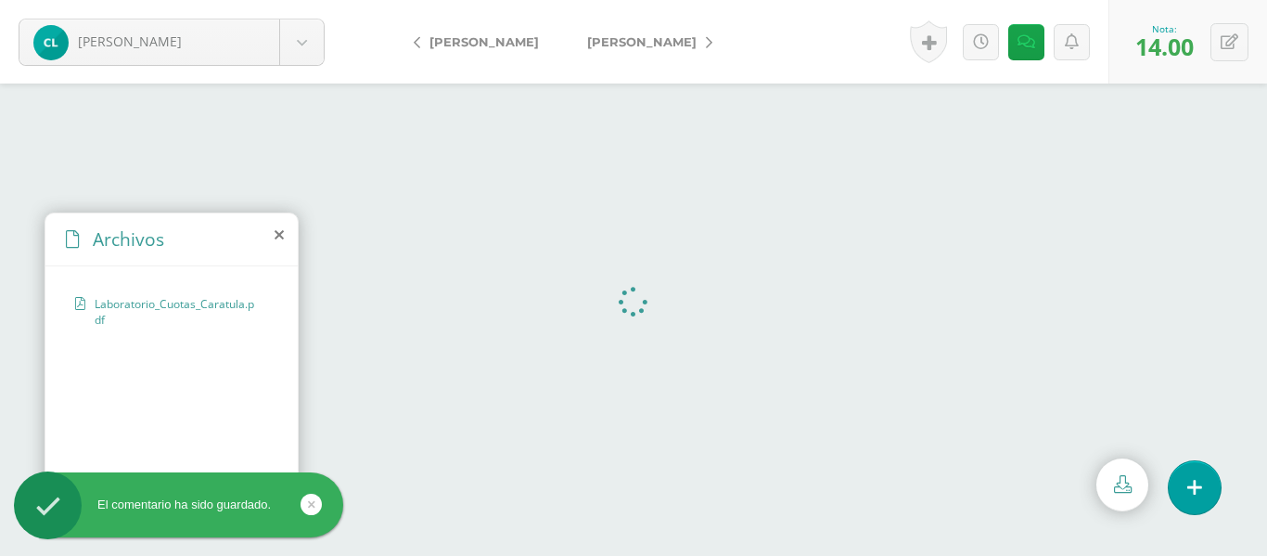
click at [706, 45] on icon at bounding box center [709, 42] width 6 height 13
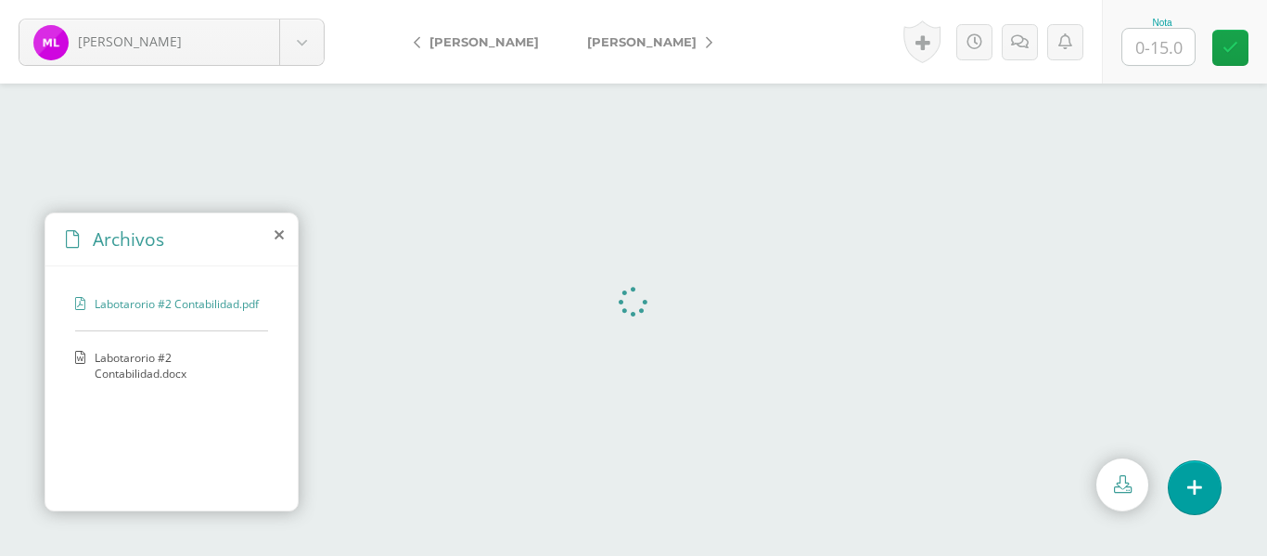
click at [186, 381] on span "Labotarorio #2 Contabilidad.docx" at bounding box center [177, 366] width 164 height 32
click at [1164, 48] on input "text" at bounding box center [1159, 47] width 72 height 36
type input "15"
click at [715, 45] on link "[PERSON_NAME]" at bounding box center [645, 41] width 164 height 45
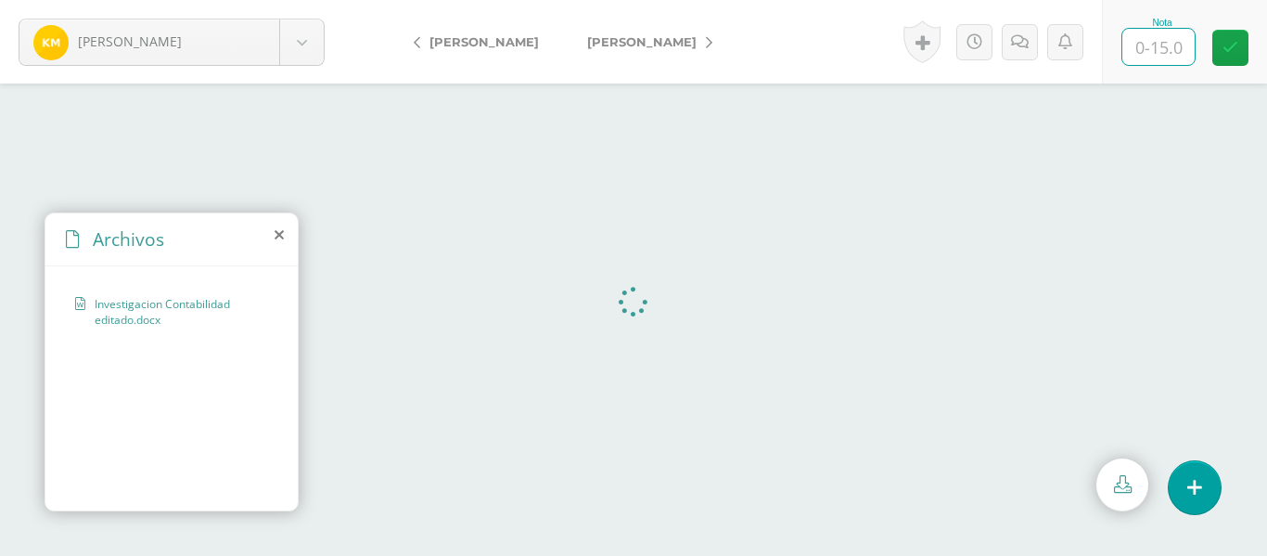
click at [1151, 47] on input "text" at bounding box center [1159, 47] width 72 height 36
type input "15"
click at [713, 40] on icon at bounding box center [709, 42] width 6 height 13
click at [417, 36] on icon at bounding box center [417, 42] width 6 height 13
click at [1232, 47] on icon at bounding box center [1230, 42] width 18 height 16
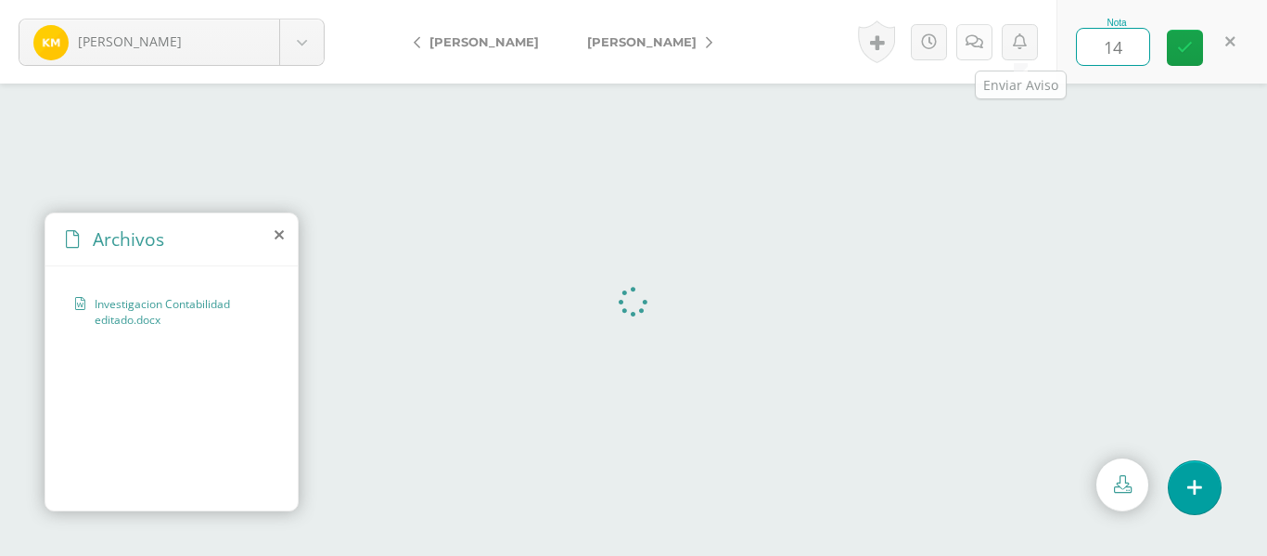
type input "14"
click at [975, 44] on icon at bounding box center [975, 42] width 18 height 16
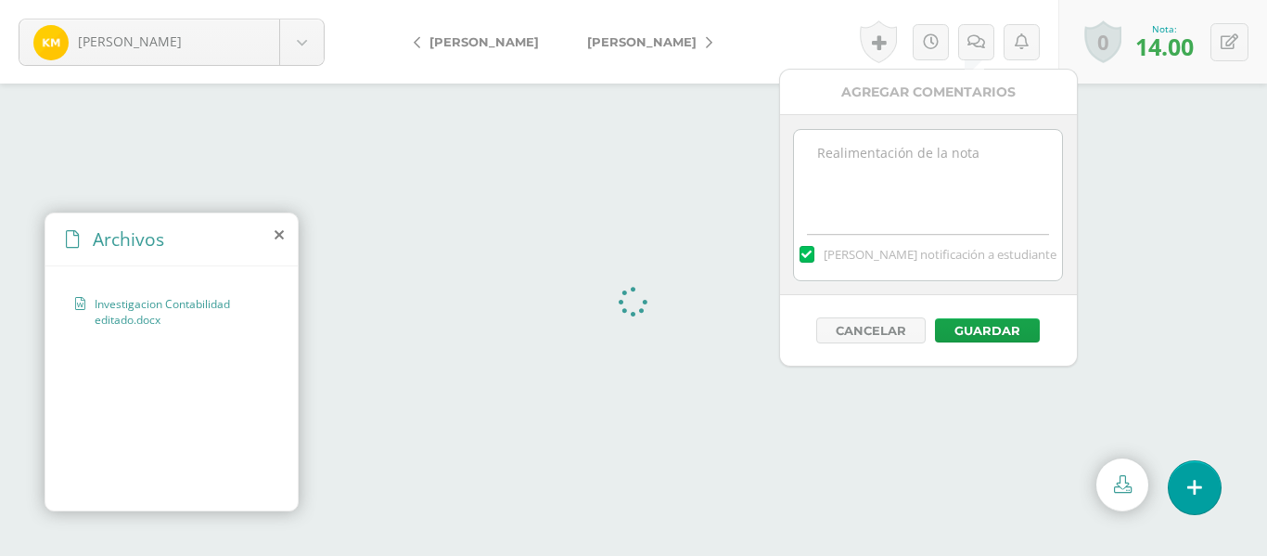
click at [942, 149] on textarea at bounding box center [928, 176] width 268 height 93
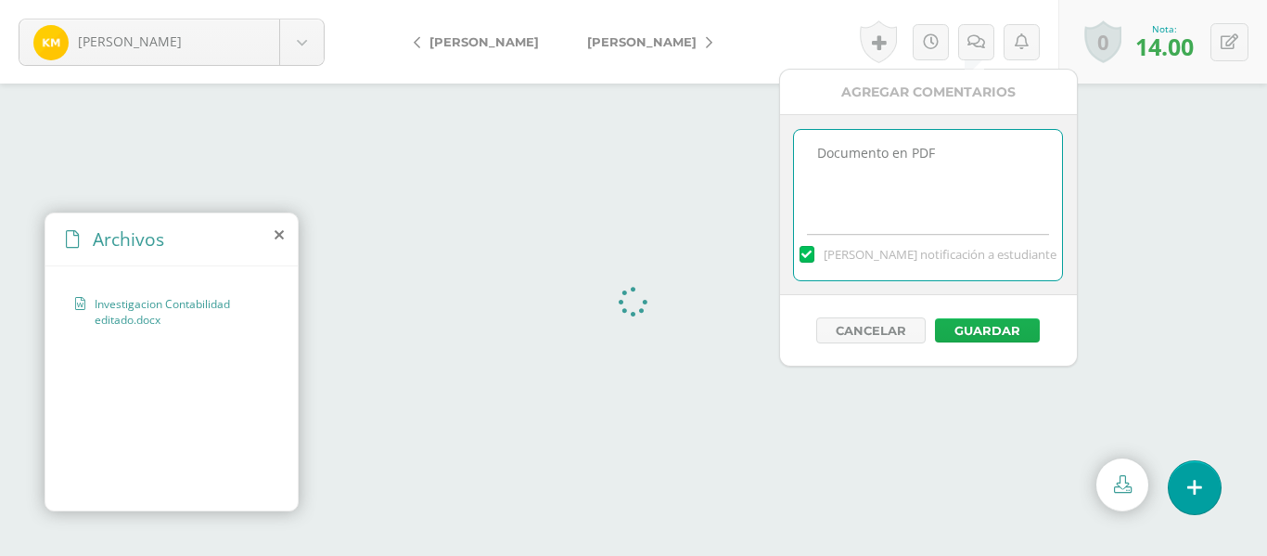
type textarea "Documento en PDF"
click at [1012, 328] on button "Guardar" at bounding box center [987, 330] width 105 height 24
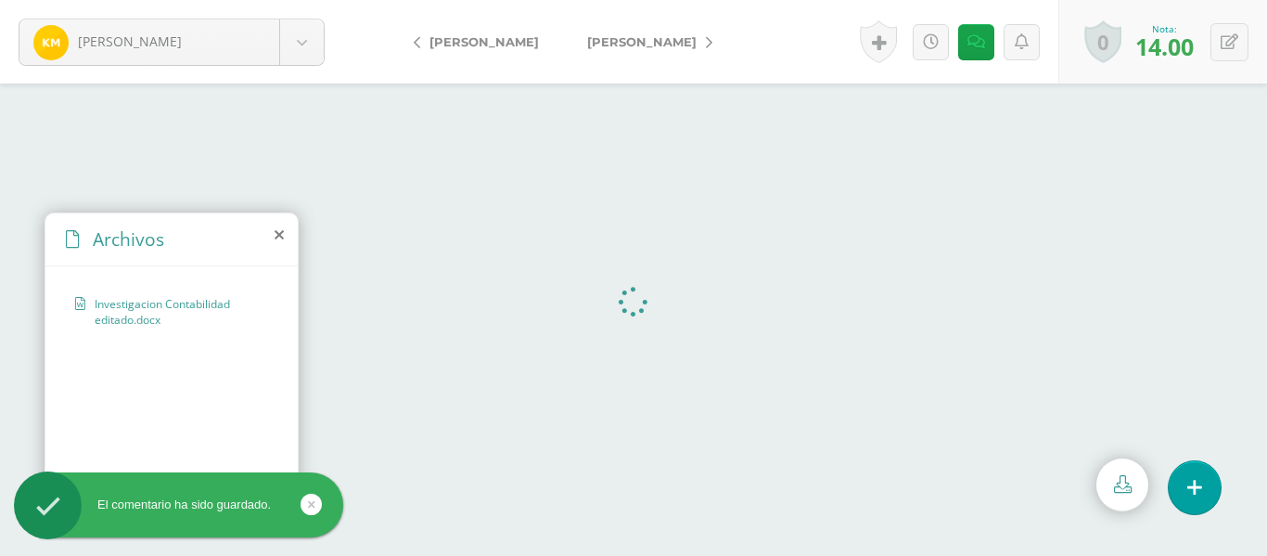
click at [713, 38] on icon at bounding box center [709, 42] width 6 height 13
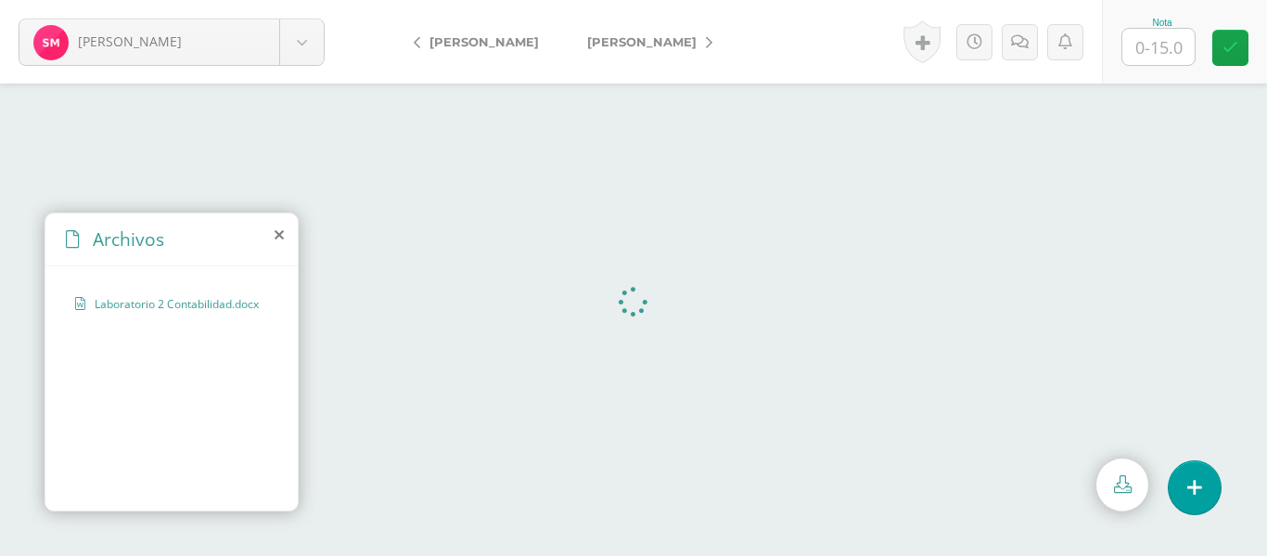
click at [1160, 37] on input "text" at bounding box center [1159, 47] width 72 height 36
type input "14"
click at [1013, 44] on icon at bounding box center [1020, 42] width 18 height 16
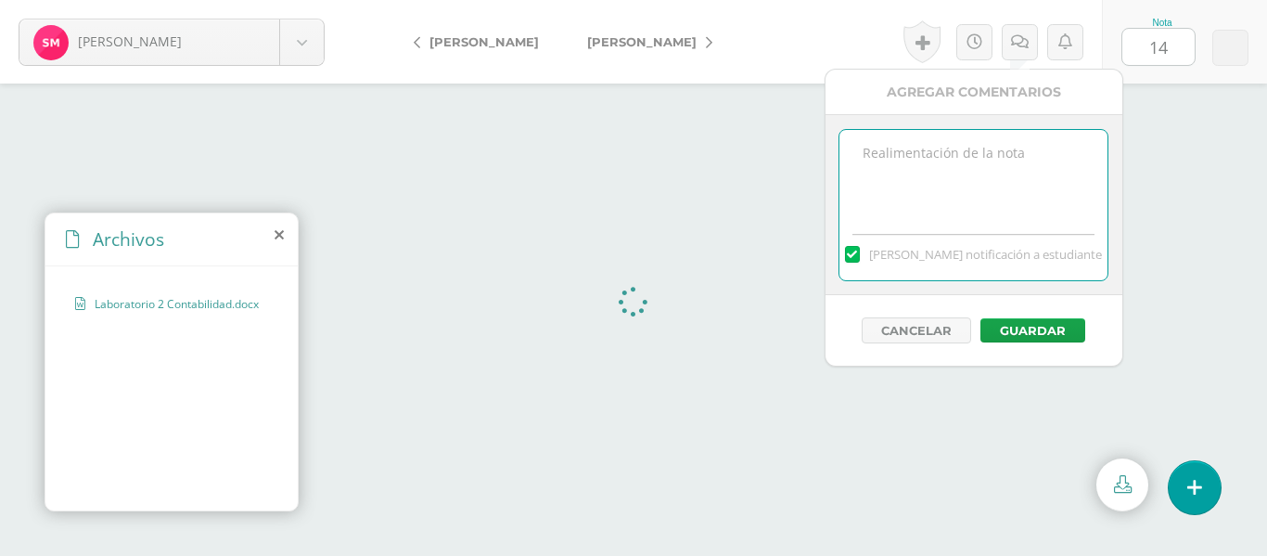
click at [960, 159] on textarea at bounding box center [974, 176] width 268 height 93
type textarea "d"
type textarea "Documento en PDF."
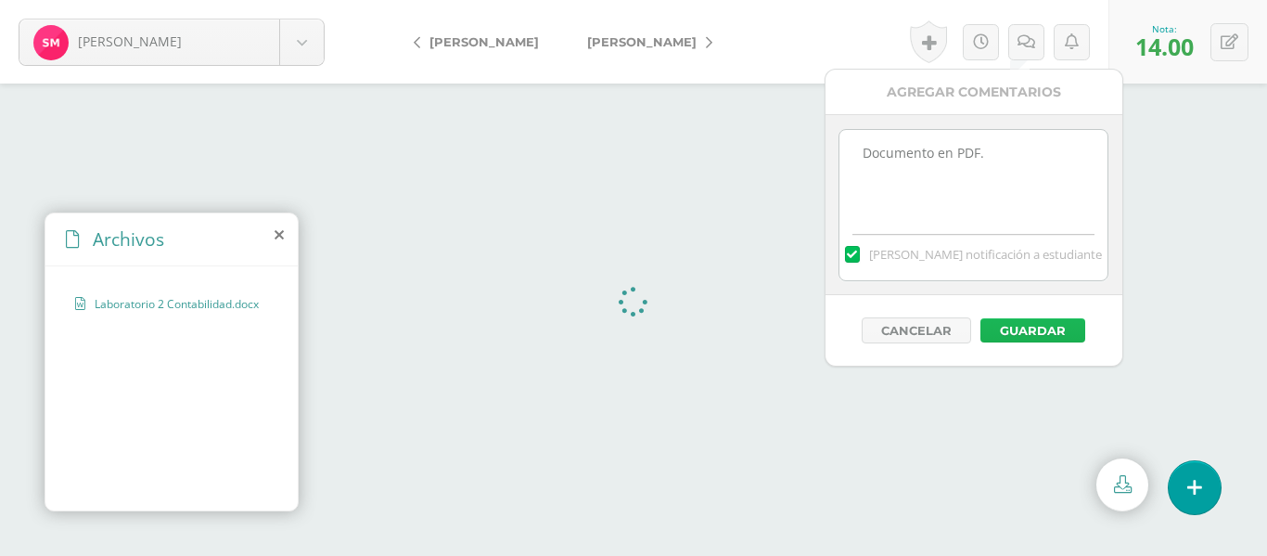
click at [1045, 332] on button "Guardar" at bounding box center [1033, 330] width 105 height 24
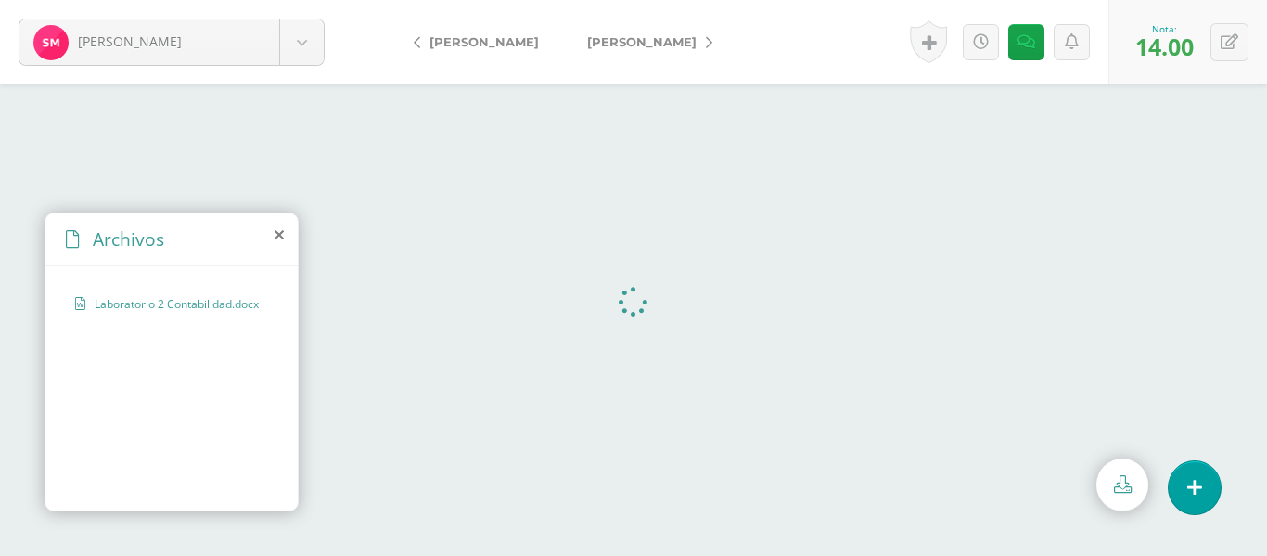
click at [691, 44] on link "[PERSON_NAME]" at bounding box center [645, 41] width 164 height 45
click at [706, 45] on icon at bounding box center [709, 42] width 6 height 13
click at [690, 41] on link "[PERSON_NAME]" at bounding box center [645, 41] width 164 height 45
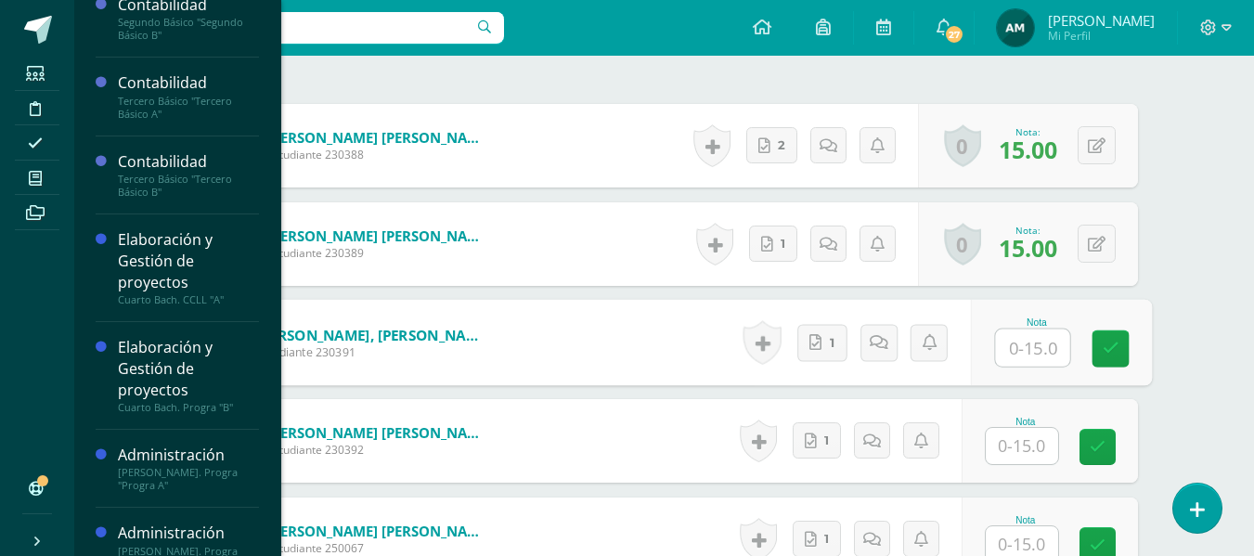
scroll to position [285, 0]
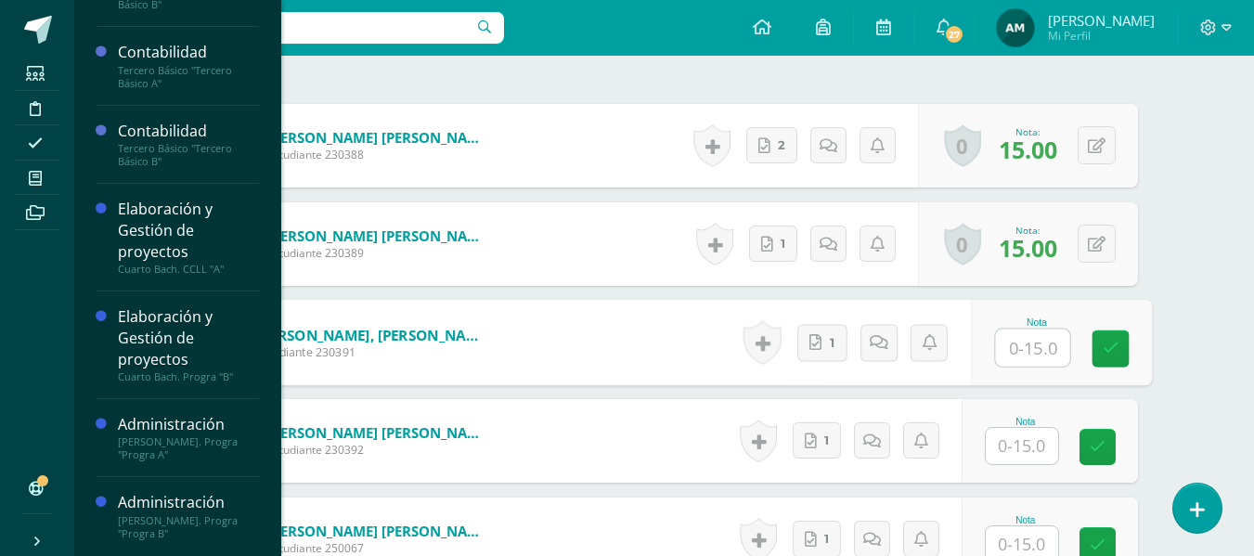
click at [206, 509] on div "Administración" at bounding box center [188, 502] width 141 height 21
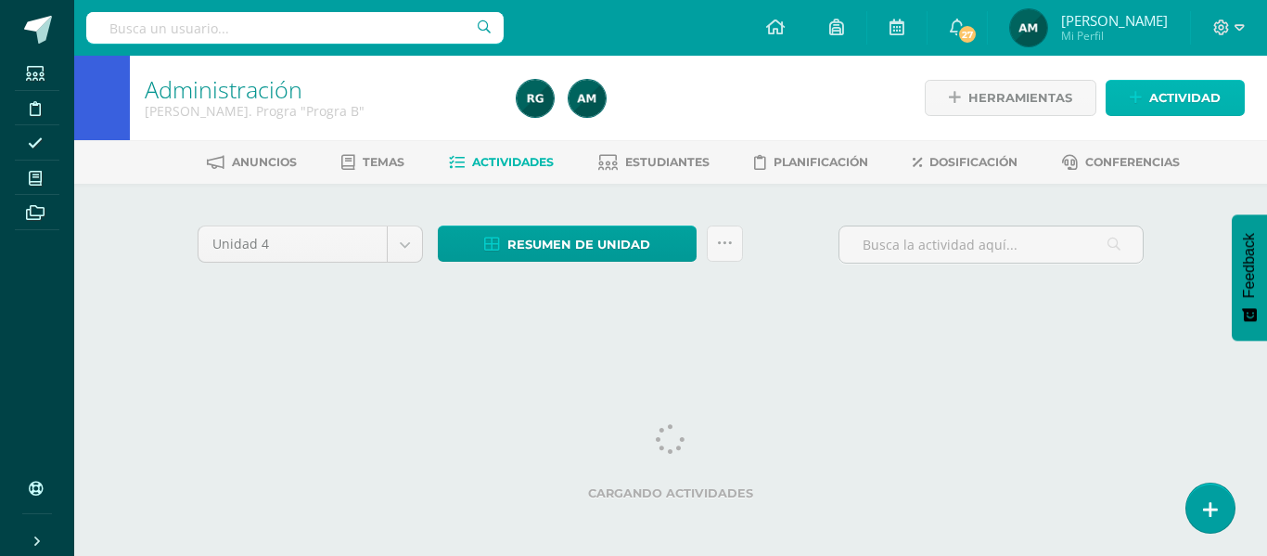
click at [1172, 85] on span "Actividad" at bounding box center [1185, 98] width 71 height 34
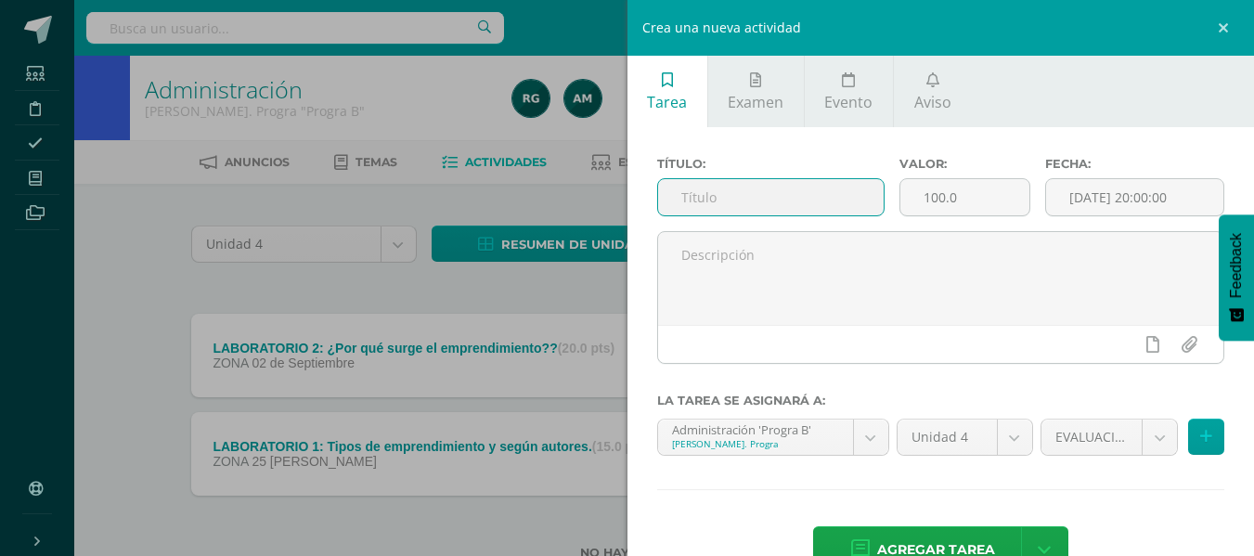
click at [680, 209] on input "text" at bounding box center [770, 197] width 225 height 36
type input "LABORATORIO 3: Elementos del aprendizaje."
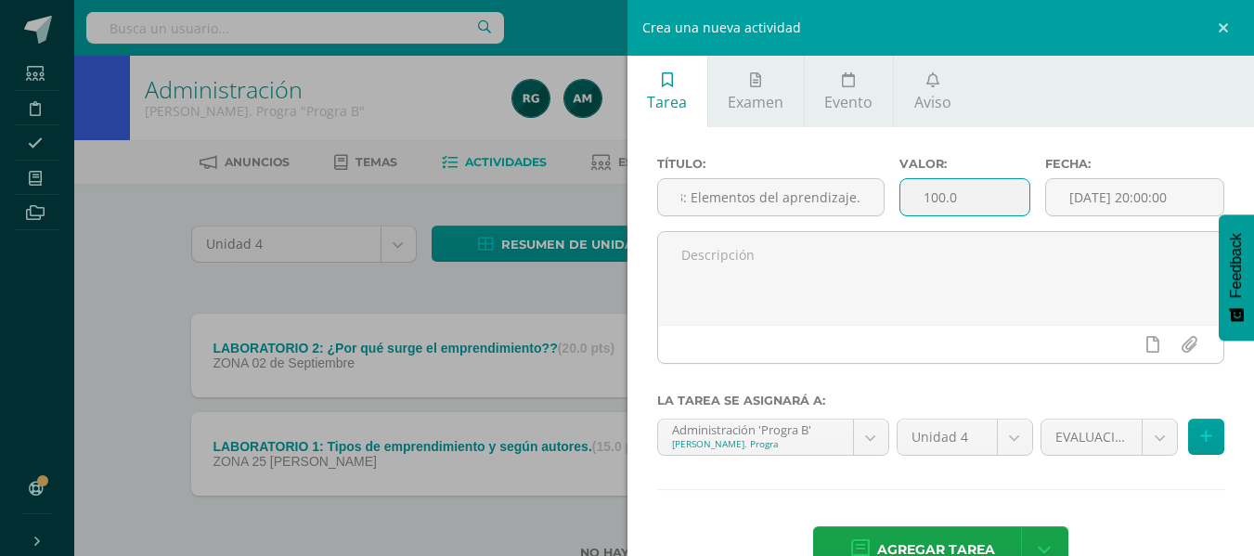
scroll to position [0, 0]
click at [935, 196] on input "100.0" at bounding box center [964, 197] width 129 height 36
type input "15.0"
click at [1163, 197] on input "[DATE] 20:00:00" at bounding box center [1134, 197] width 177 height 36
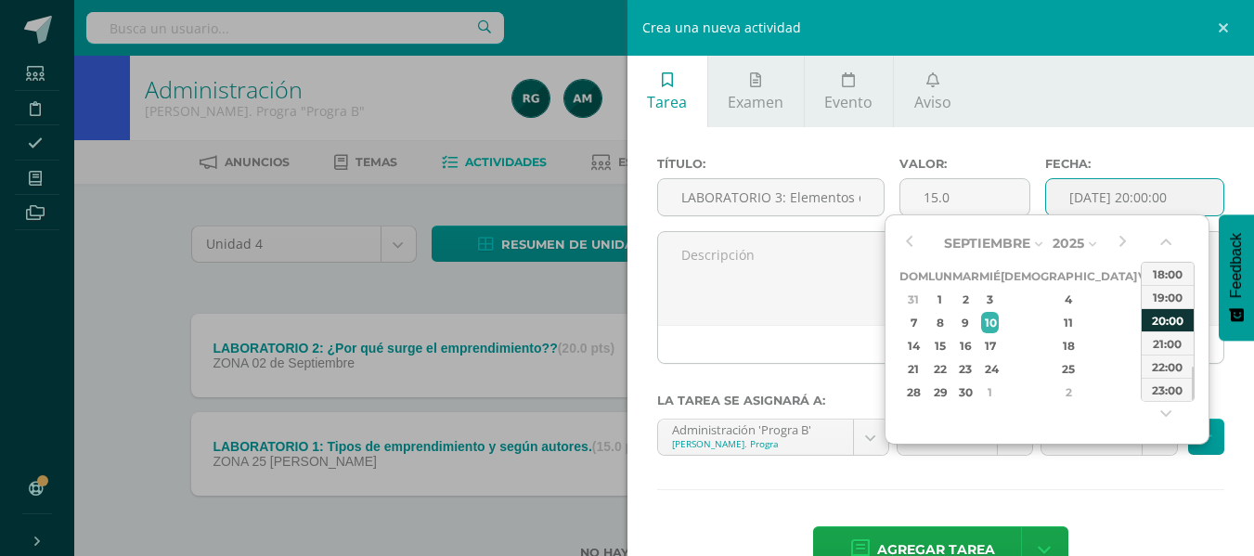
click at [1156, 315] on div "20:00" at bounding box center [1167, 319] width 52 height 23
type input "[DATE] 20:00"
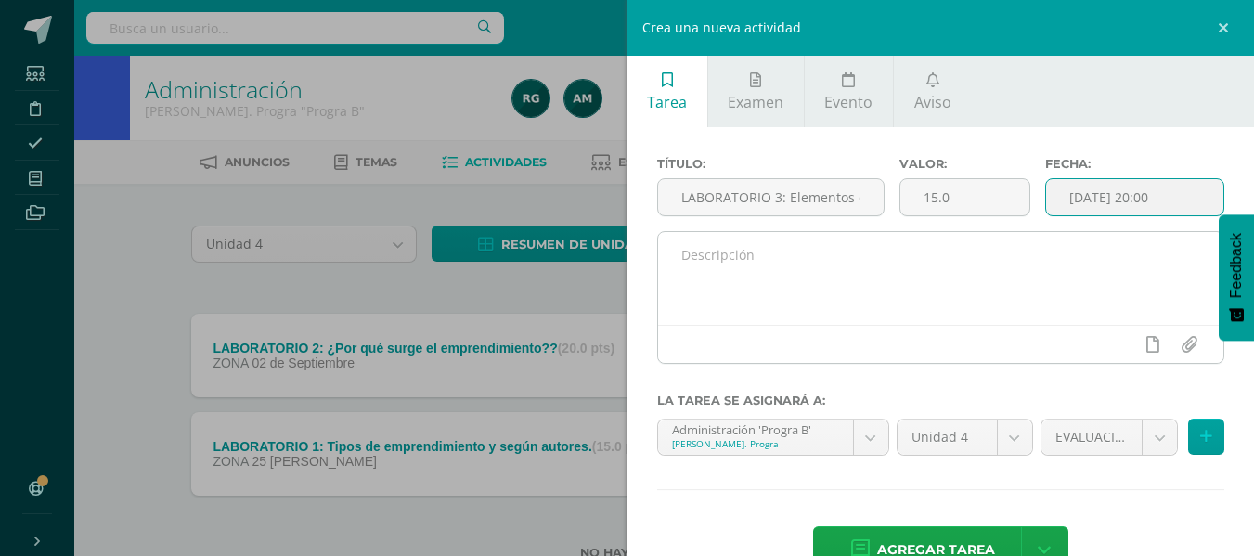
click at [833, 277] on textarea at bounding box center [941, 278] width 566 height 93
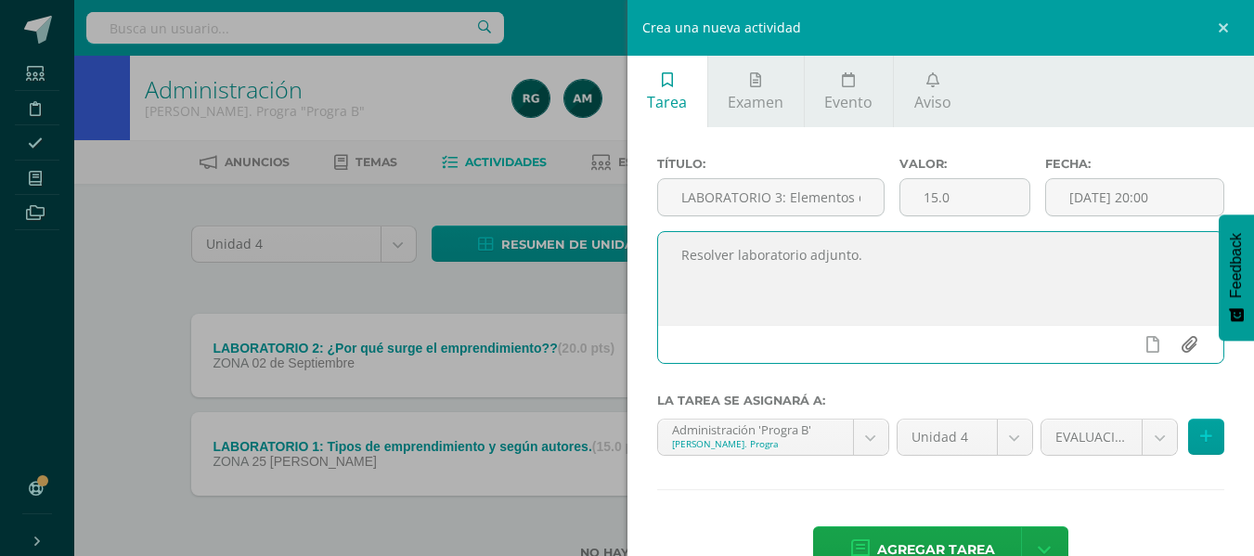
type textarea "Resolver laboratorio adjunto."
click at [1170, 346] on input "file" at bounding box center [1188, 344] width 36 height 35
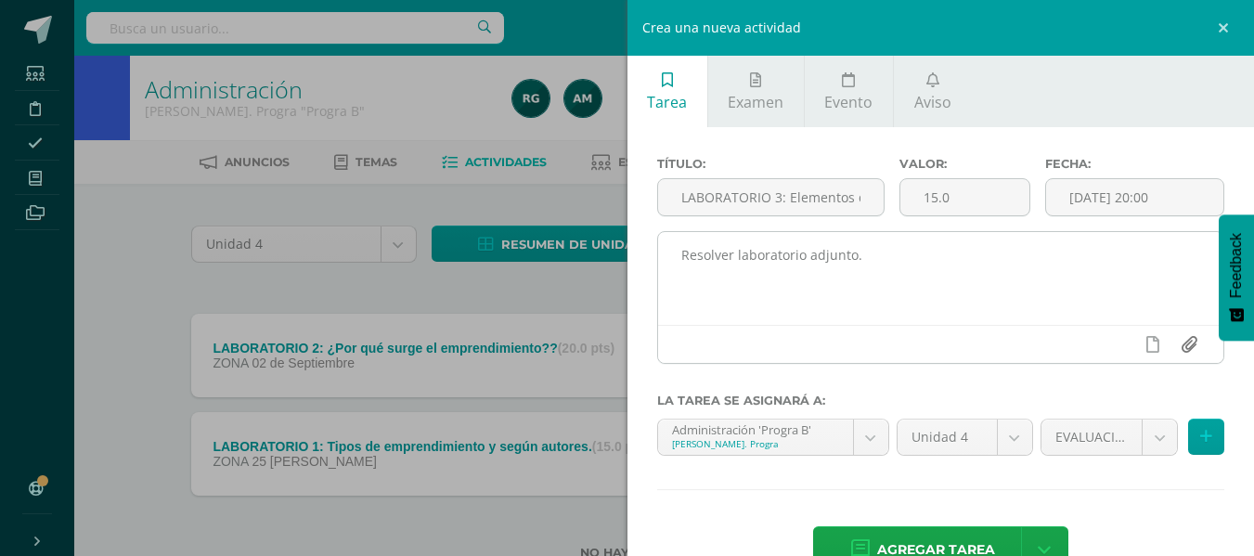
type input "C:\fakepath\LABORATORIO 3.docx"
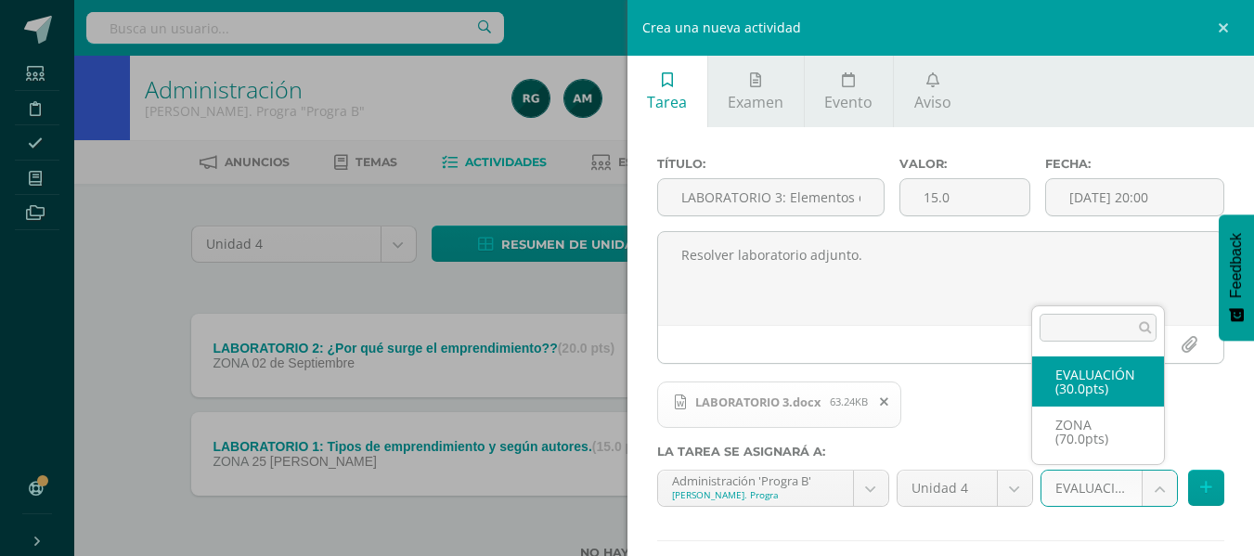
click at [1146, 495] on body "Estudiantes Disciplina Asistencia Mis cursos Archivos Soporte Centro de ayuda Ú…" at bounding box center [627, 309] width 1254 height 619
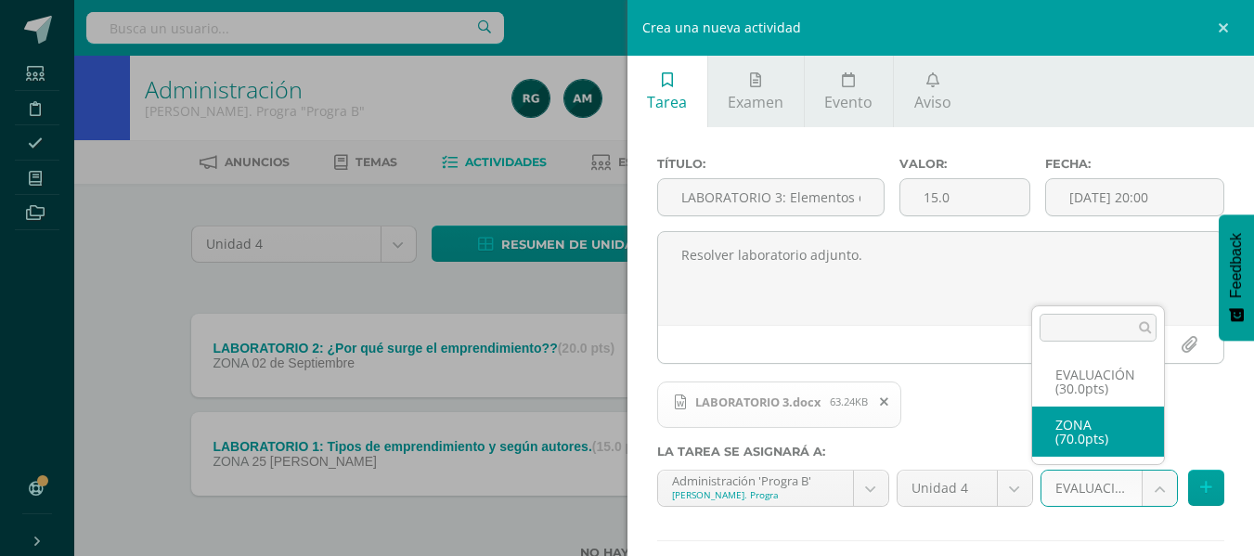
select select "106763"
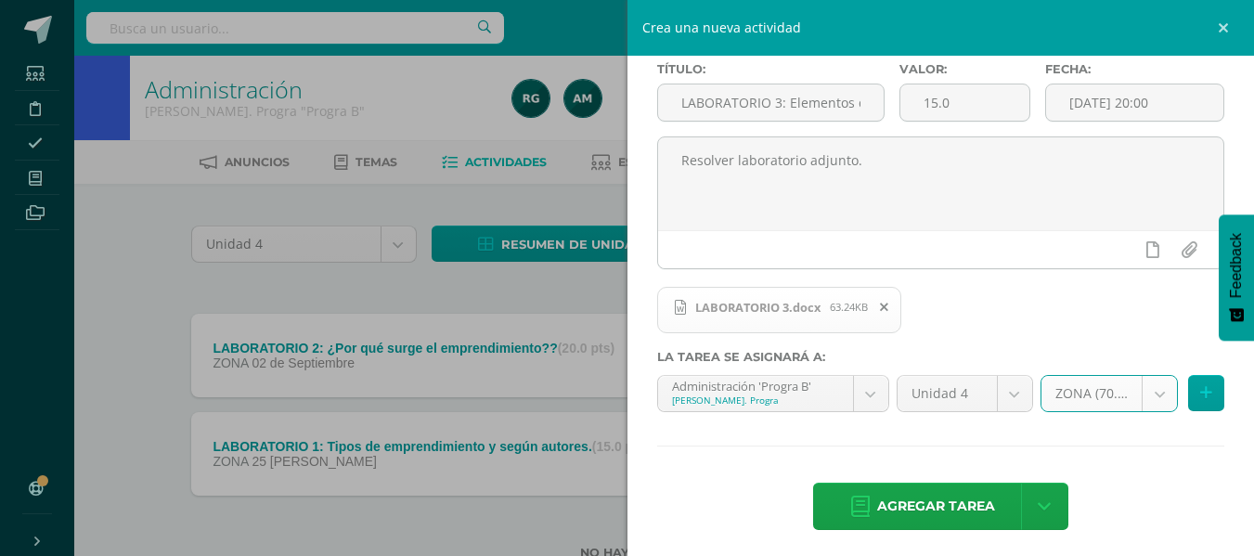
scroll to position [102, 0]
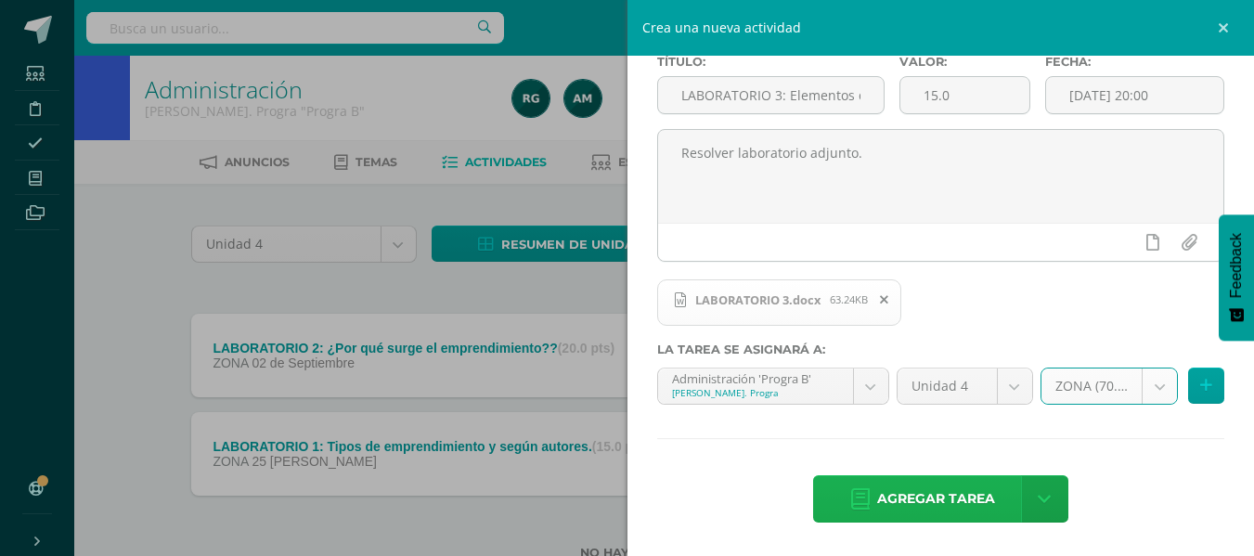
click at [954, 499] on span "Agregar tarea" at bounding box center [936, 498] width 118 height 45
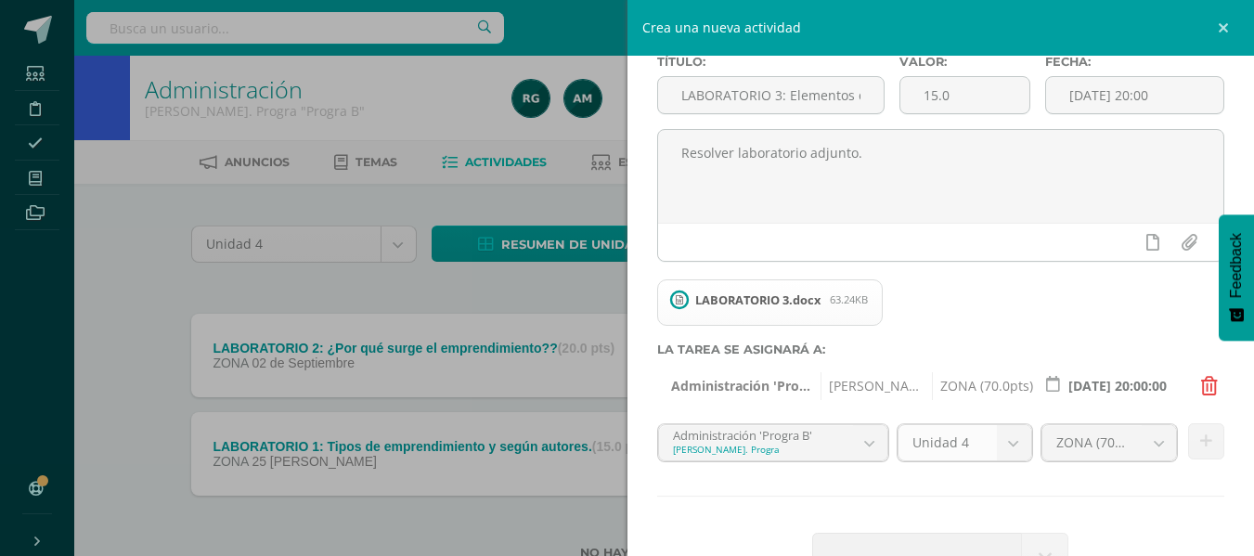
scroll to position [160, 0]
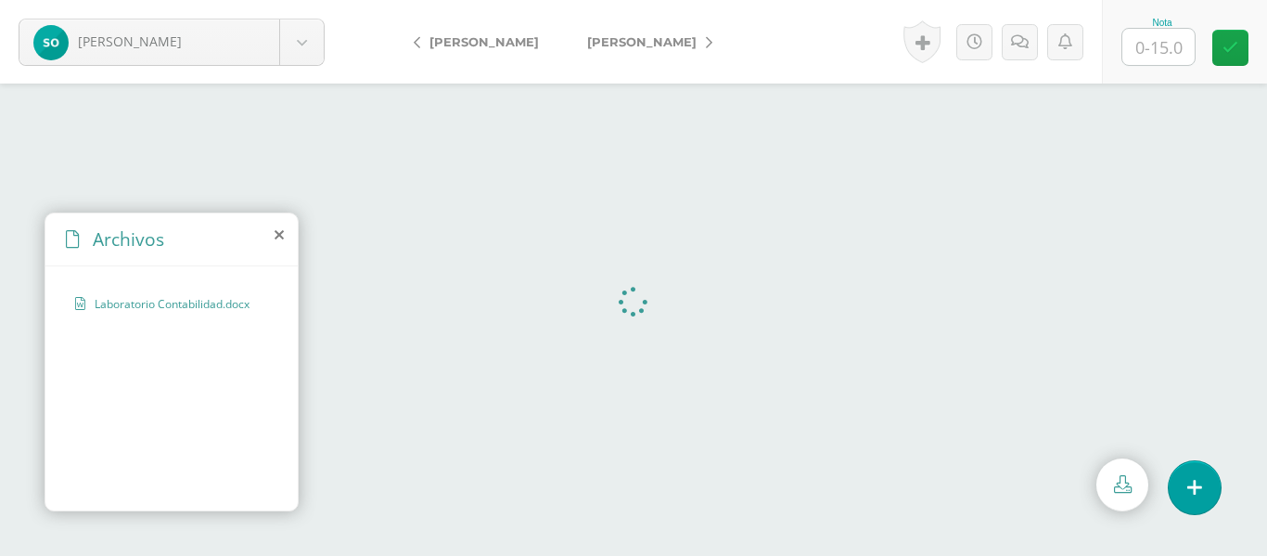
click at [1155, 53] on input "text" at bounding box center [1159, 47] width 72 height 36
type input "15"
click at [727, 38] on link "[PERSON_NAME]" at bounding box center [645, 41] width 164 height 45
click at [421, 41] on link "[PERSON_NAME]" at bounding box center [481, 41] width 164 height 45
click at [1227, 40] on icon at bounding box center [1230, 42] width 18 height 16
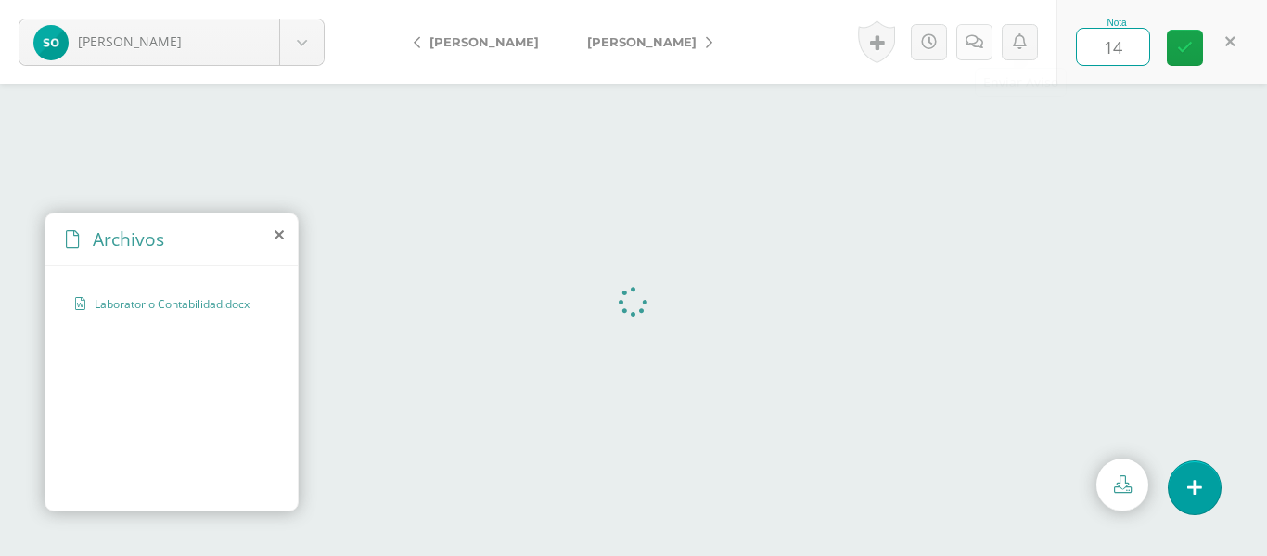
type input "14"
click at [978, 42] on icon at bounding box center [975, 42] width 18 height 16
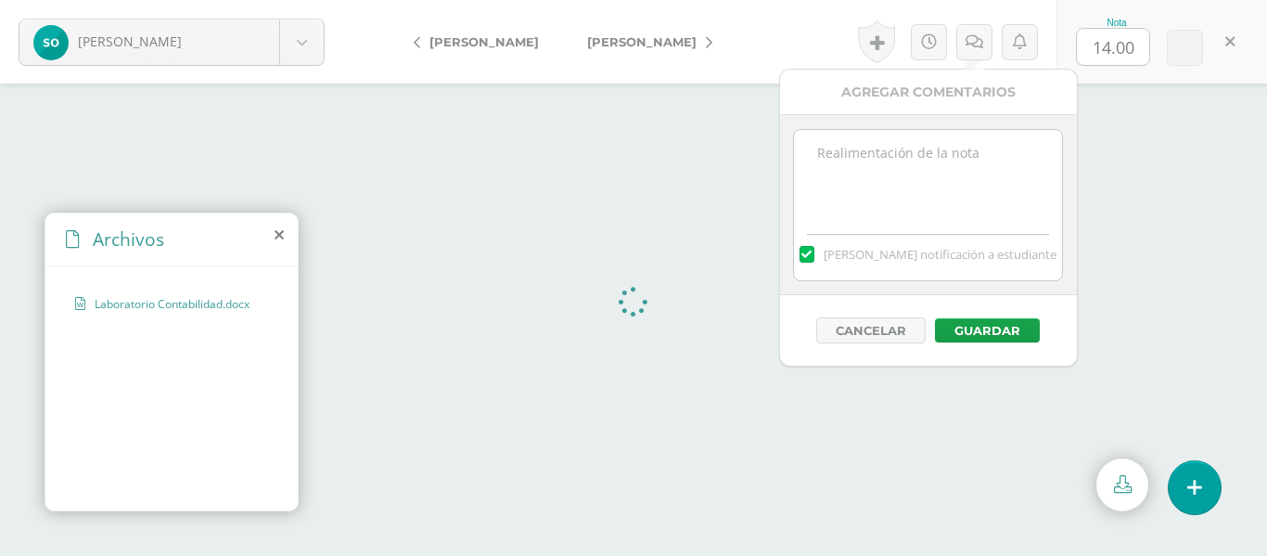
click at [939, 163] on textarea at bounding box center [928, 176] width 268 height 93
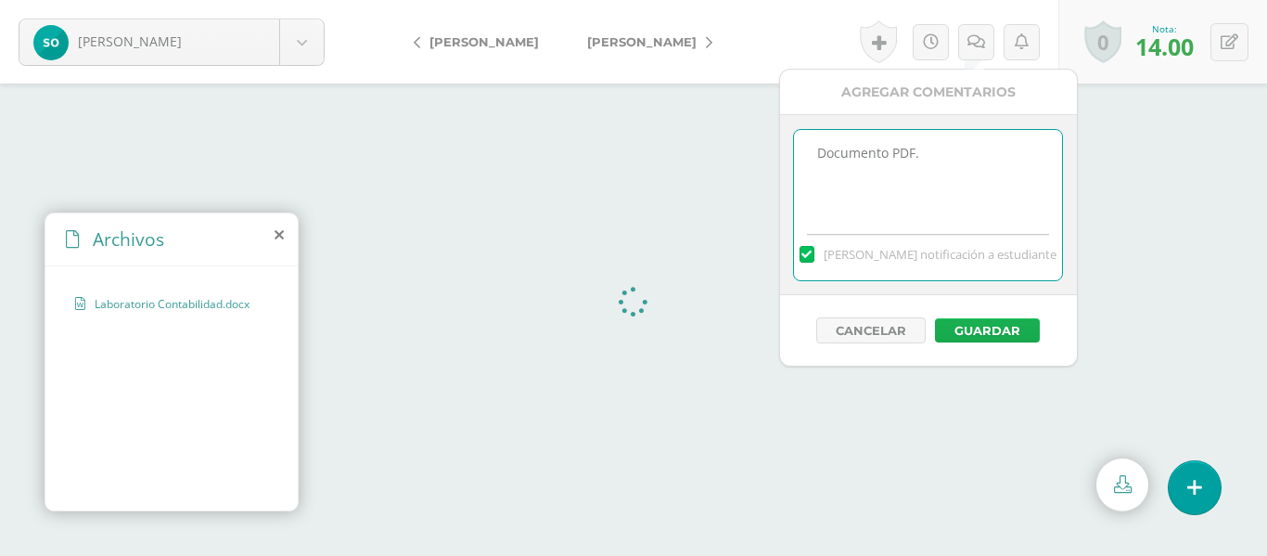
type textarea "Documento PDF."
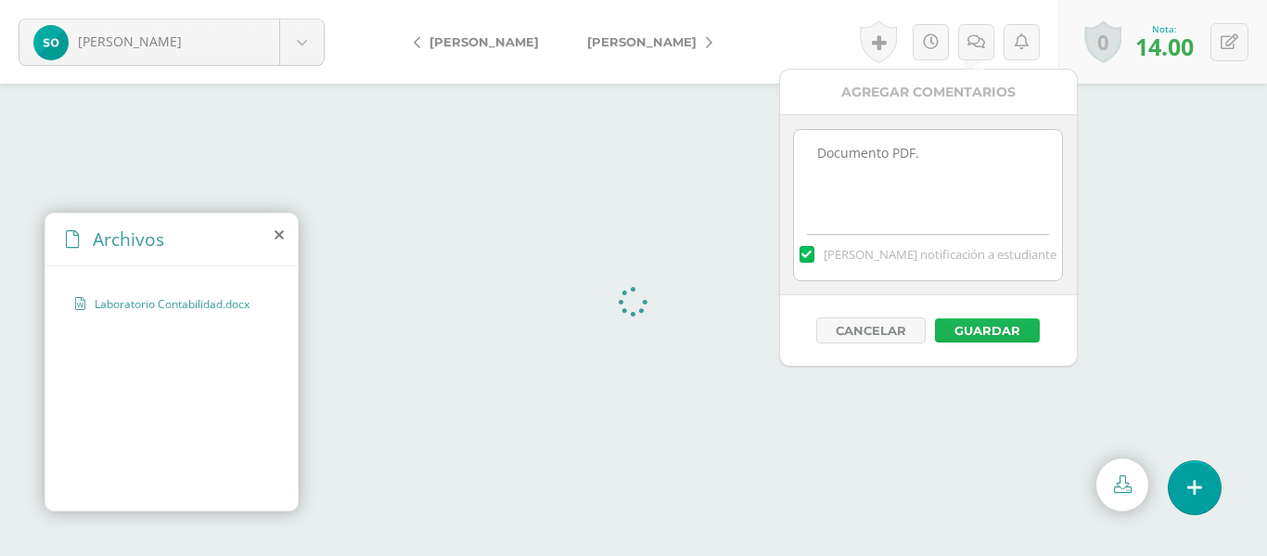
click at [1000, 332] on button "Guardar" at bounding box center [987, 330] width 105 height 24
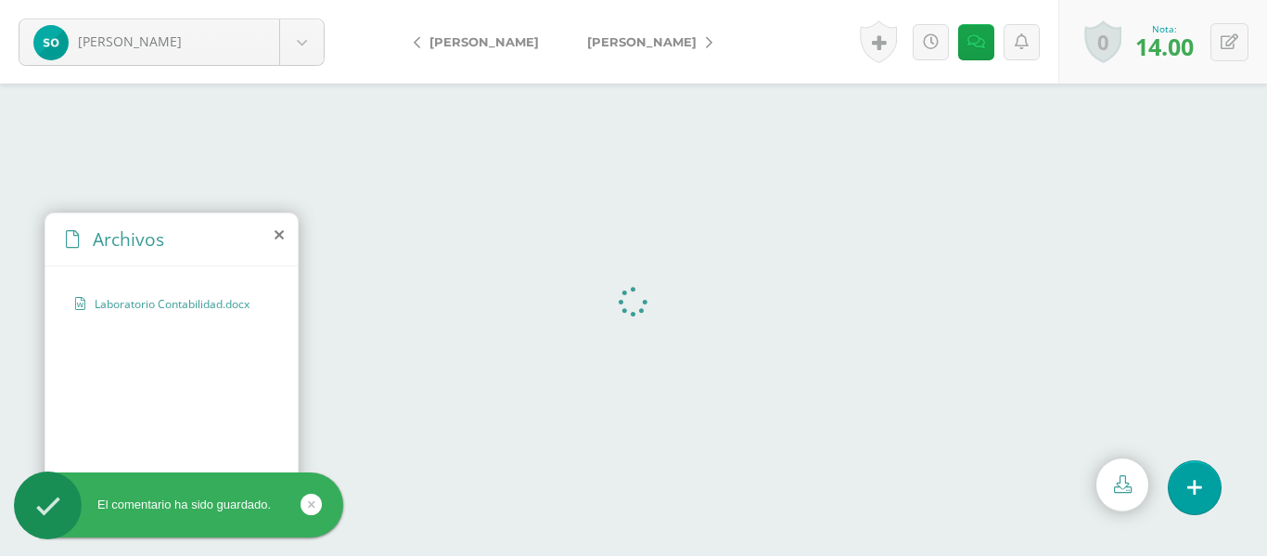
click at [727, 45] on link "[PERSON_NAME]" at bounding box center [645, 41] width 164 height 45
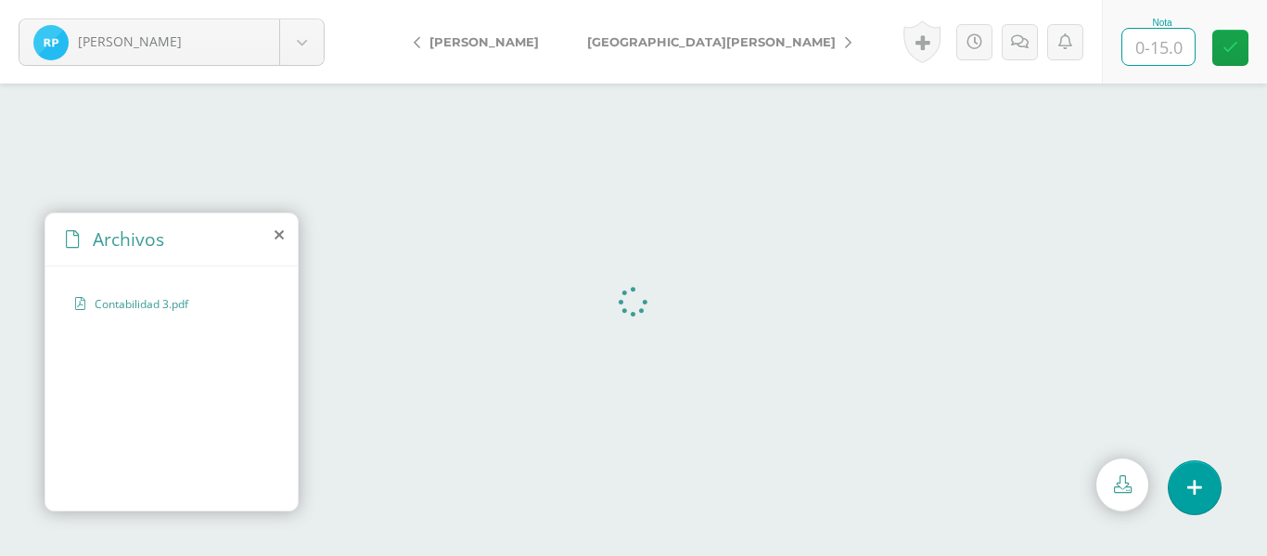
click at [1153, 39] on input "text" at bounding box center [1159, 47] width 72 height 36
click at [1158, 52] on input "text" at bounding box center [1159, 47] width 72 height 36
type input "14"
click at [1022, 46] on icon at bounding box center [1020, 42] width 18 height 16
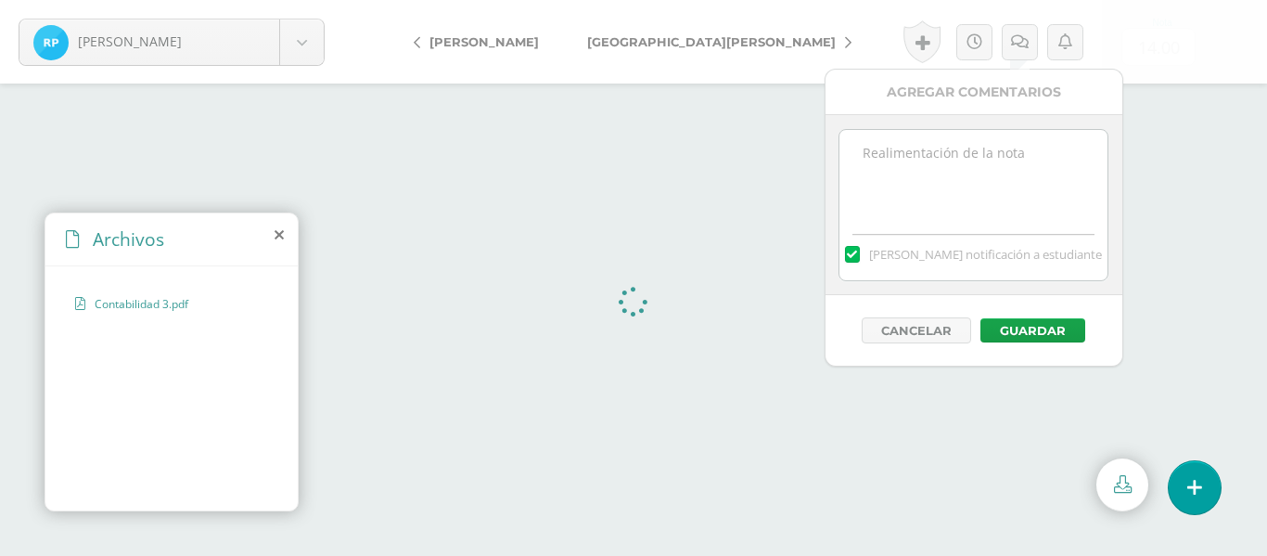
click at [953, 148] on textarea at bounding box center [974, 176] width 268 height 93
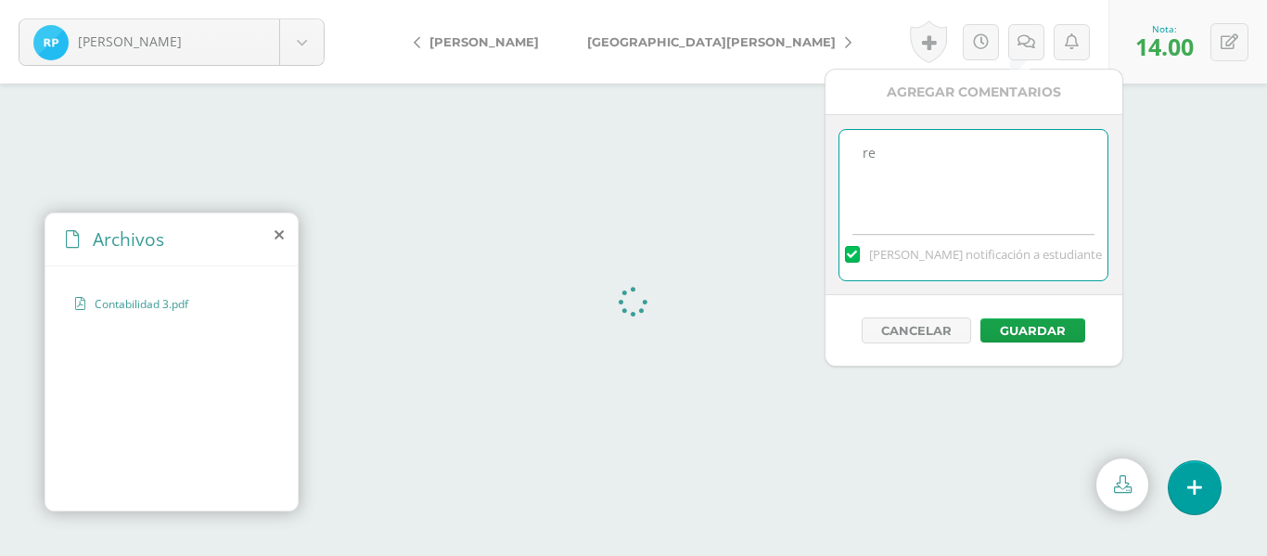
type textarea "r"
type textarea "Redacción de recomendaciones."
click at [1064, 328] on button "Guardar" at bounding box center [1033, 330] width 105 height 24
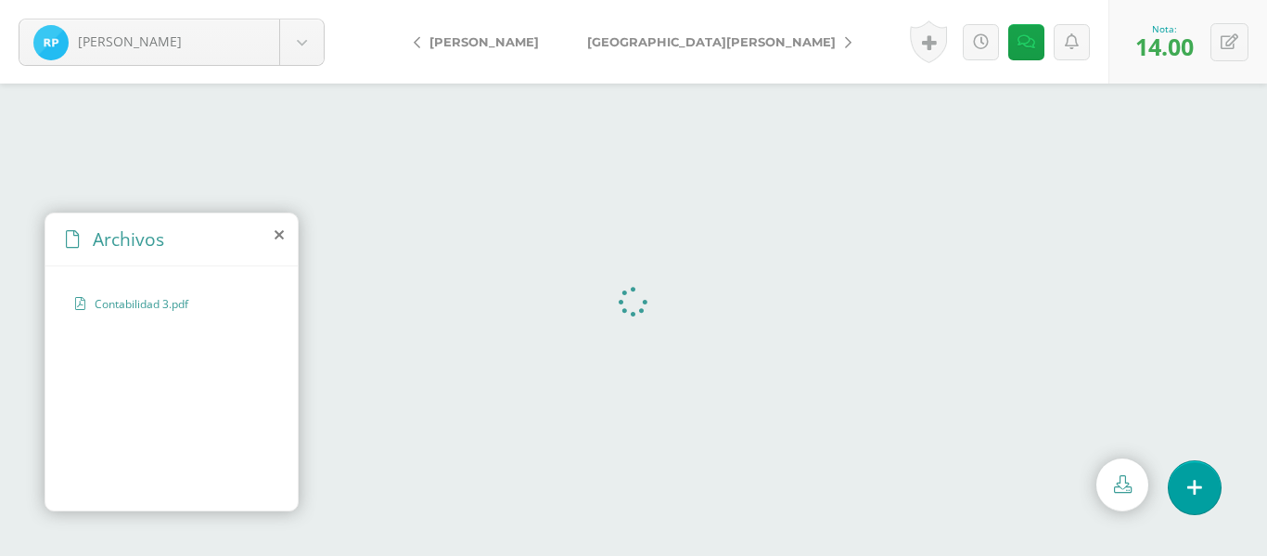
click at [845, 41] on icon at bounding box center [848, 42] width 6 height 13
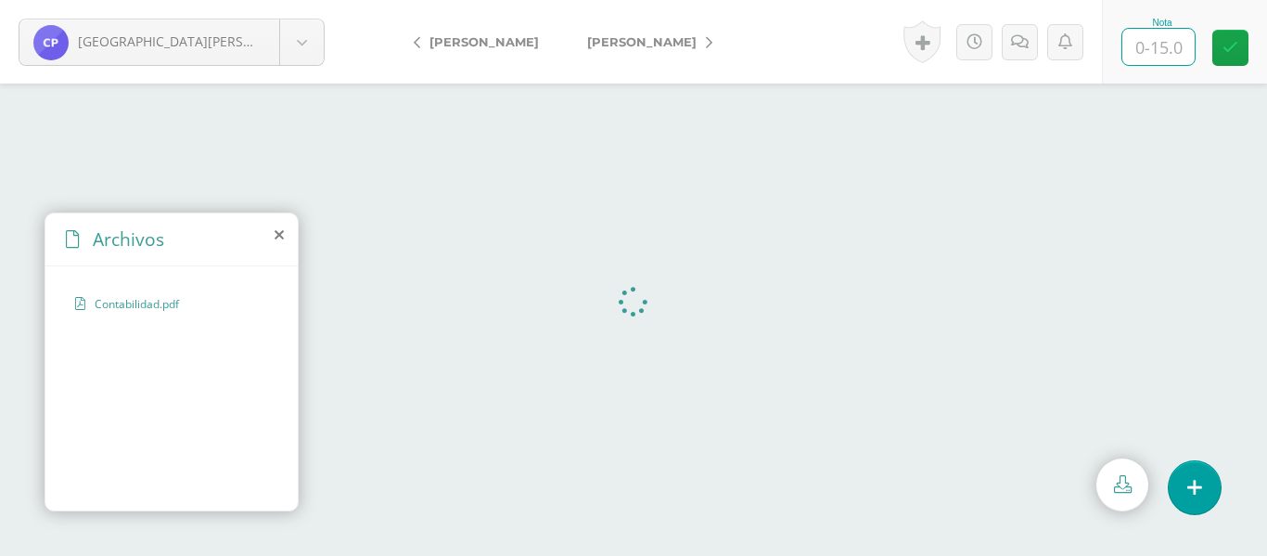
click at [1154, 56] on input "text" at bounding box center [1159, 47] width 72 height 36
type input "15"
click at [706, 37] on icon at bounding box center [709, 42] width 6 height 13
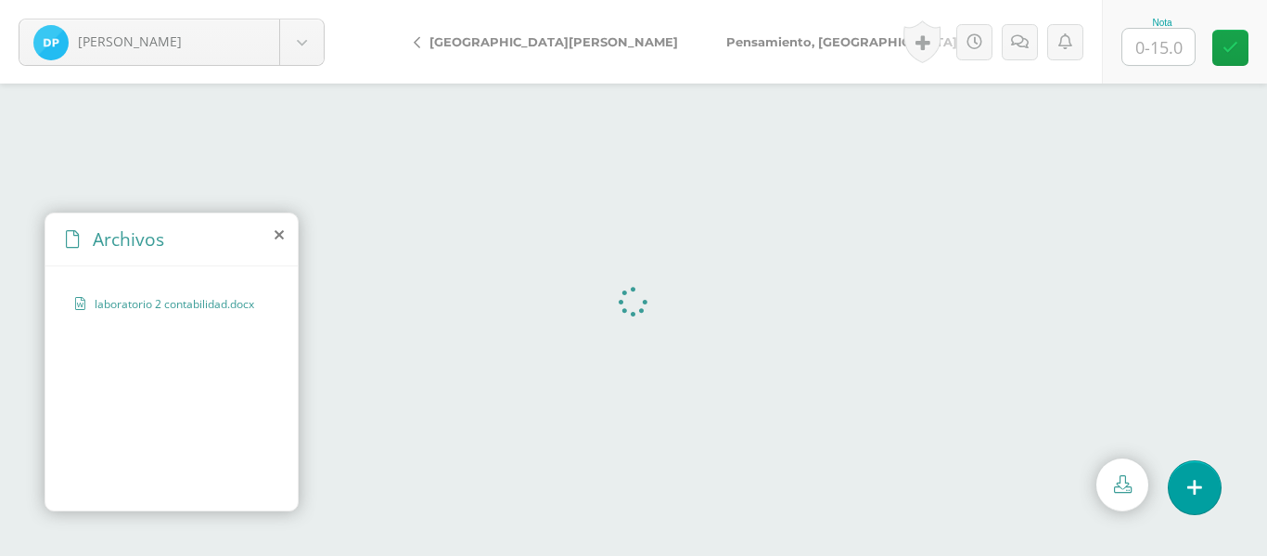
click at [411, 41] on link "[GEOGRAPHIC_DATA][PERSON_NAME]" at bounding box center [550, 41] width 303 height 45
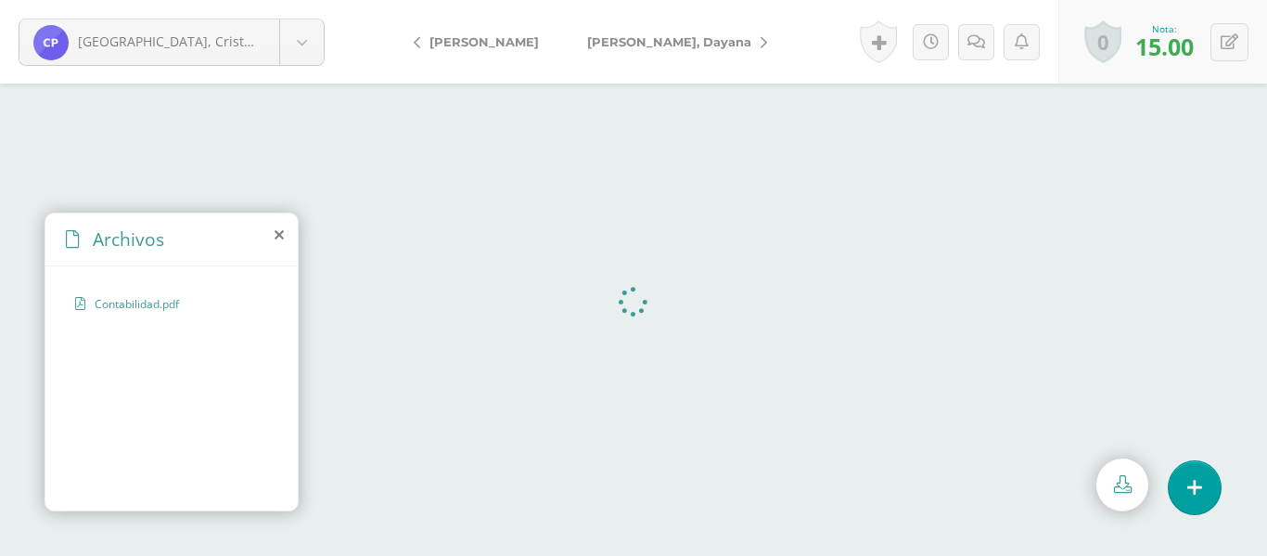
click at [761, 43] on icon at bounding box center [764, 42] width 6 height 13
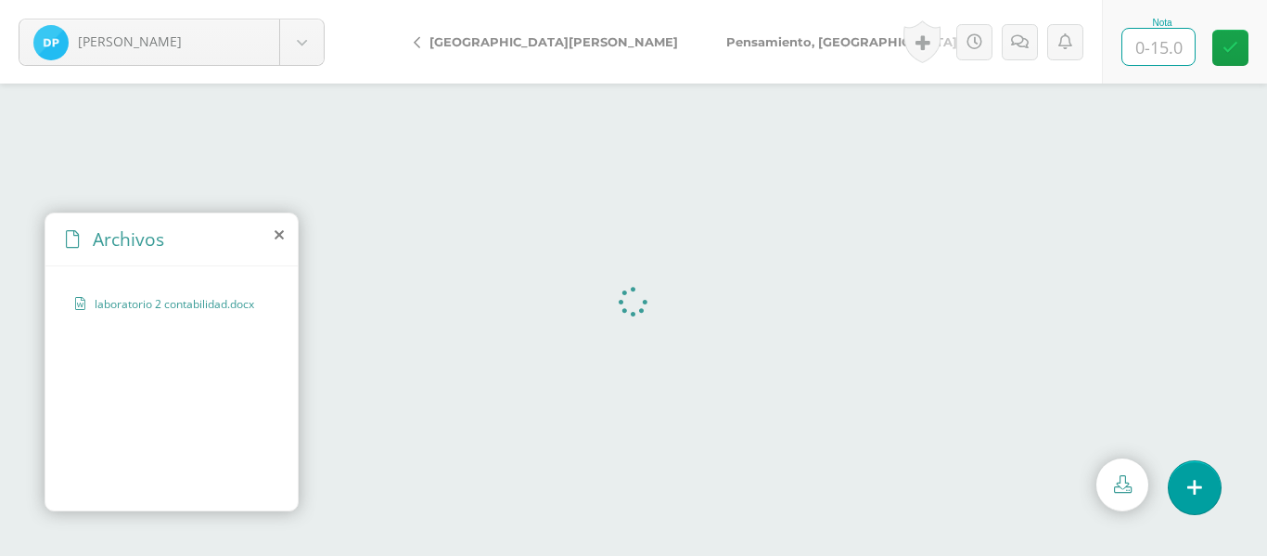
click at [1154, 52] on input "text" at bounding box center [1159, 47] width 72 height 36
type input "14"
click at [1021, 50] on link at bounding box center [1020, 42] width 36 height 36
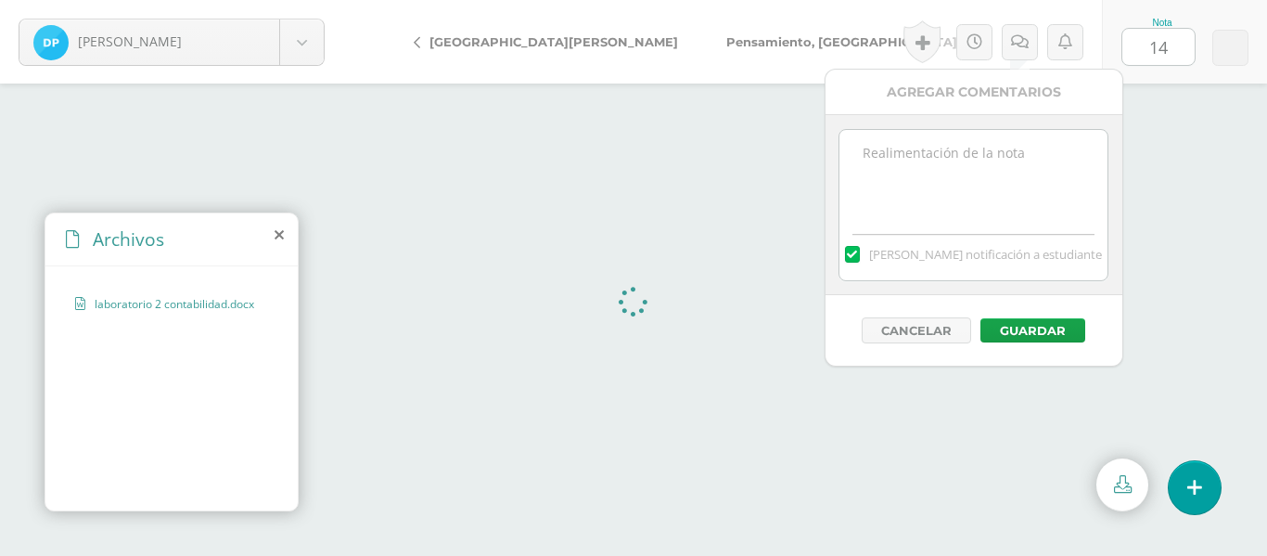
click at [917, 178] on textarea at bounding box center [974, 176] width 268 height 93
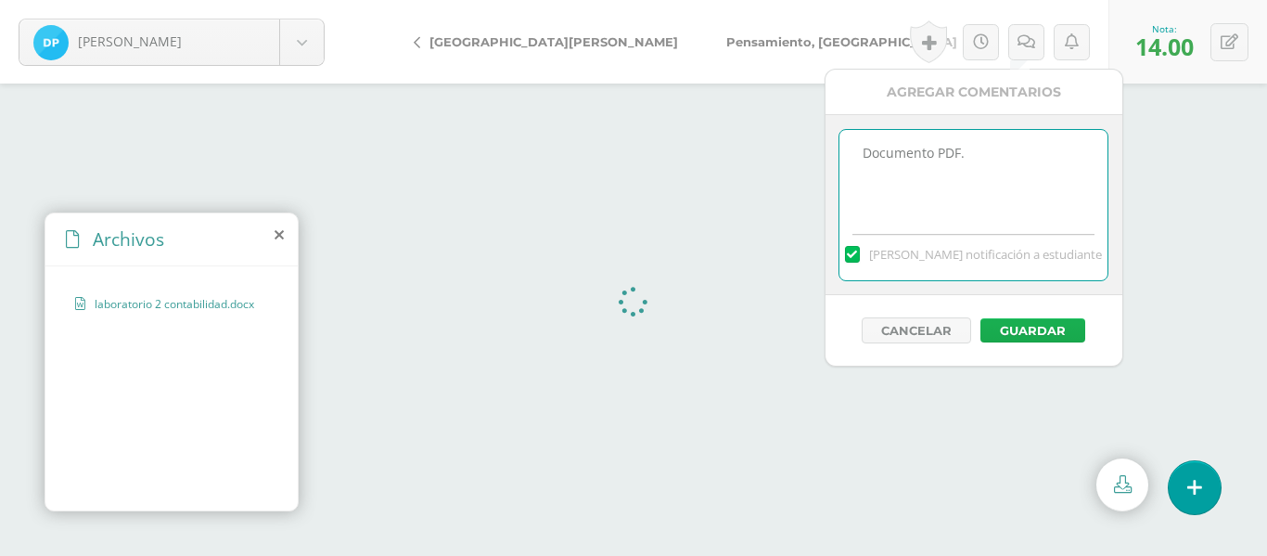
type textarea "Documento PDF."
click at [1043, 319] on button "Guardar" at bounding box center [1033, 330] width 105 height 24
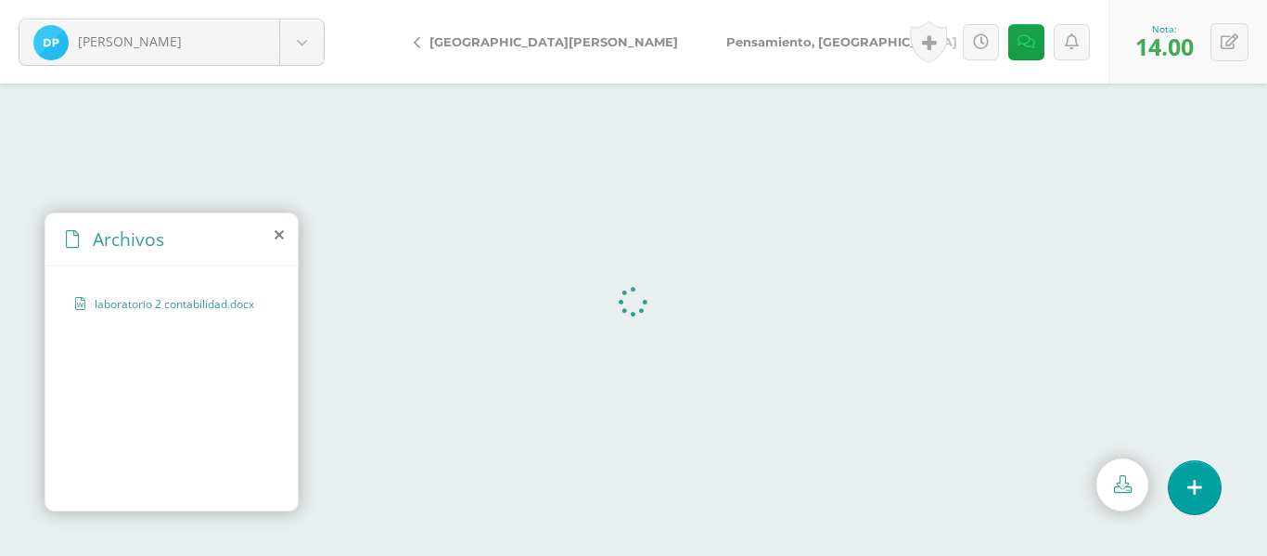
click at [967, 44] on icon at bounding box center [970, 42] width 6 height 13
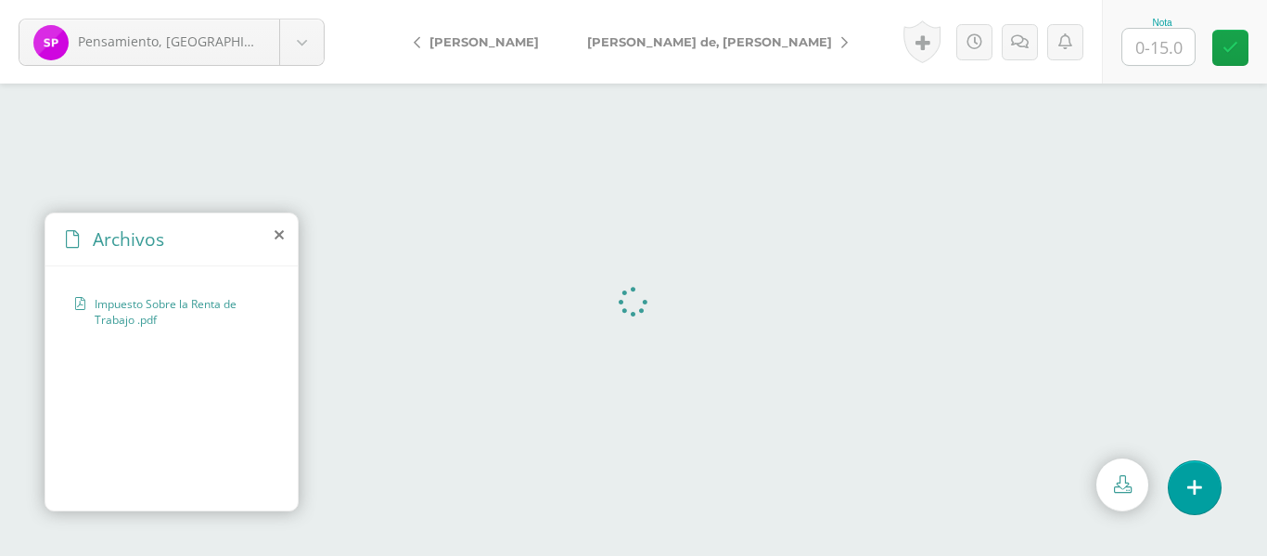
click at [1164, 52] on input "text" at bounding box center [1159, 47] width 72 height 36
type input "15"
click at [710, 42] on link "[PERSON_NAME] de, [PERSON_NAME]" at bounding box center [713, 41] width 300 height 45
click at [1154, 40] on input "text" at bounding box center [1159, 47] width 72 height 36
type input "15"
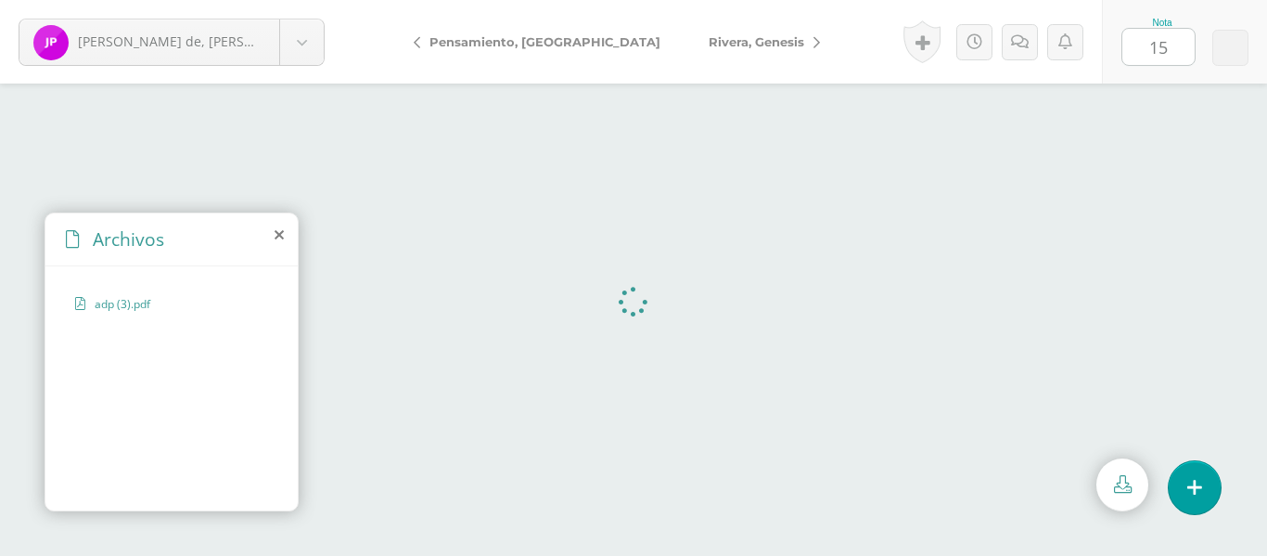
click at [737, 44] on link "Rivera, Genesis" at bounding box center [760, 41] width 150 height 45
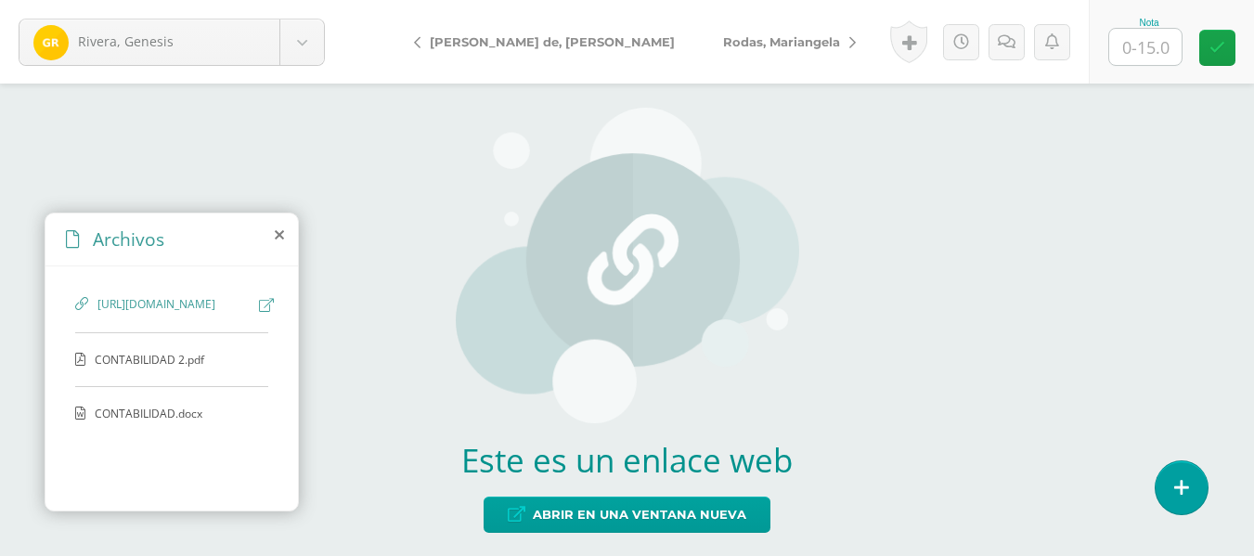
click at [171, 367] on span "CONTABILIDAD 2.pdf" at bounding box center [171, 360] width 152 height 16
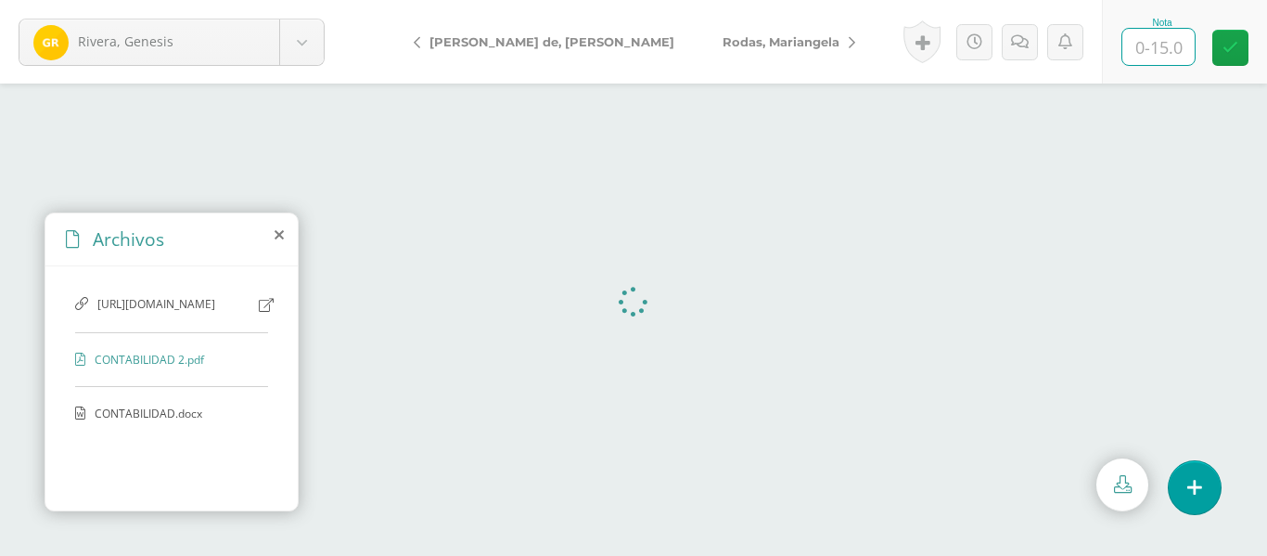
click at [1160, 48] on input "text" at bounding box center [1159, 47] width 72 height 36
type input "14"
click at [1022, 38] on icon at bounding box center [1020, 42] width 18 height 16
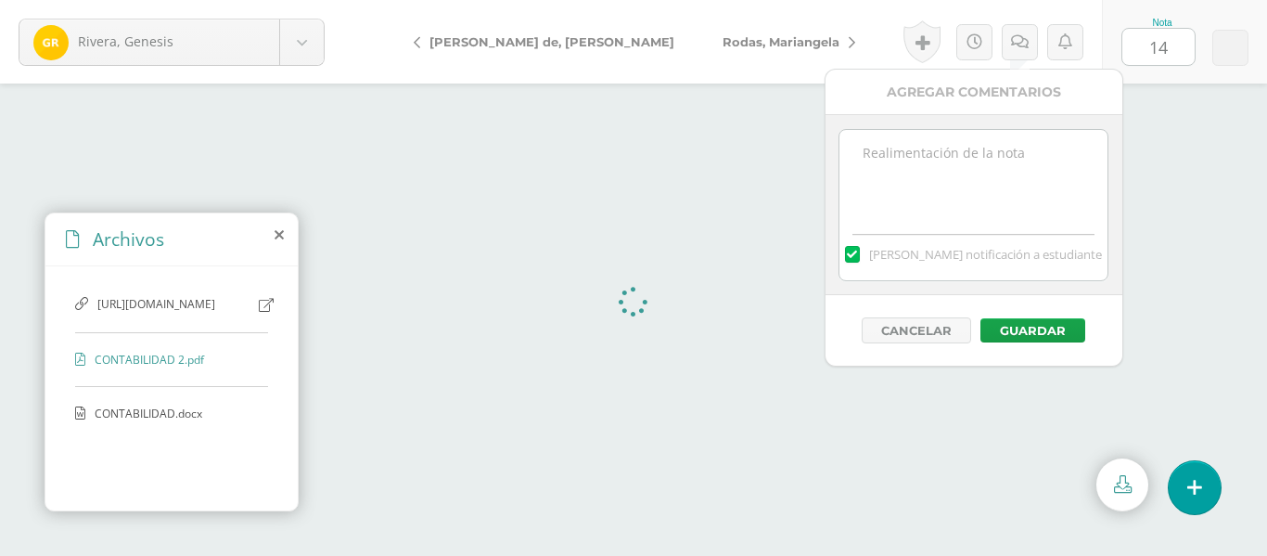
click at [963, 150] on textarea at bounding box center [974, 176] width 268 height 93
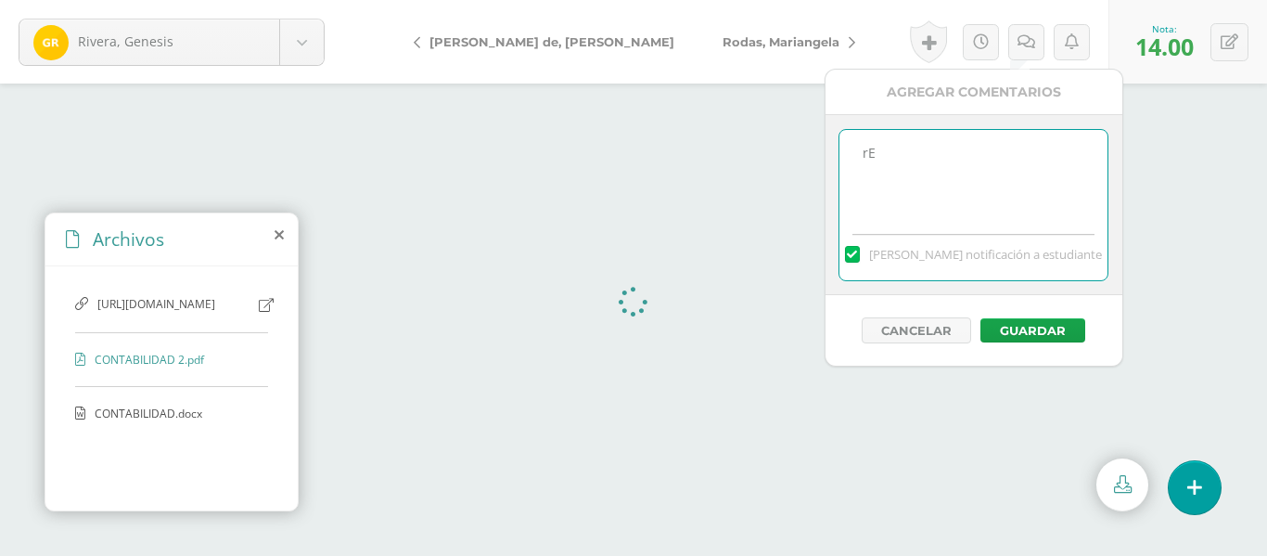
type textarea "r"
type textarea "R"
type textarea "Redaccipon de conclusiones."
click at [1039, 328] on button "Guardar" at bounding box center [1033, 330] width 105 height 24
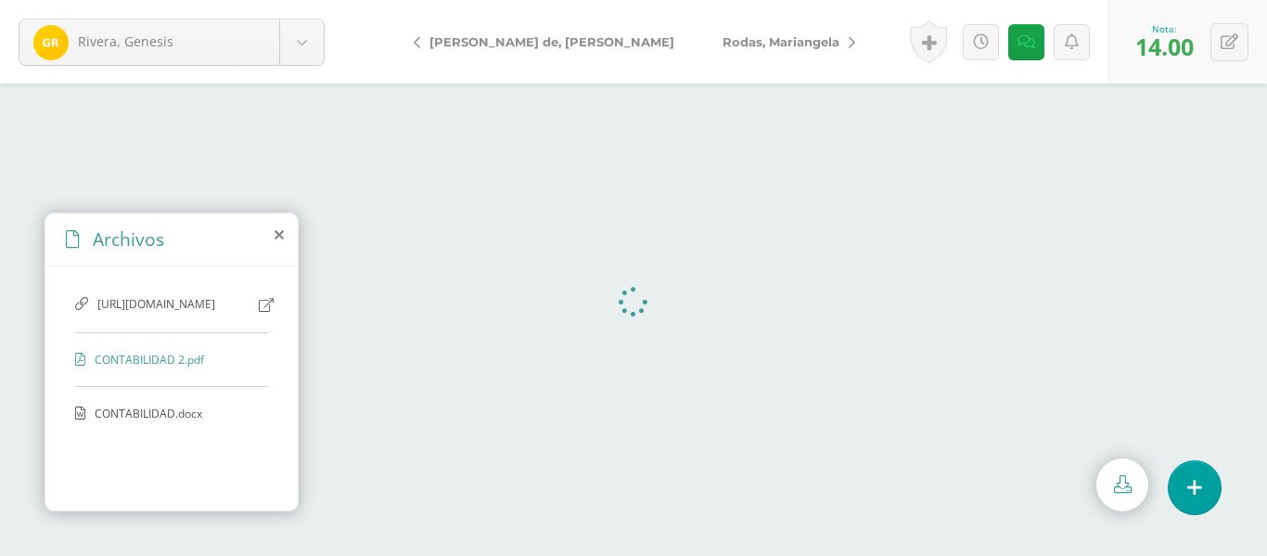
click at [721, 40] on link "Rodas, Mariangela" at bounding box center [785, 41] width 172 height 45
